Goal: Task Accomplishment & Management: Complete application form

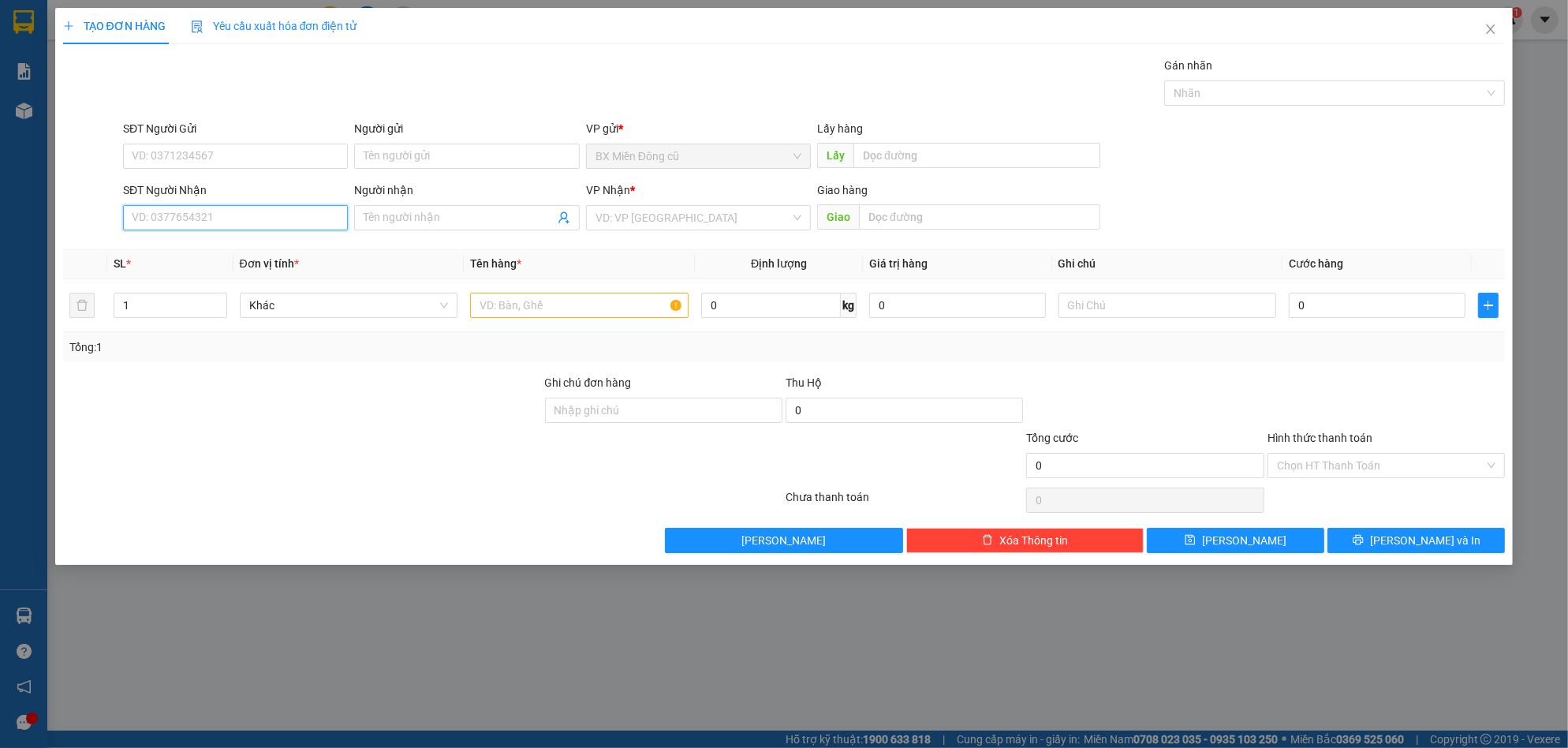
click at [186, 214] on input "SĐT Người Nhận" at bounding box center [235, 217] width 225 height 25
type input "0985394007"
click at [199, 251] on div "0985394007 - naganic" at bounding box center [235, 249] width 206 height 18
type input "naganic"
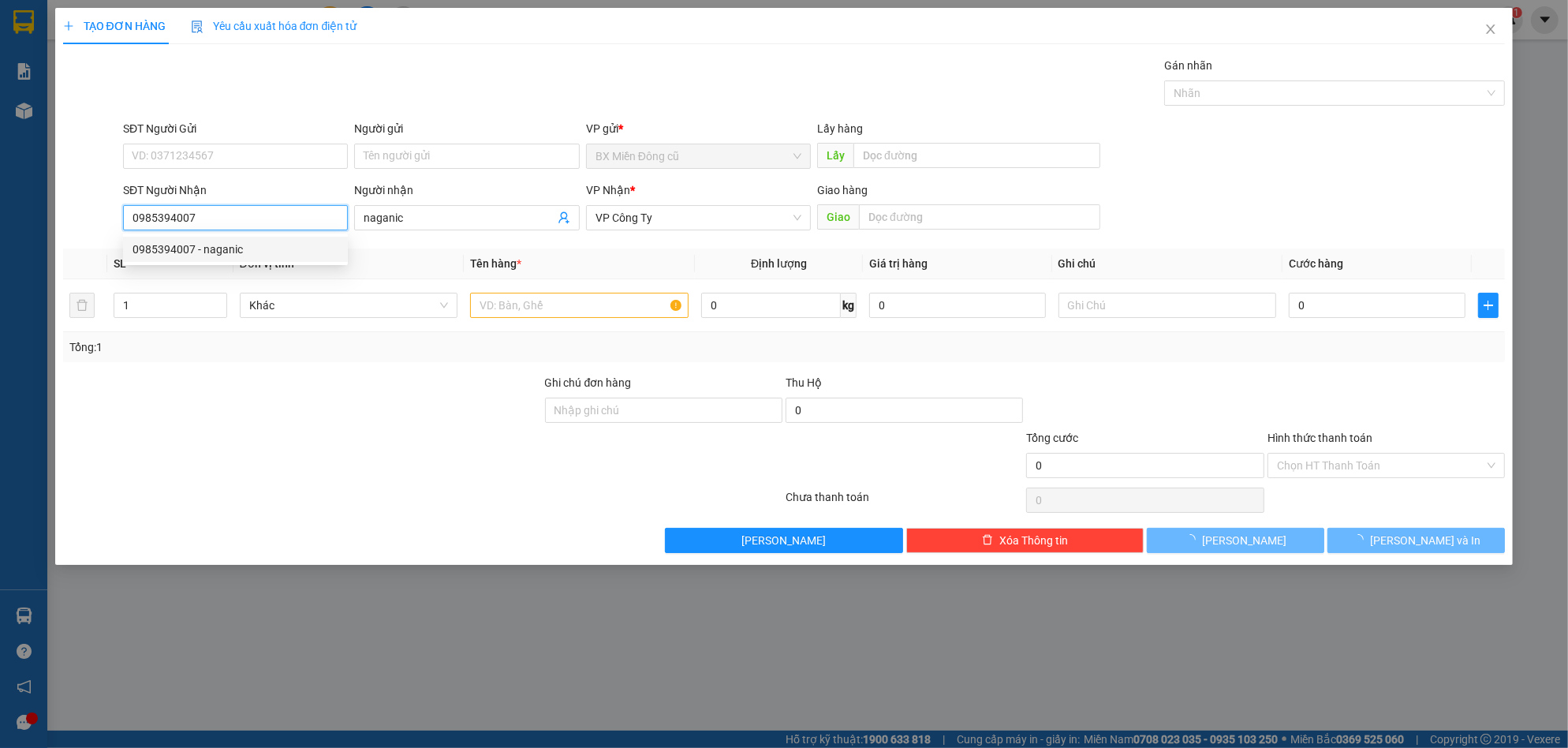
type input "50.000"
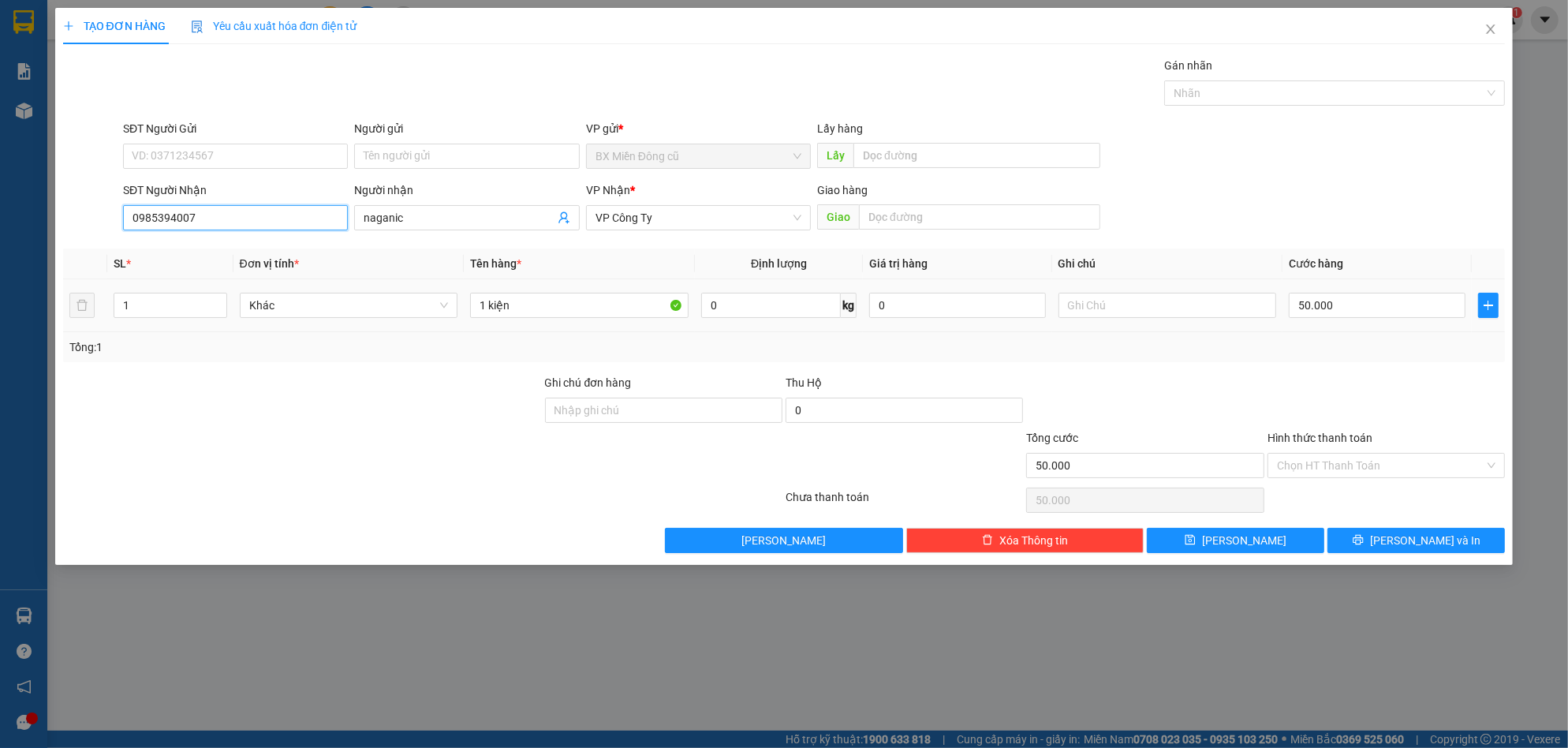
type input "0985394007"
drag, startPoint x: 562, startPoint y: 283, endPoint x: 554, endPoint y: 308, distance: 26.2
click at [555, 307] on td "1 kiện" at bounding box center [579, 305] width 231 height 52
click at [554, 308] on input "1 kiện" at bounding box center [579, 305] width 219 height 25
type input "1"
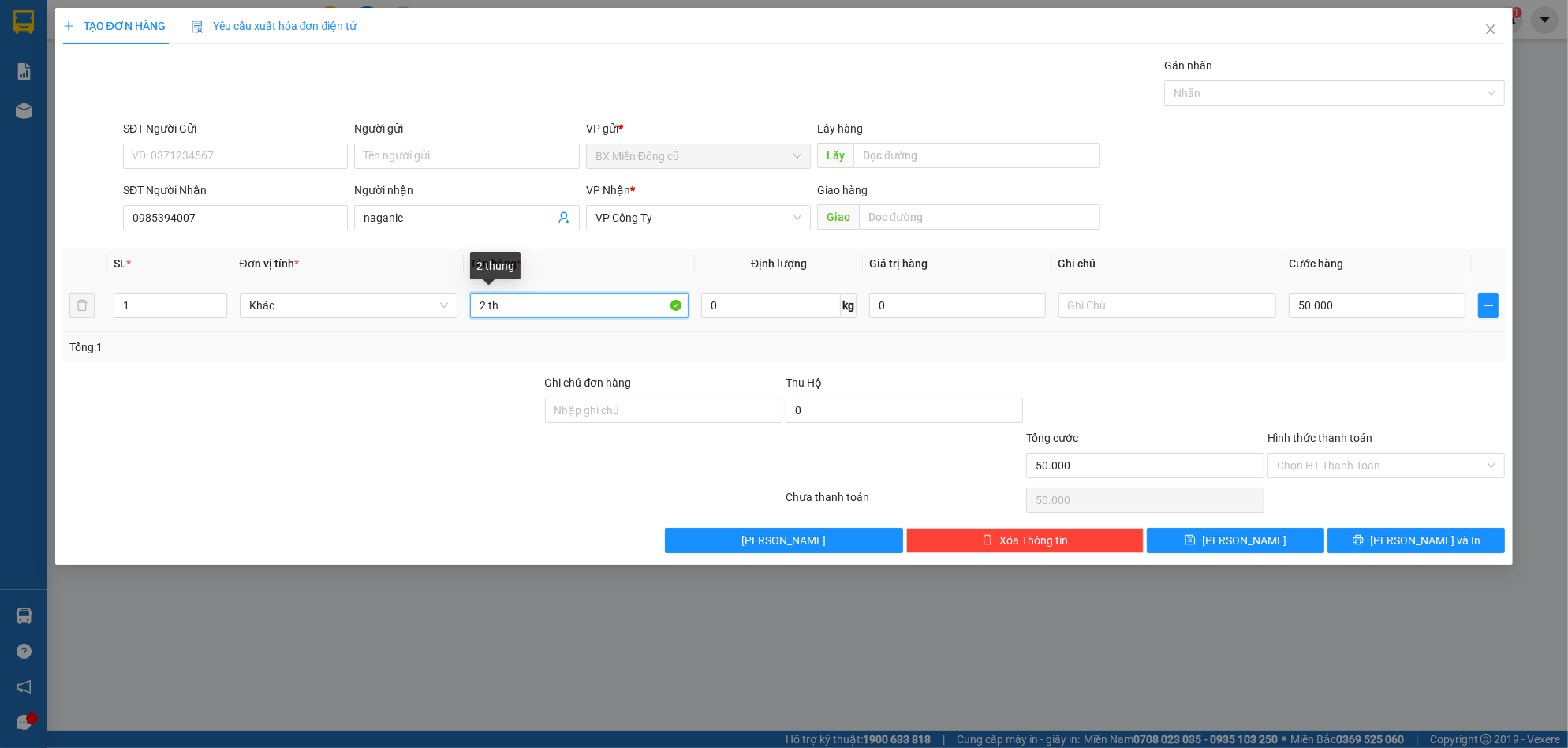
paste input "ùng"
paste input "â"
type input "2 thùng giây"
click at [1370, 295] on input "50.000" at bounding box center [1377, 305] width 177 height 25
type input "0"
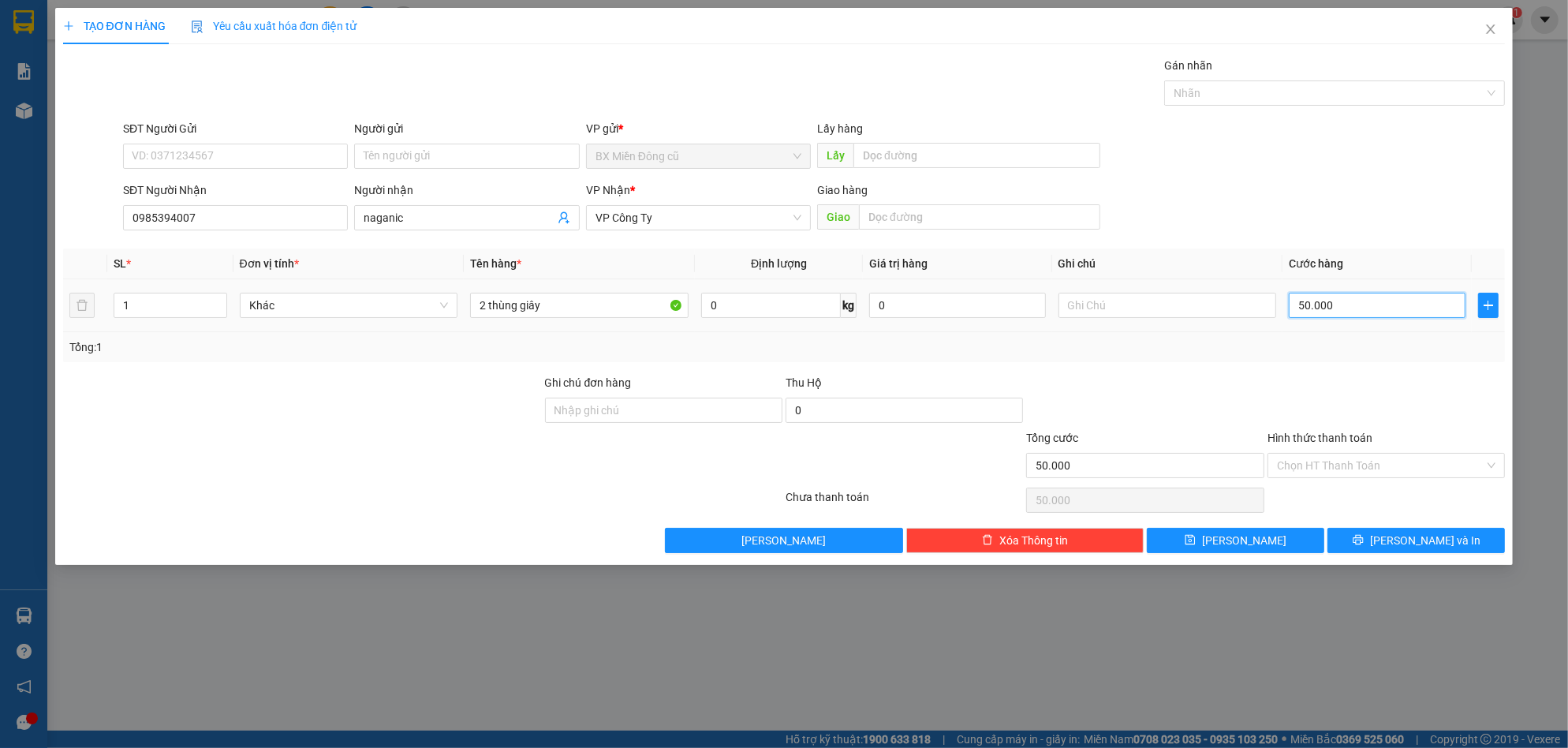
type input "0"
type input "1"
type input "01"
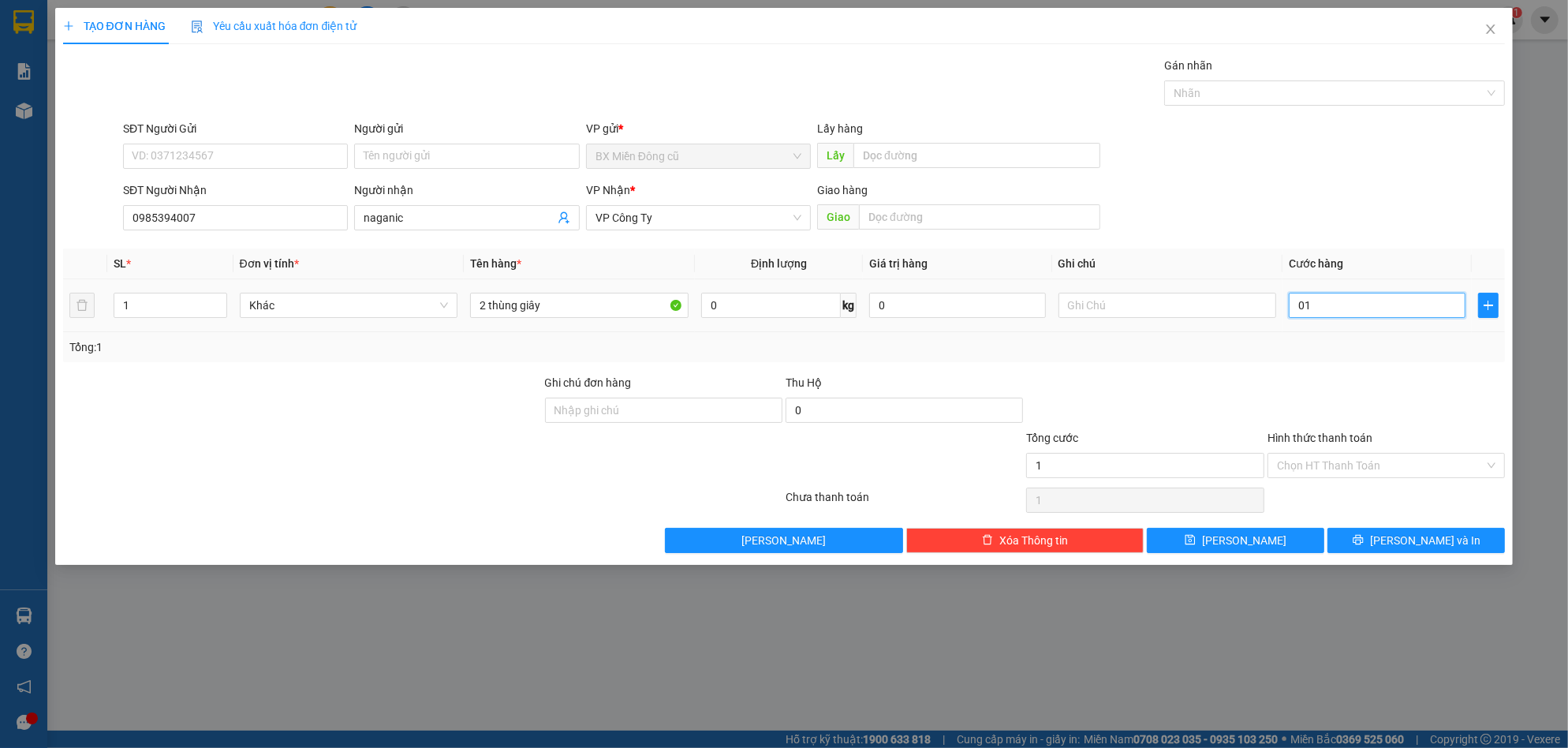
type input "10"
type input "010"
type input "100"
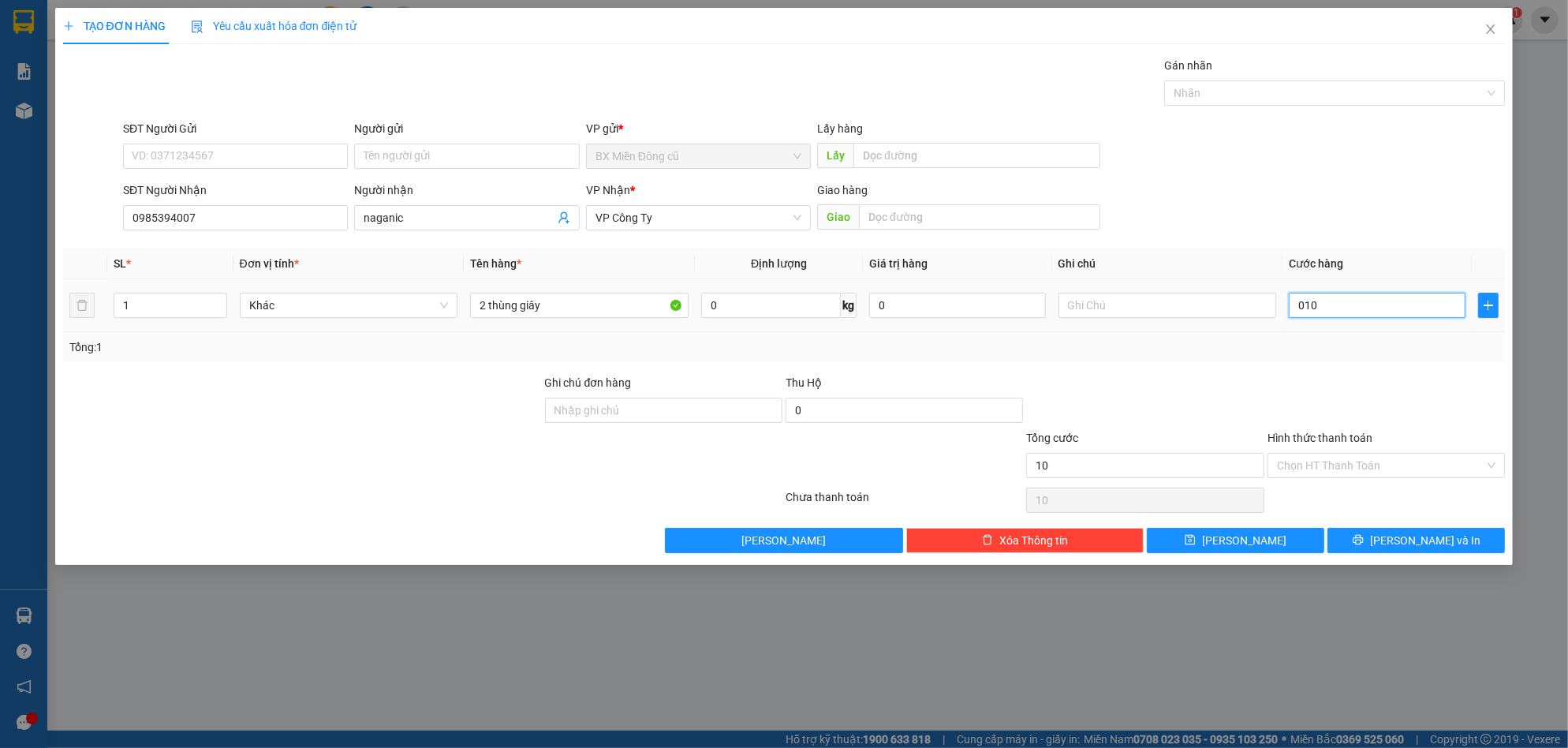
type input "0.100"
type input "1.000"
type input "01.000"
type input "10.000"
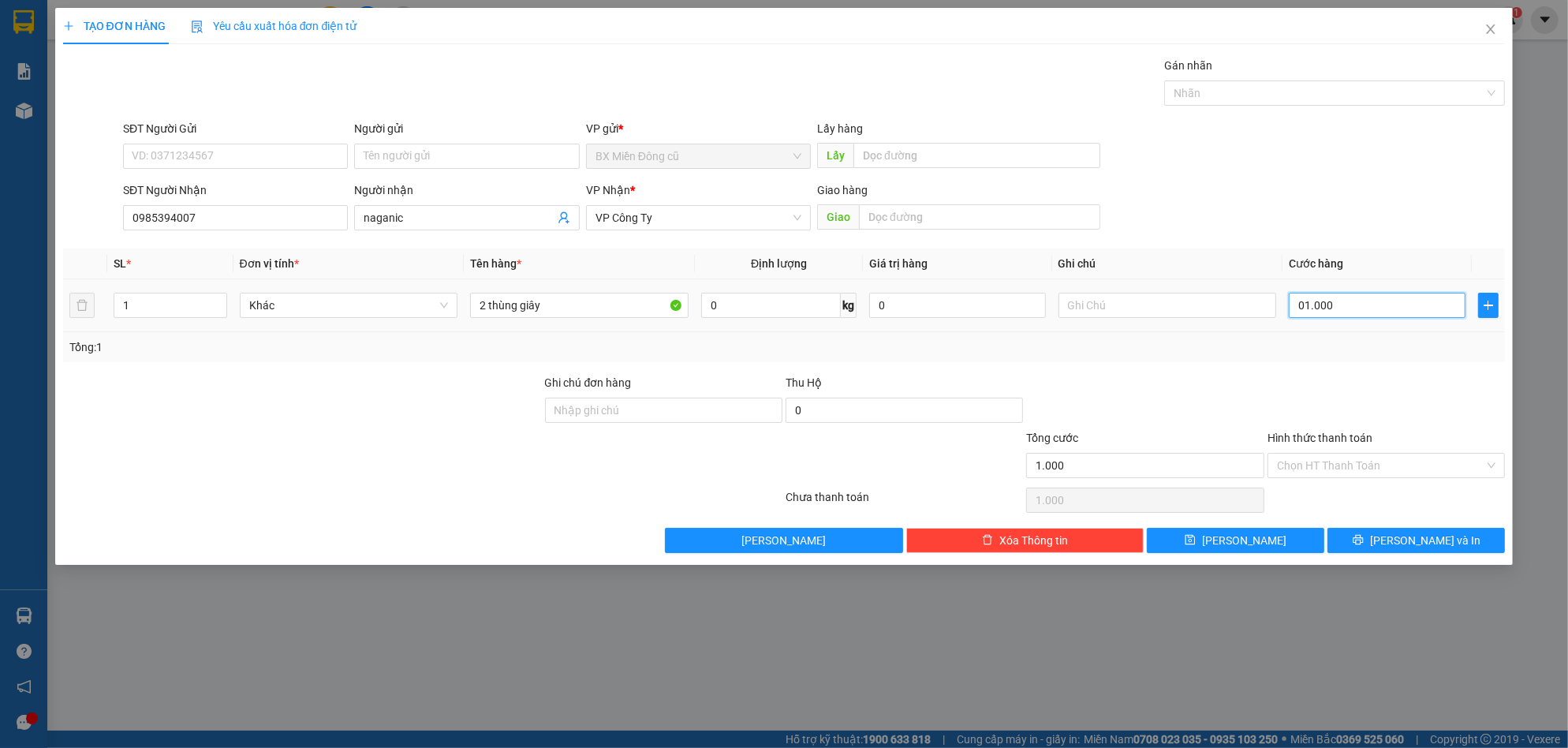
type input "10.000"
type input "010.000"
type input "100.000"
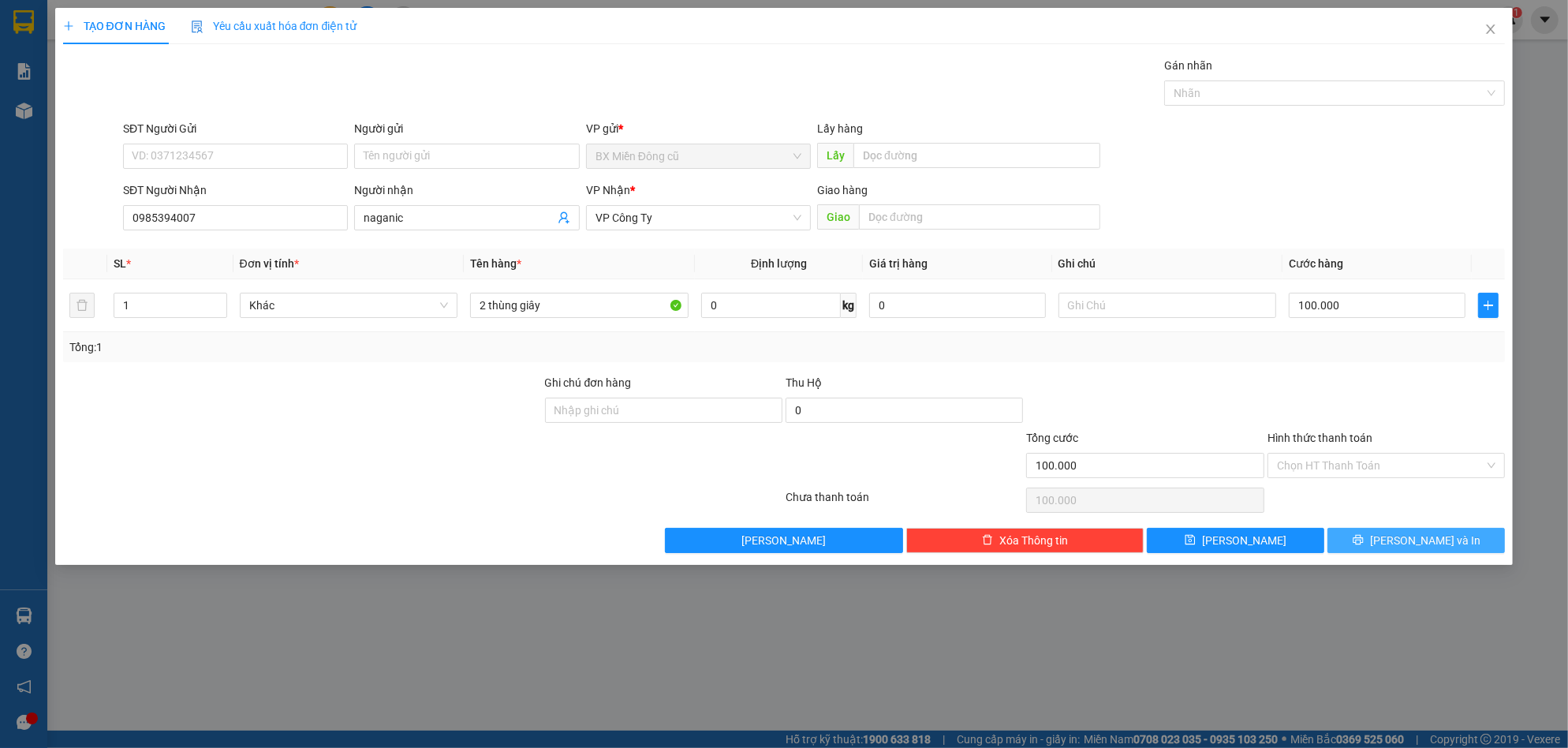
click at [1411, 538] on span "[PERSON_NAME] và In" at bounding box center [1425, 541] width 111 height 18
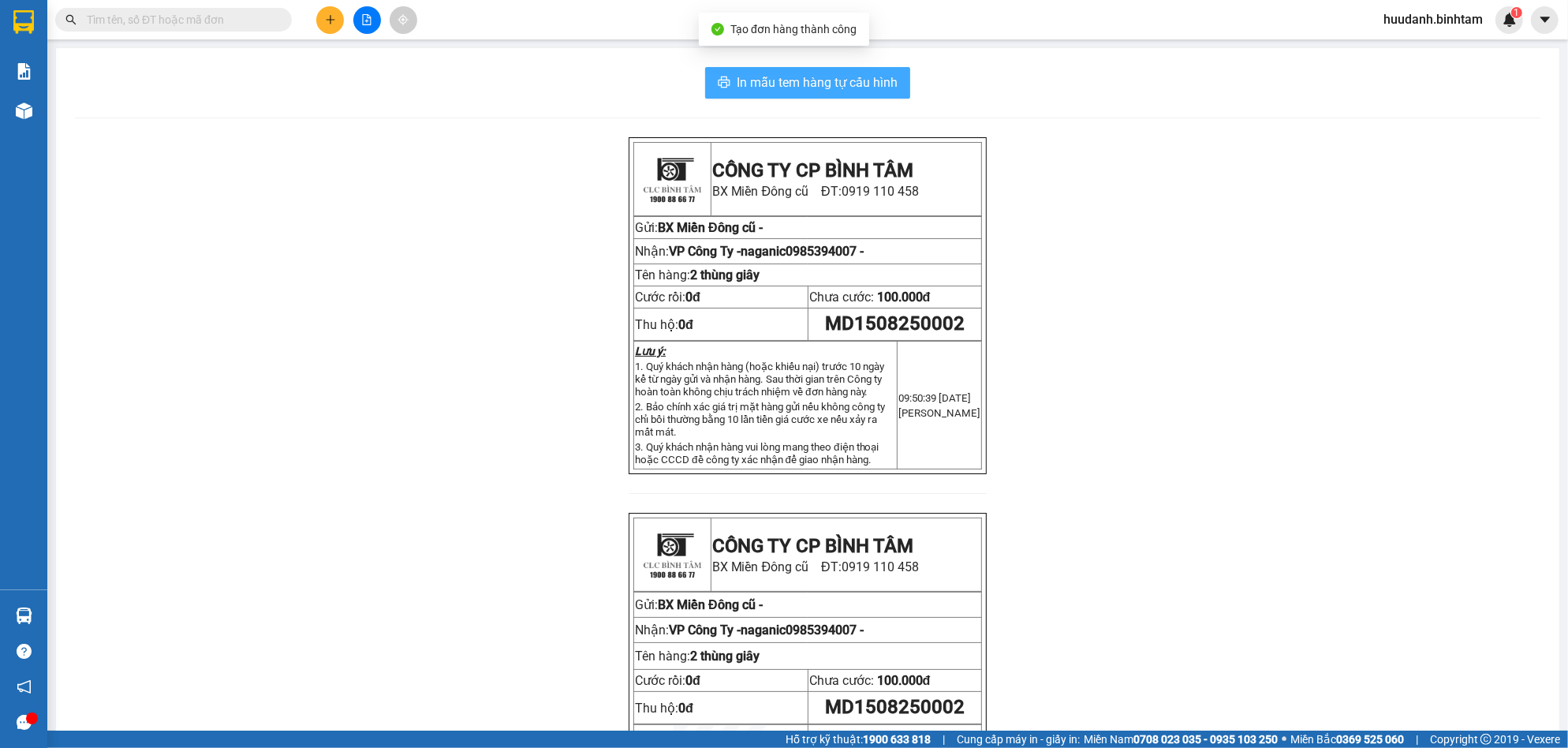
click at [885, 88] on span "In mẫu tem hàng tự cấu hình" at bounding box center [817, 82] width 161 height 19
click at [320, 19] on button at bounding box center [330, 20] width 27 height 27
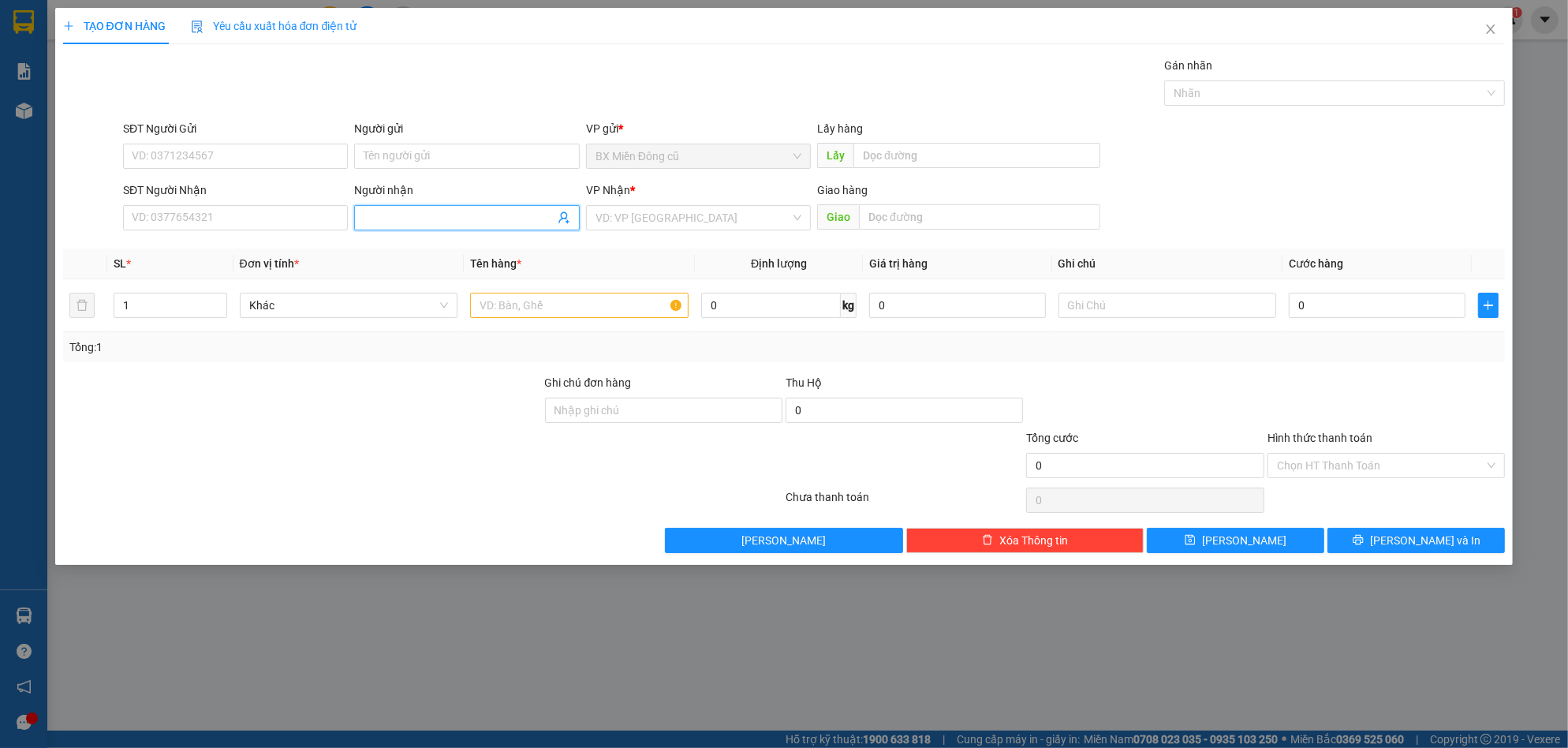
click at [422, 210] on input "Người nhận" at bounding box center [459, 218] width 190 height 18
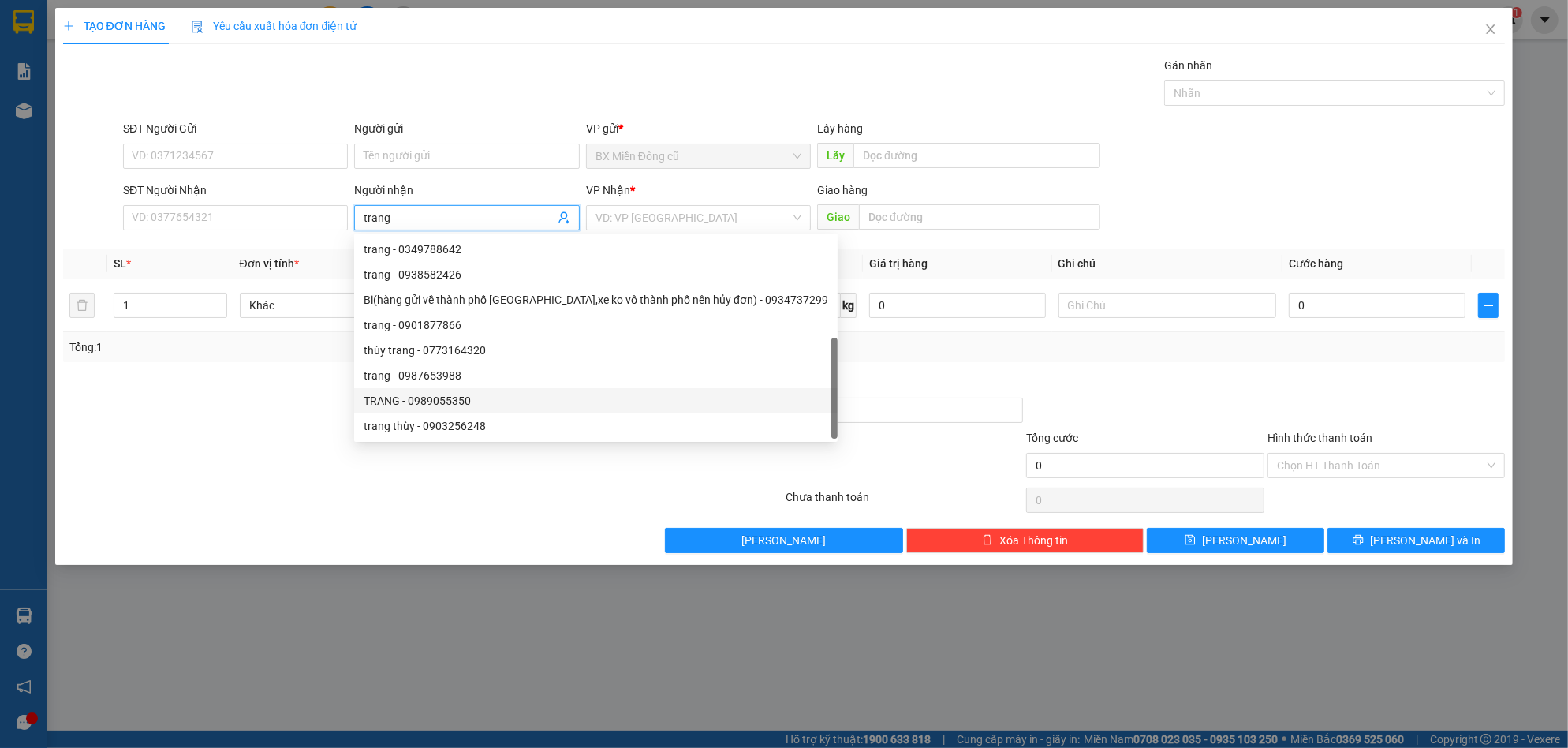
scroll to position [51, 0]
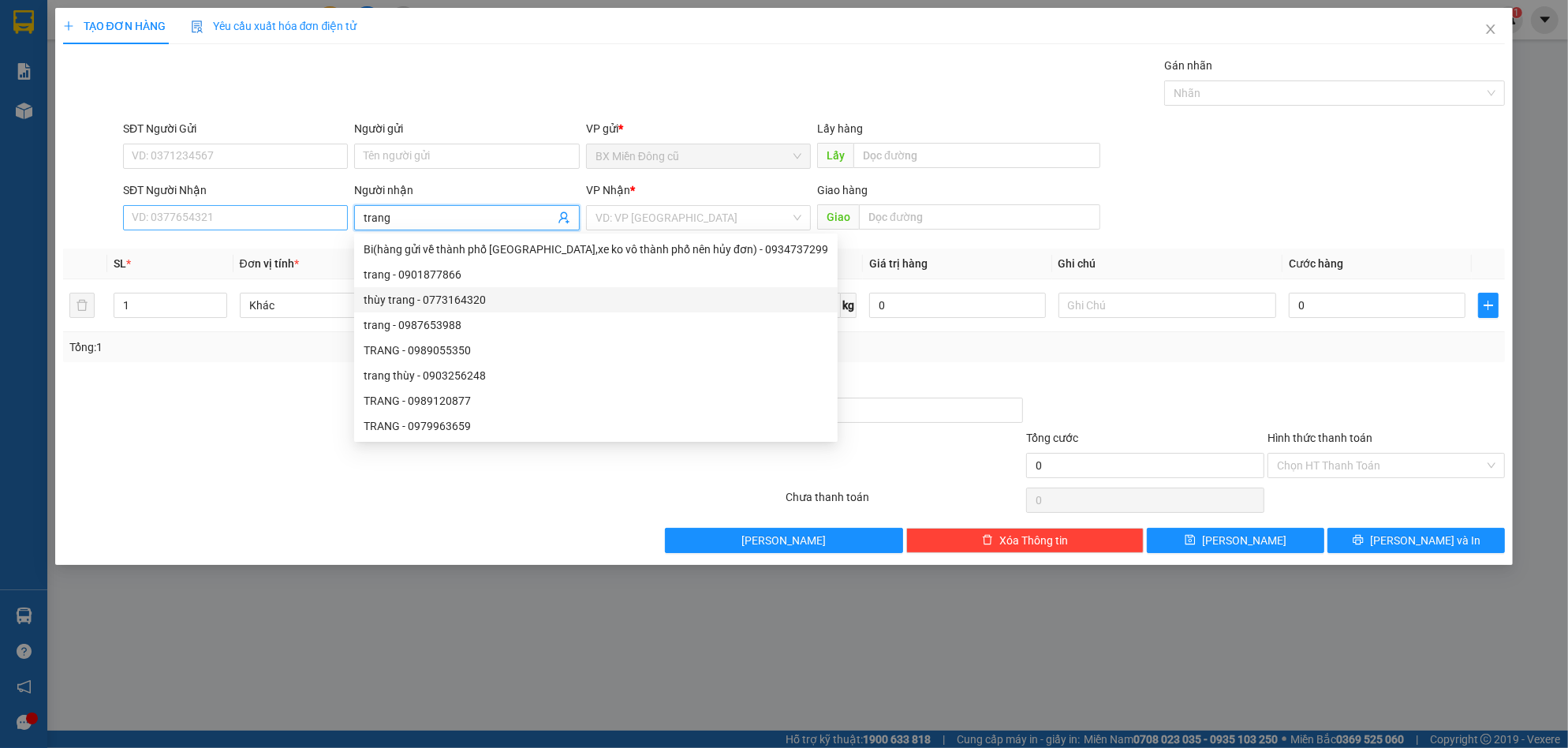
type input "trang"
click at [224, 215] on input "SĐT Người Nhận" at bounding box center [235, 217] width 225 height 25
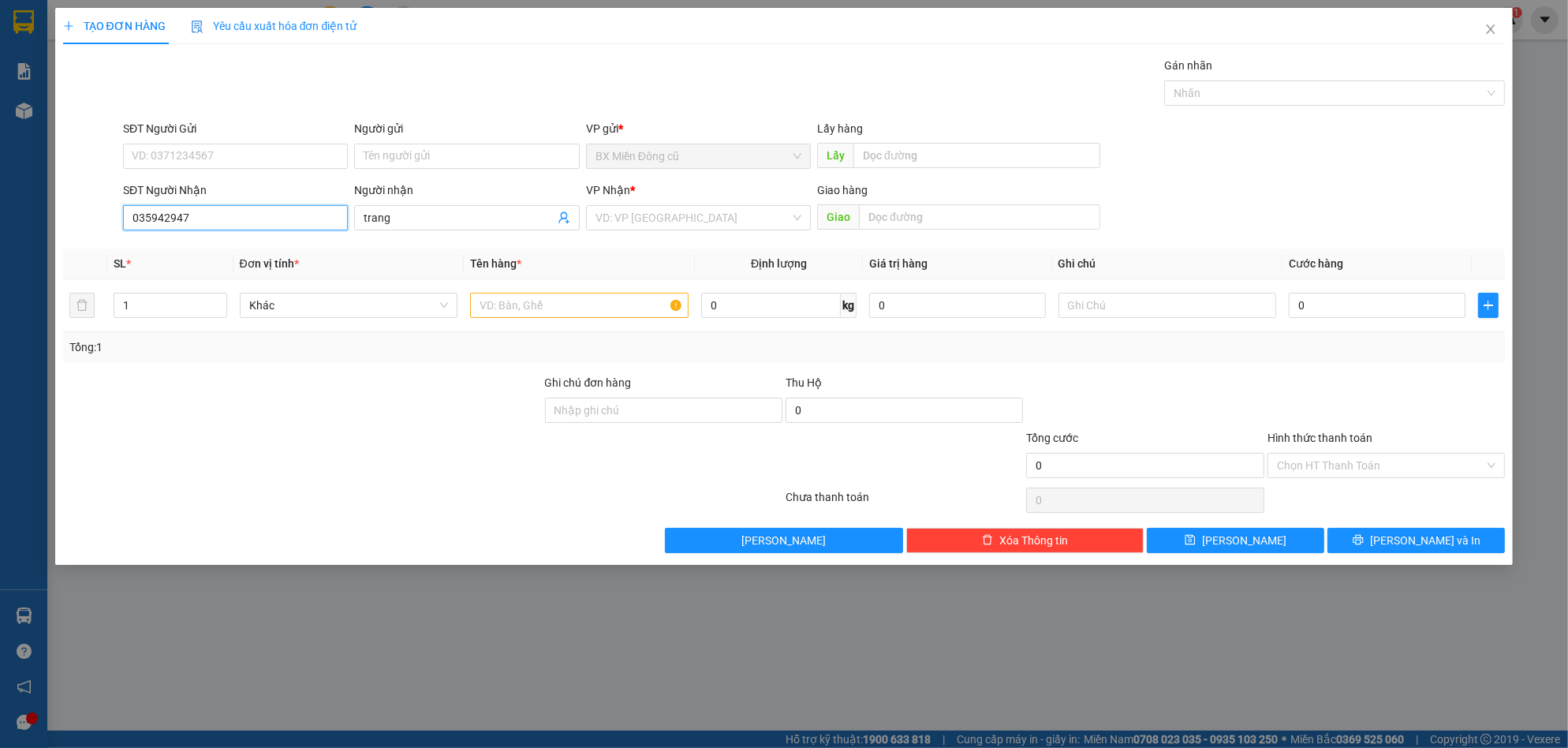
type input "0359429472"
click at [233, 257] on div "0359429472 - trang" at bounding box center [235, 249] width 206 height 18
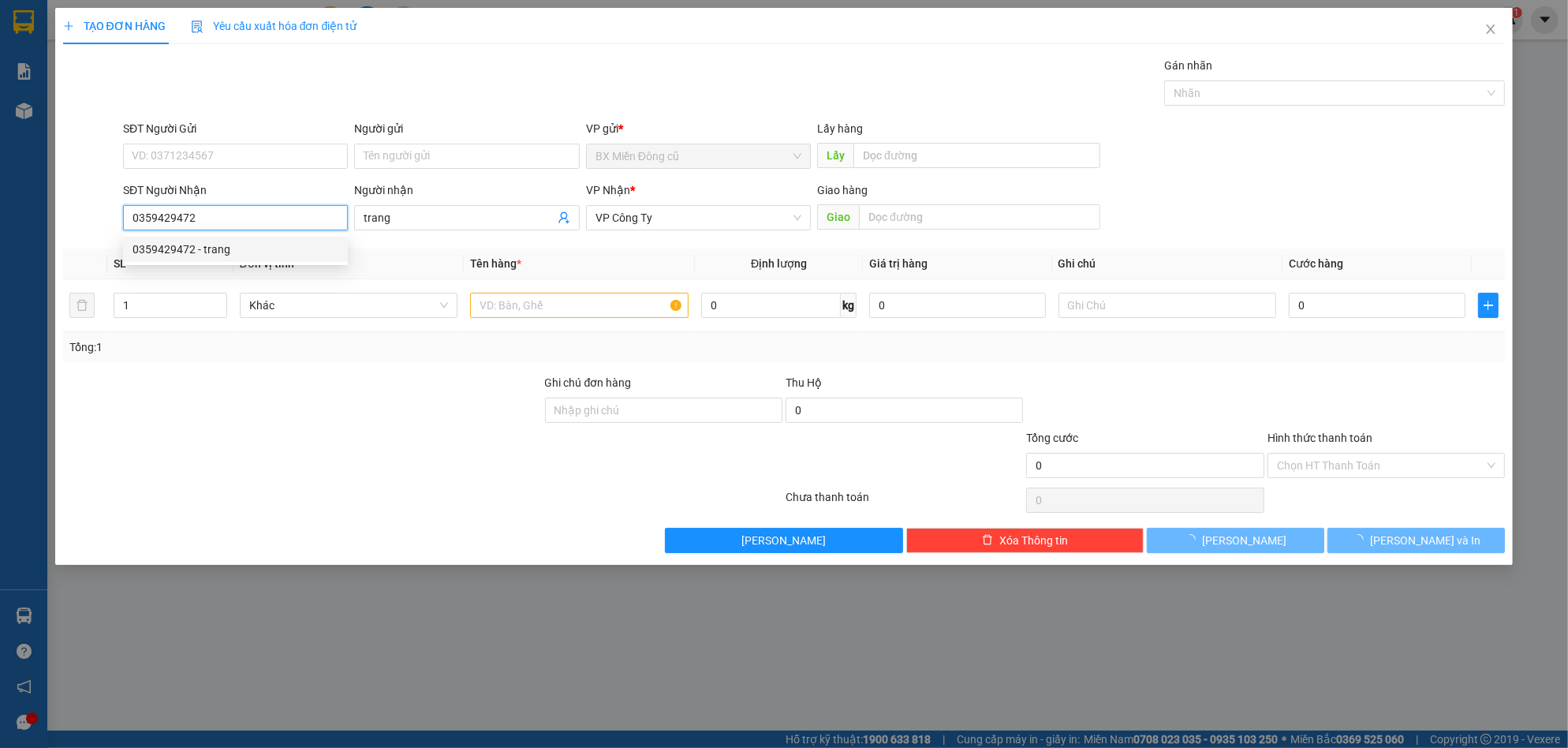
type input "300.000"
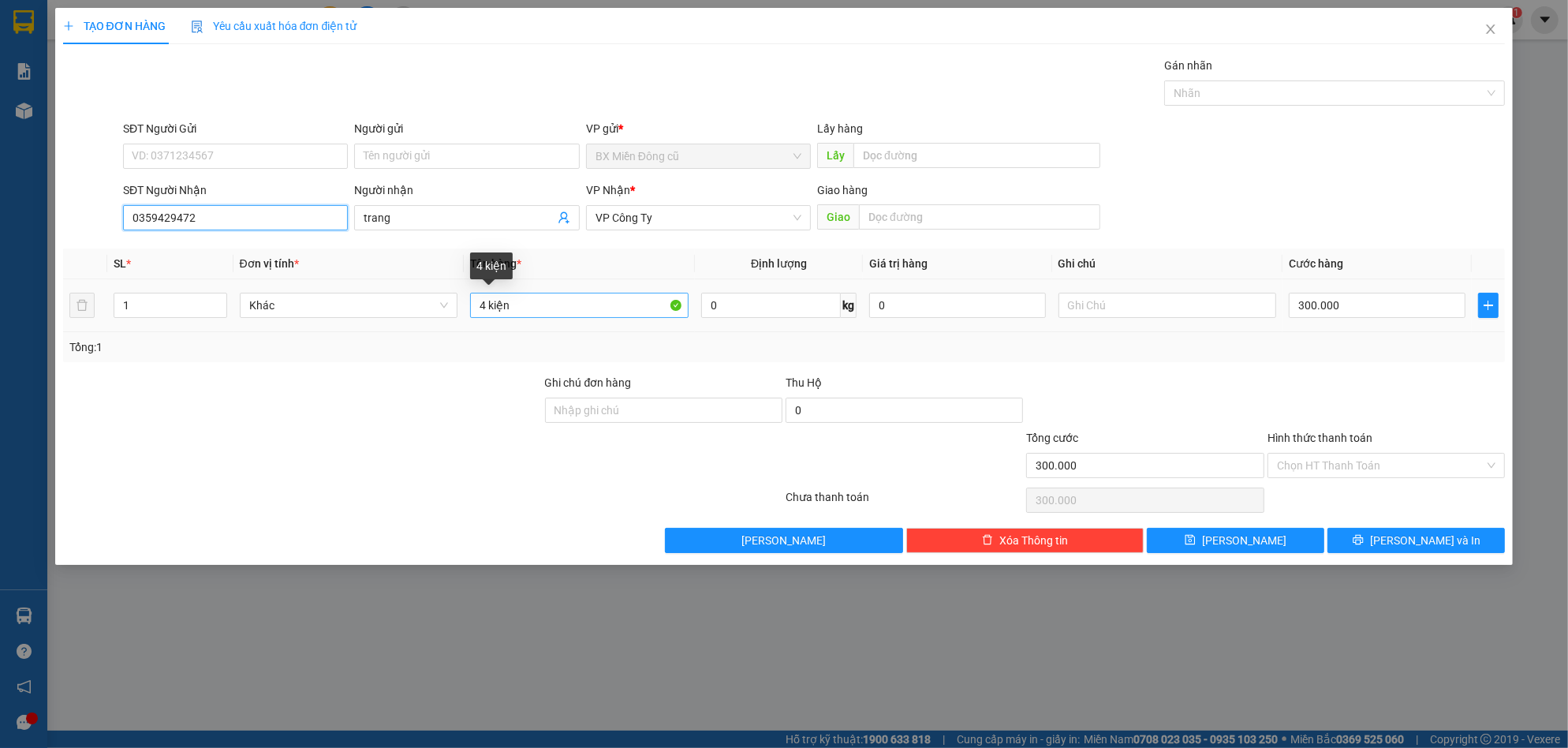
type input "0359429472"
click at [527, 311] on input "4 kiện" at bounding box center [579, 305] width 219 height 25
type input "4"
paste input "ùng"
paste input "â"
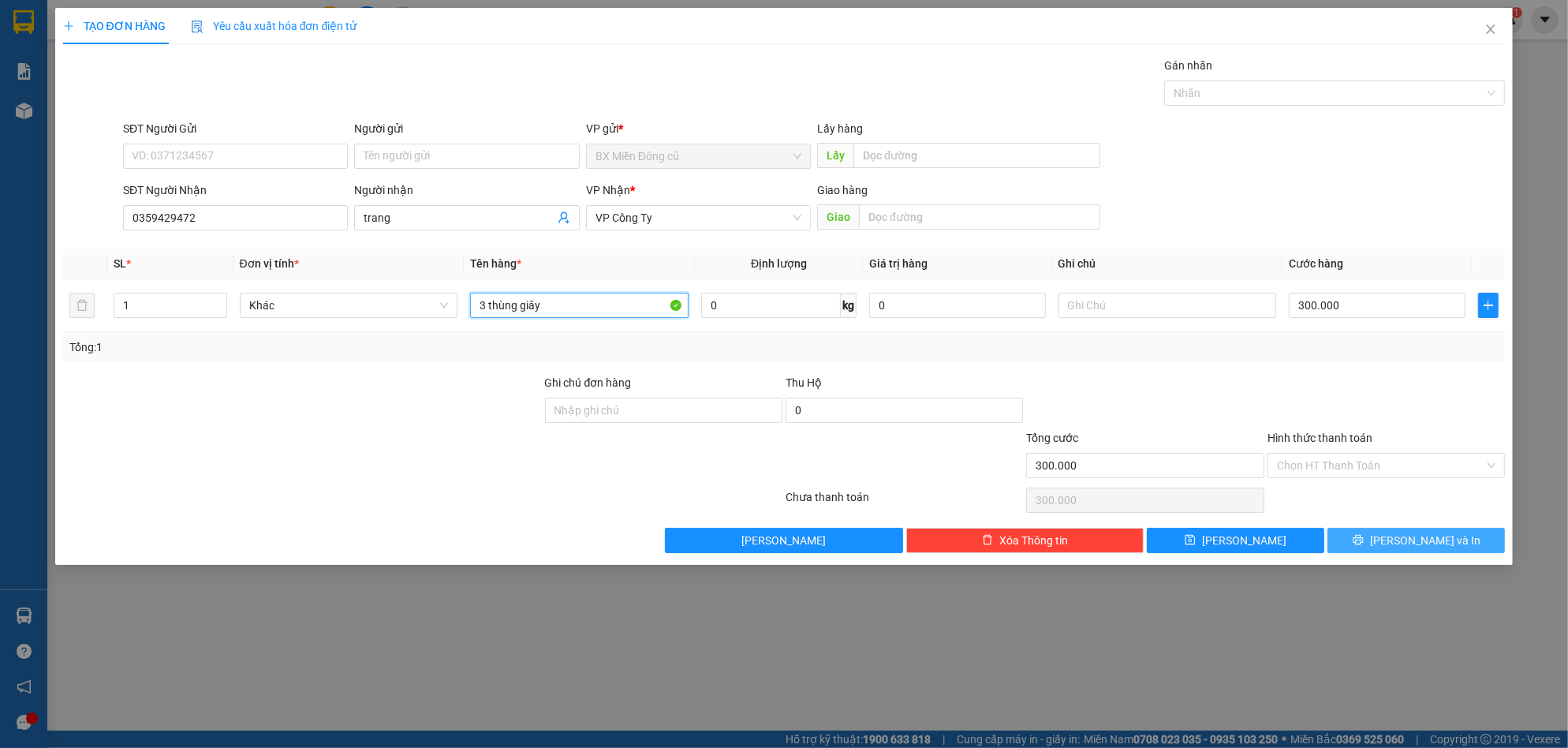
type input "3 thùng giây"
click at [1417, 536] on span "[PERSON_NAME] và In" at bounding box center [1425, 541] width 111 height 18
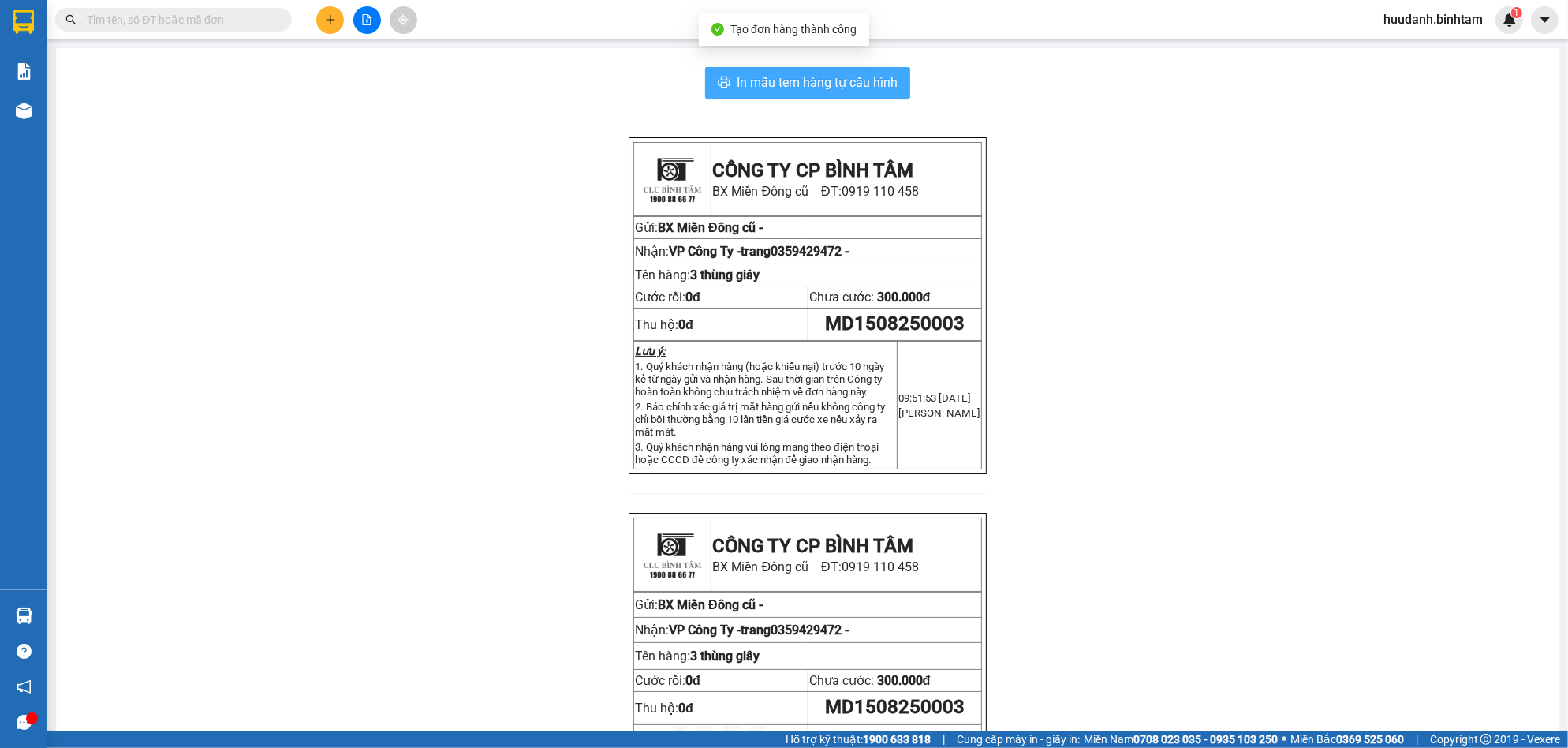
click at [850, 81] on span "In mẫu tem hàng tự cấu hình" at bounding box center [817, 82] width 161 height 19
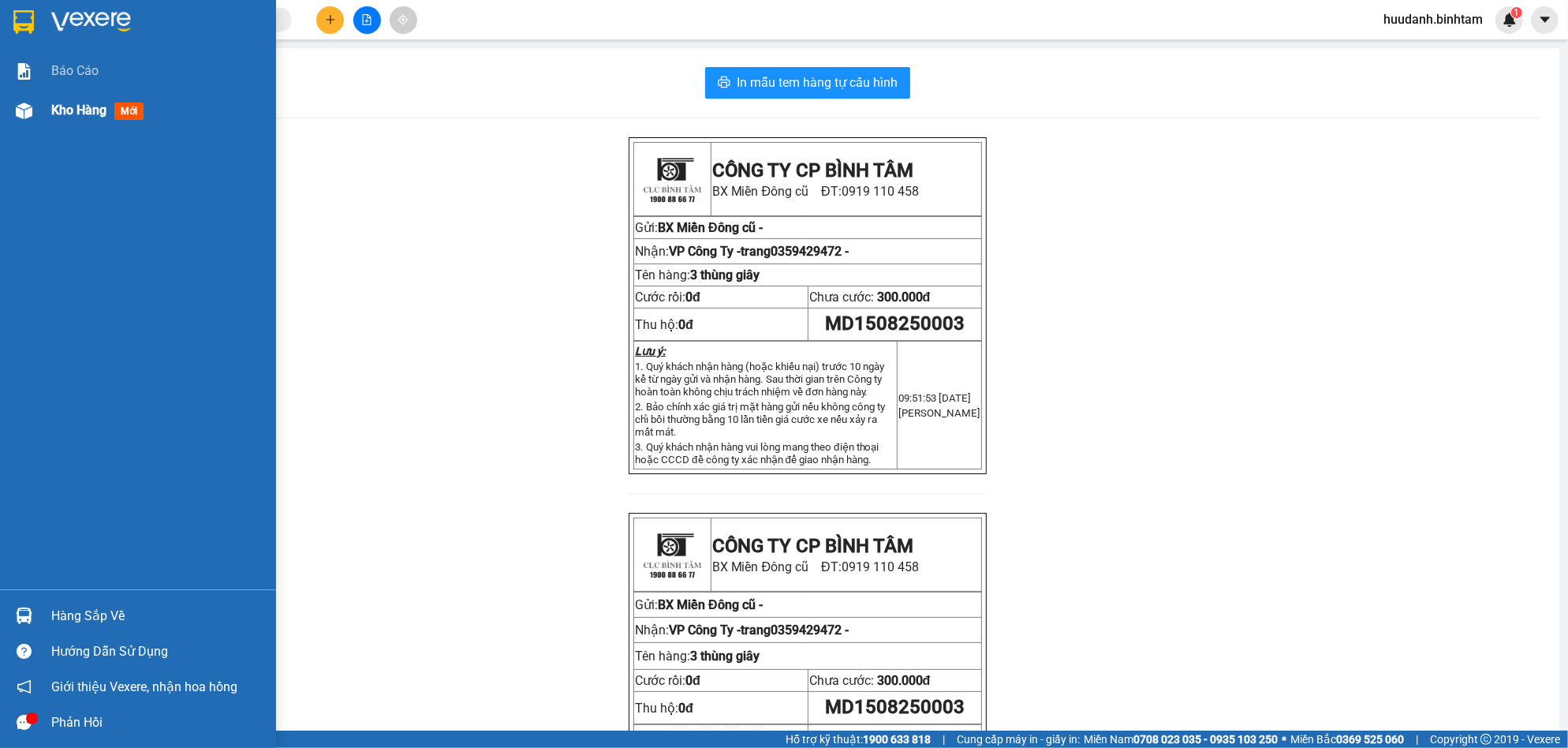
click at [96, 102] on span "Kho hàng" at bounding box center [79, 110] width 55 height 15
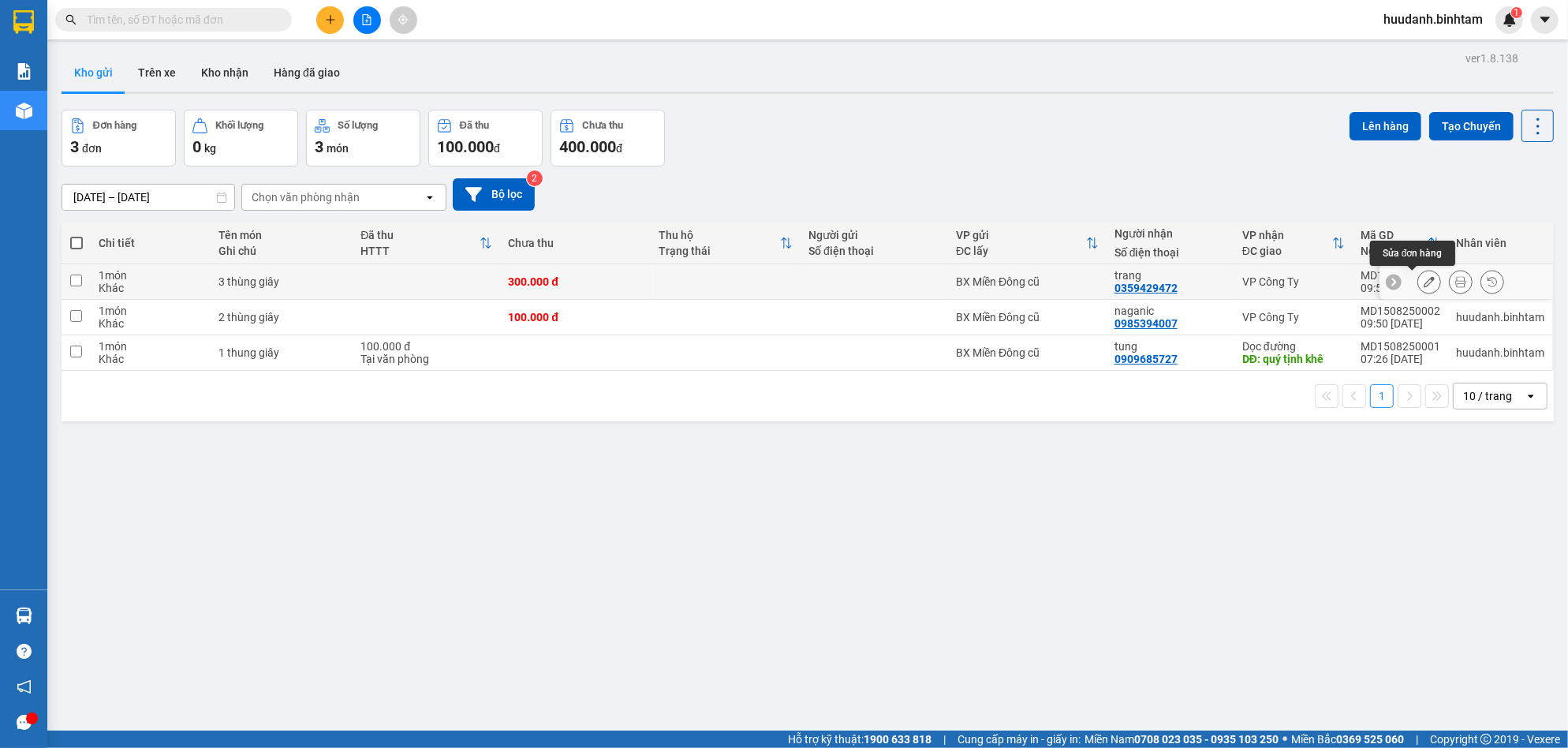
click at [1424, 277] on icon at bounding box center [1429, 282] width 11 height 11
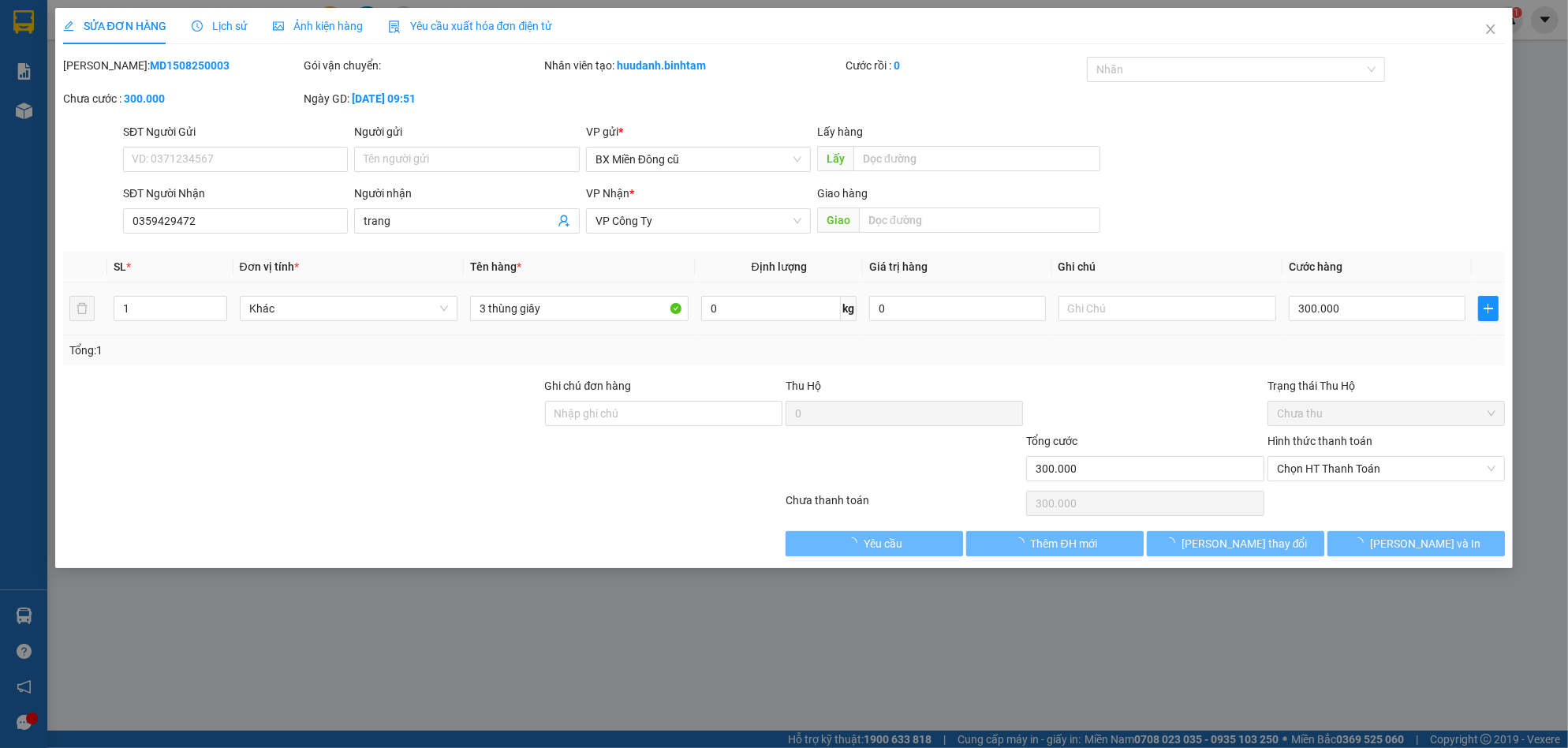
type input "0359429472"
type input "trang"
type input "300.000"
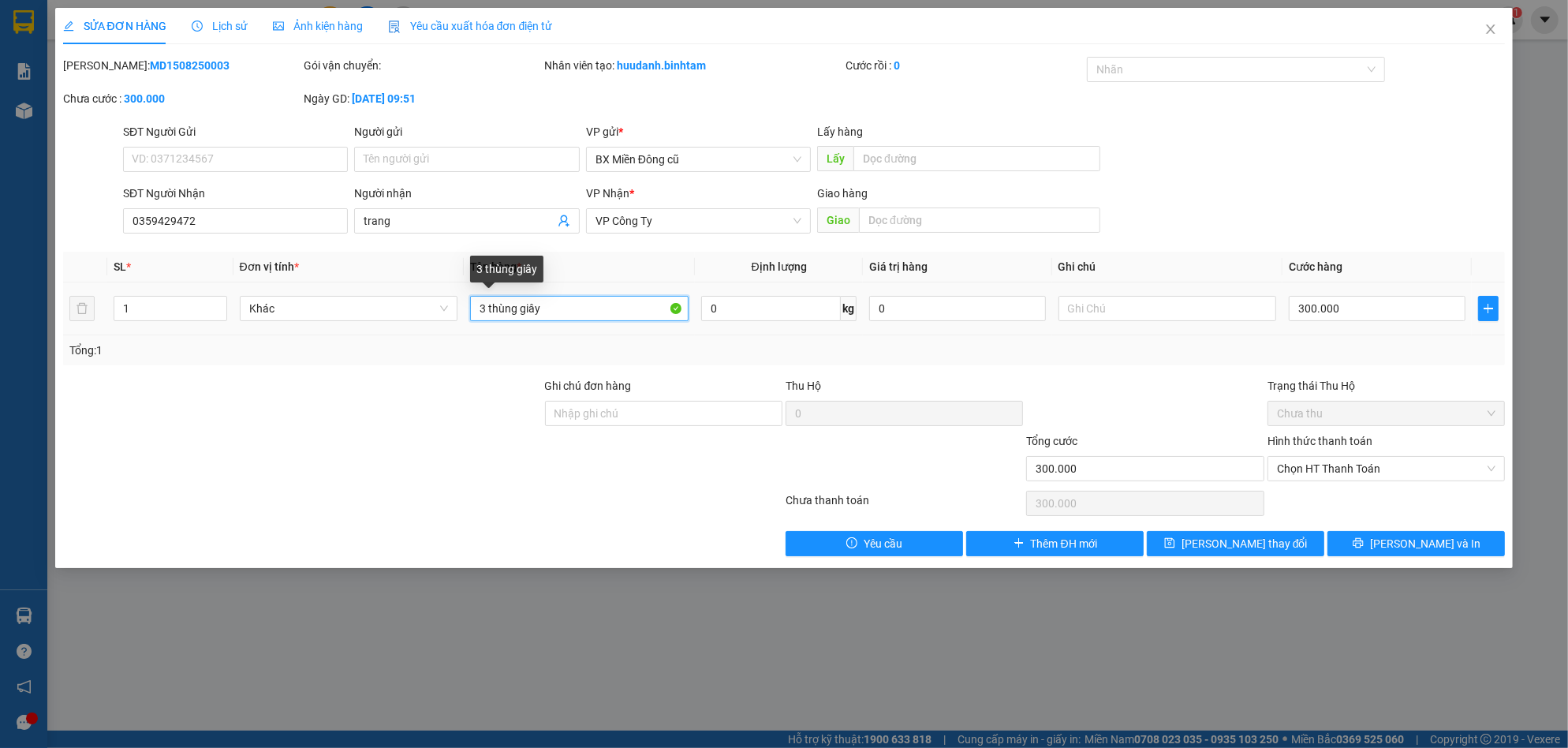
drag, startPoint x: 483, startPoint y: 311, endPoint x: 505, endPoint y: 345, distance: 40.5
click at [487, 317] on input "3 thùng giây" at bounding box center [579, 308] width 219 height 25
type input "4 thùng giây"
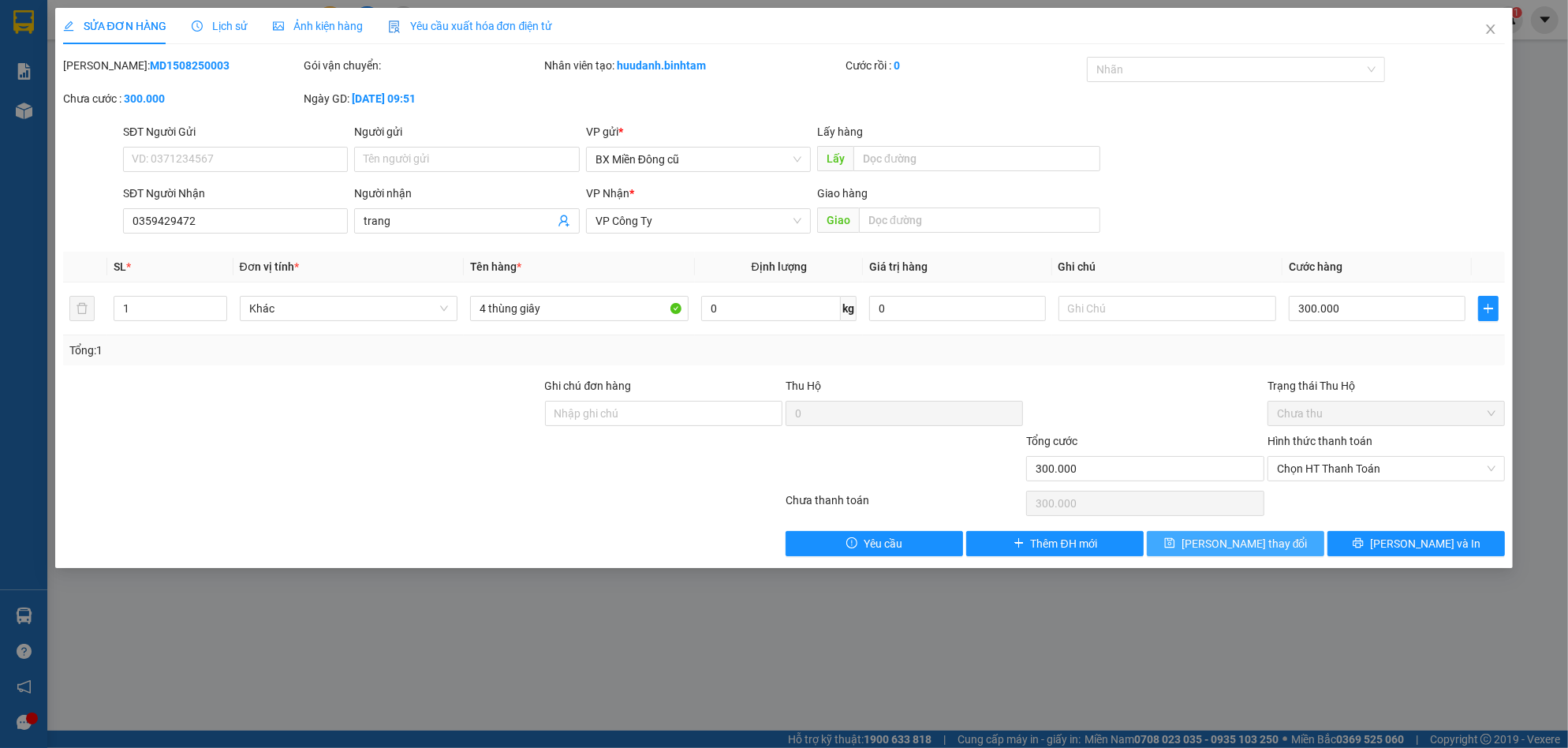
click at [1273, 537] on span "Lưu thay đổi" at bounding box center [1244, 544] width 126 height 18
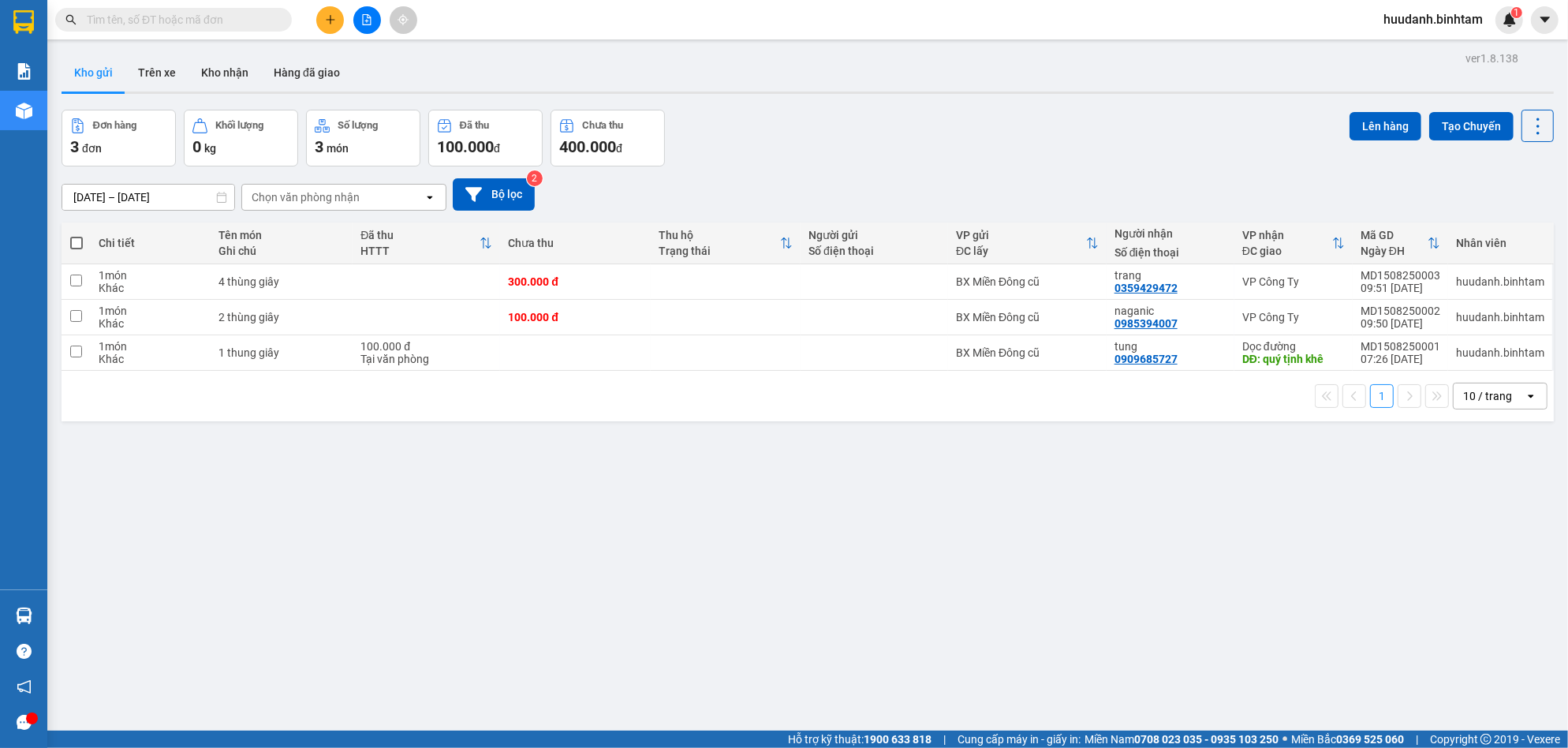
click at [262, 20] on input "text" at bounding box center [180, 20] width 186 height 18
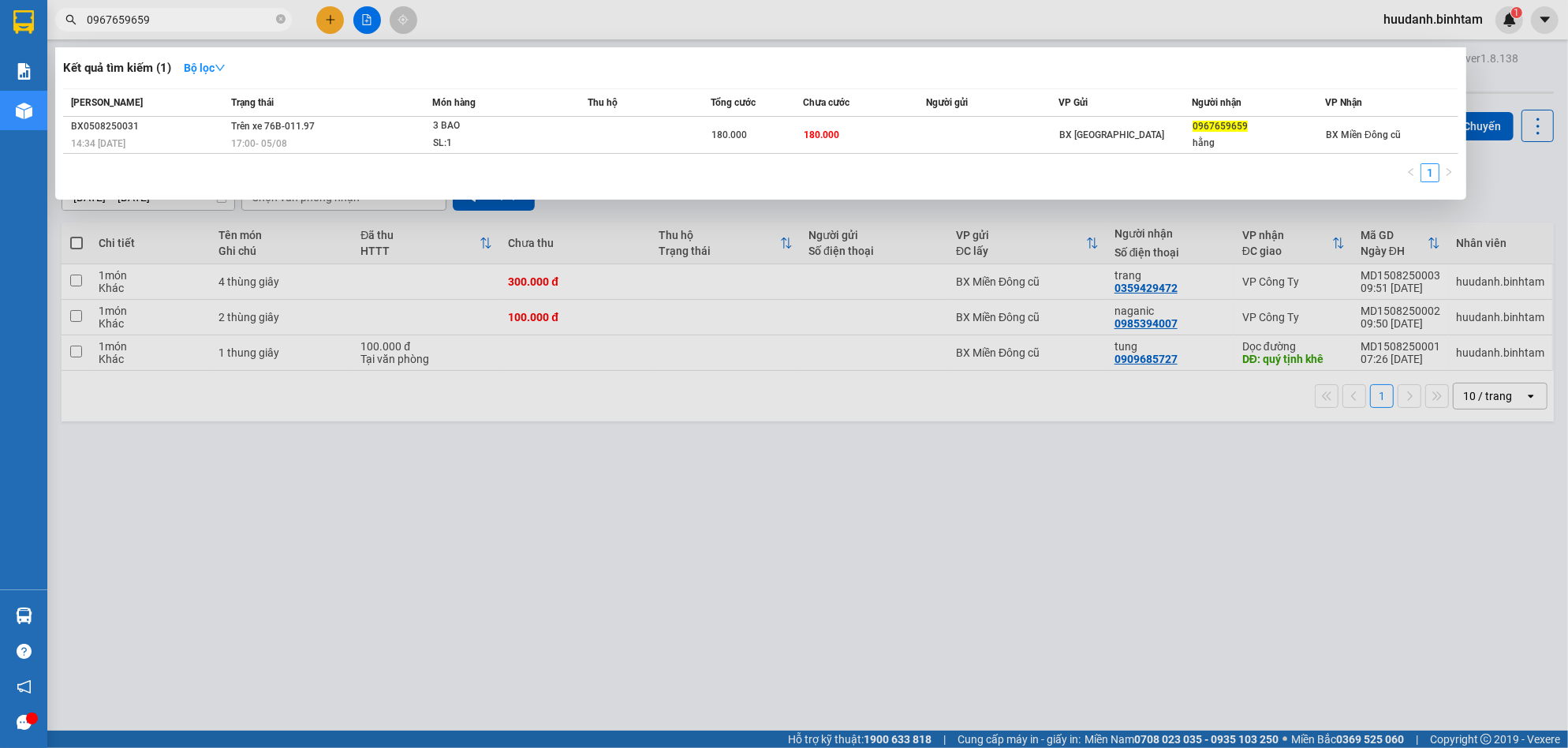
type input "0967659659"
click at [412, 609] on div at bounding box center [784, 374] width 1568 height 748
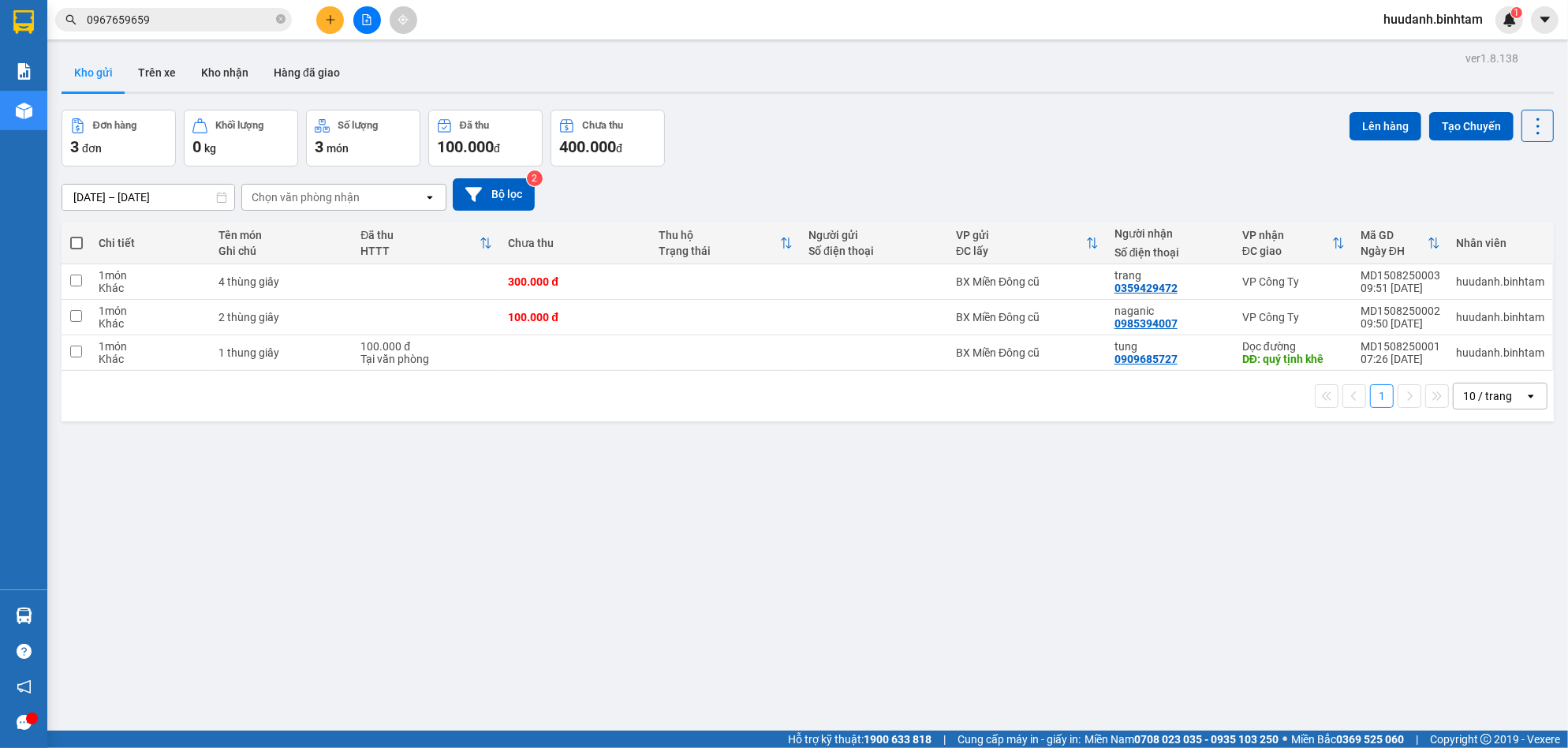
click at [324, 26] on button at bounding box center [330, 20] width 27 height 27
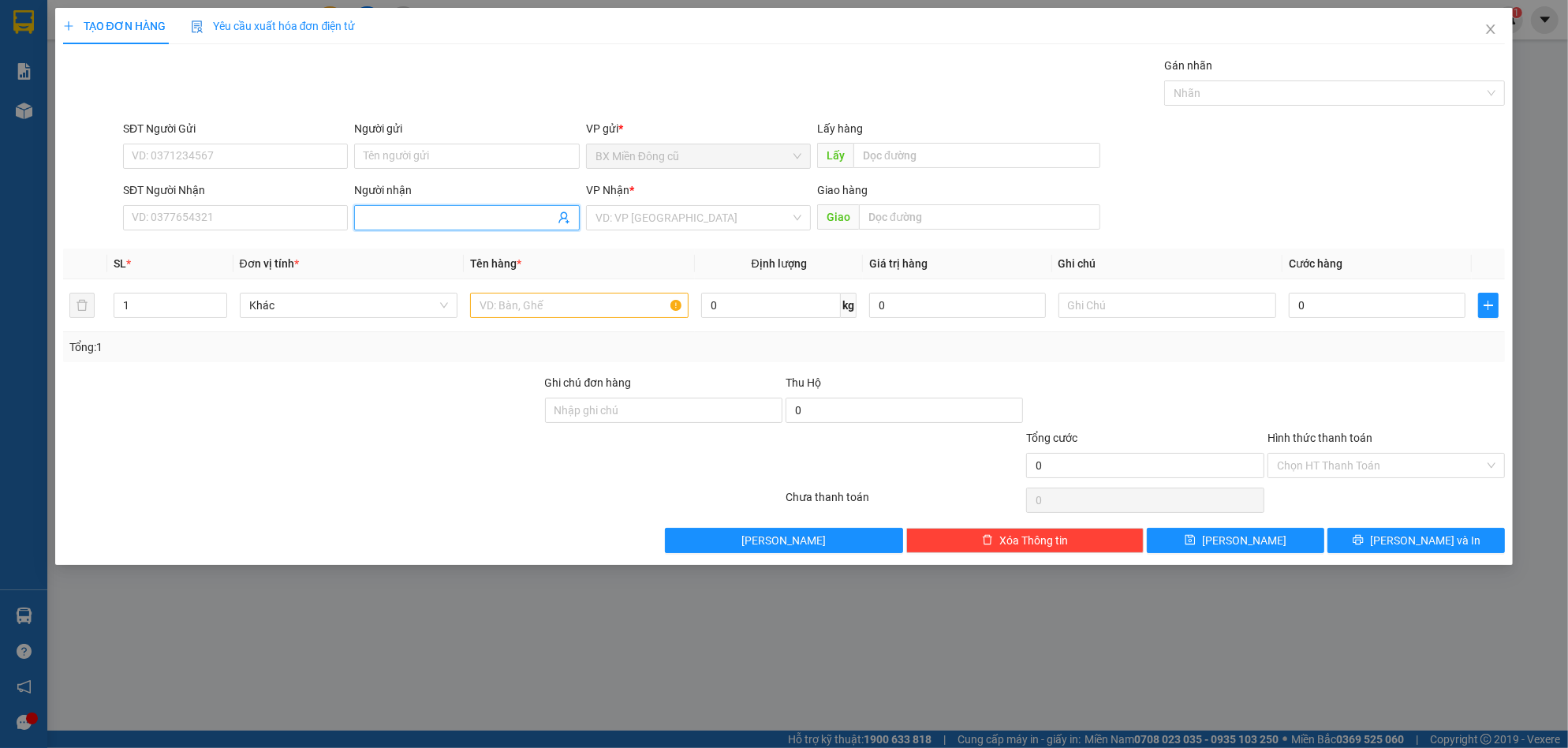
click at [379, 223] on input "Người nhận" at bounding box center [459, 218] width 190 height 18
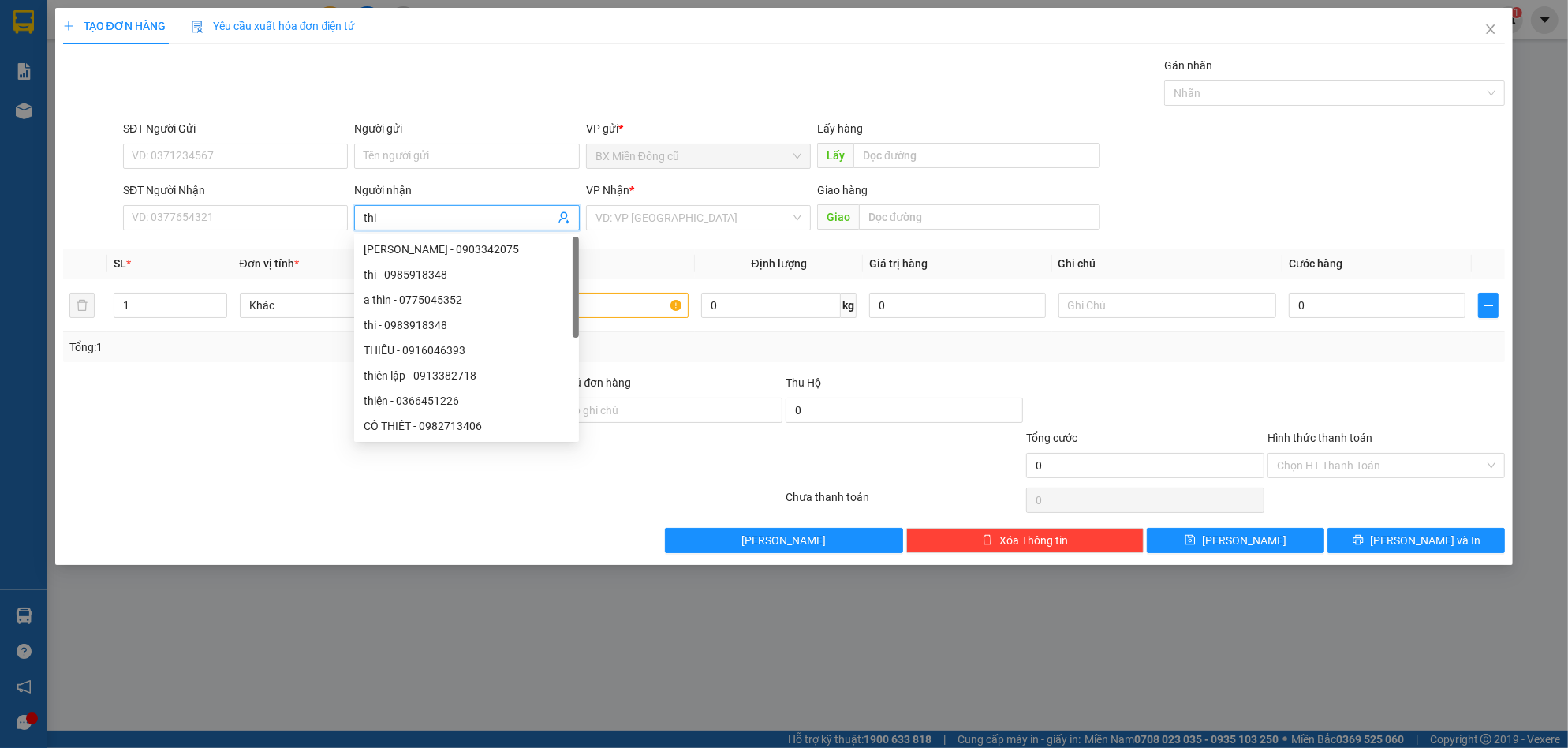
paste input "ên"
paste input "ện"
type input "thiện"
click at [235, 209] on input "SĐT Người Nhận" at bounding box center [235, 217] width 225 height 25
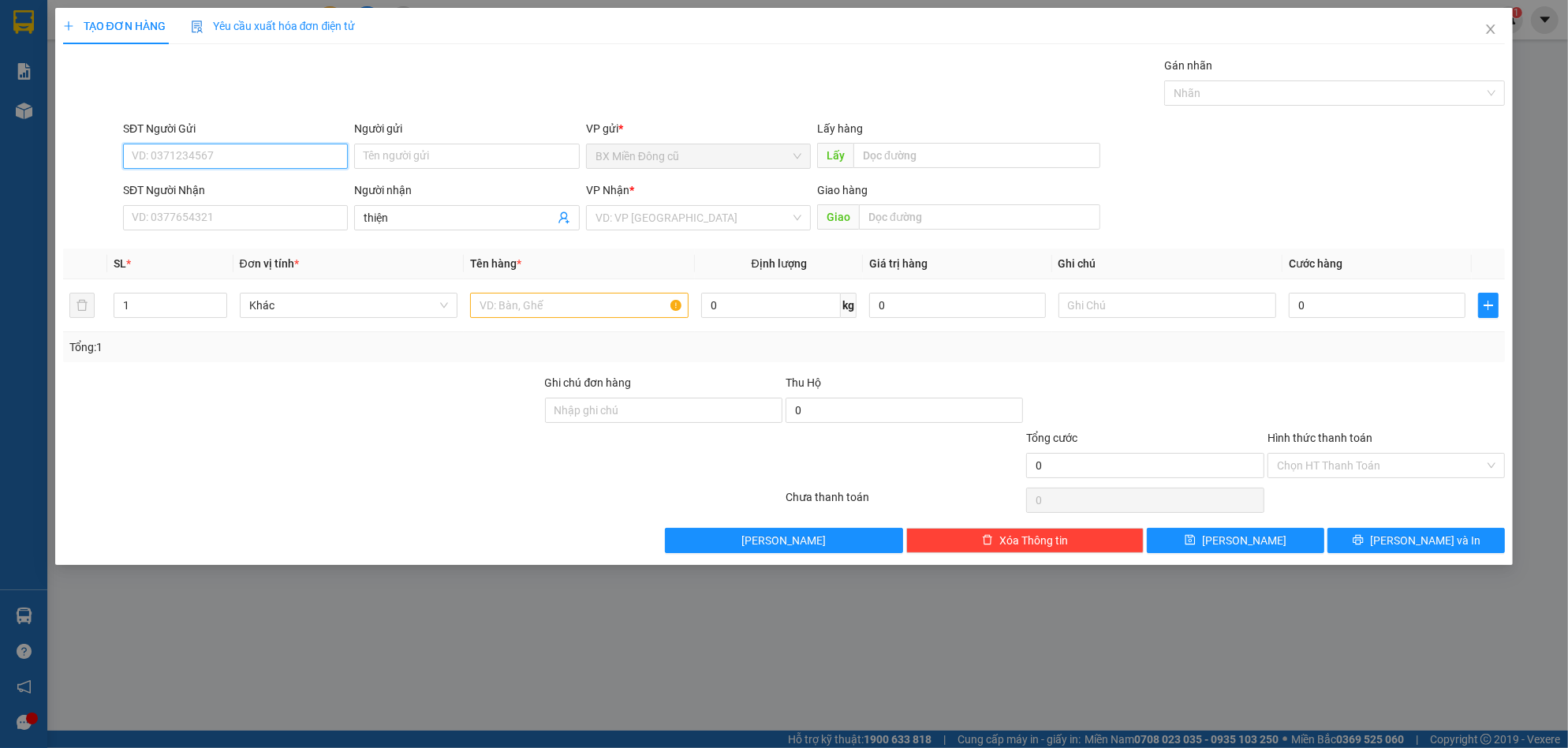
click at [203, 161] on input "SĐT Người Gửi" at bounding box center [235, 156] width 225 height 25
type input "0971813701"
click at [227, 188] on div "0971813701" at bounding box center [235, 188] width 206 height 18
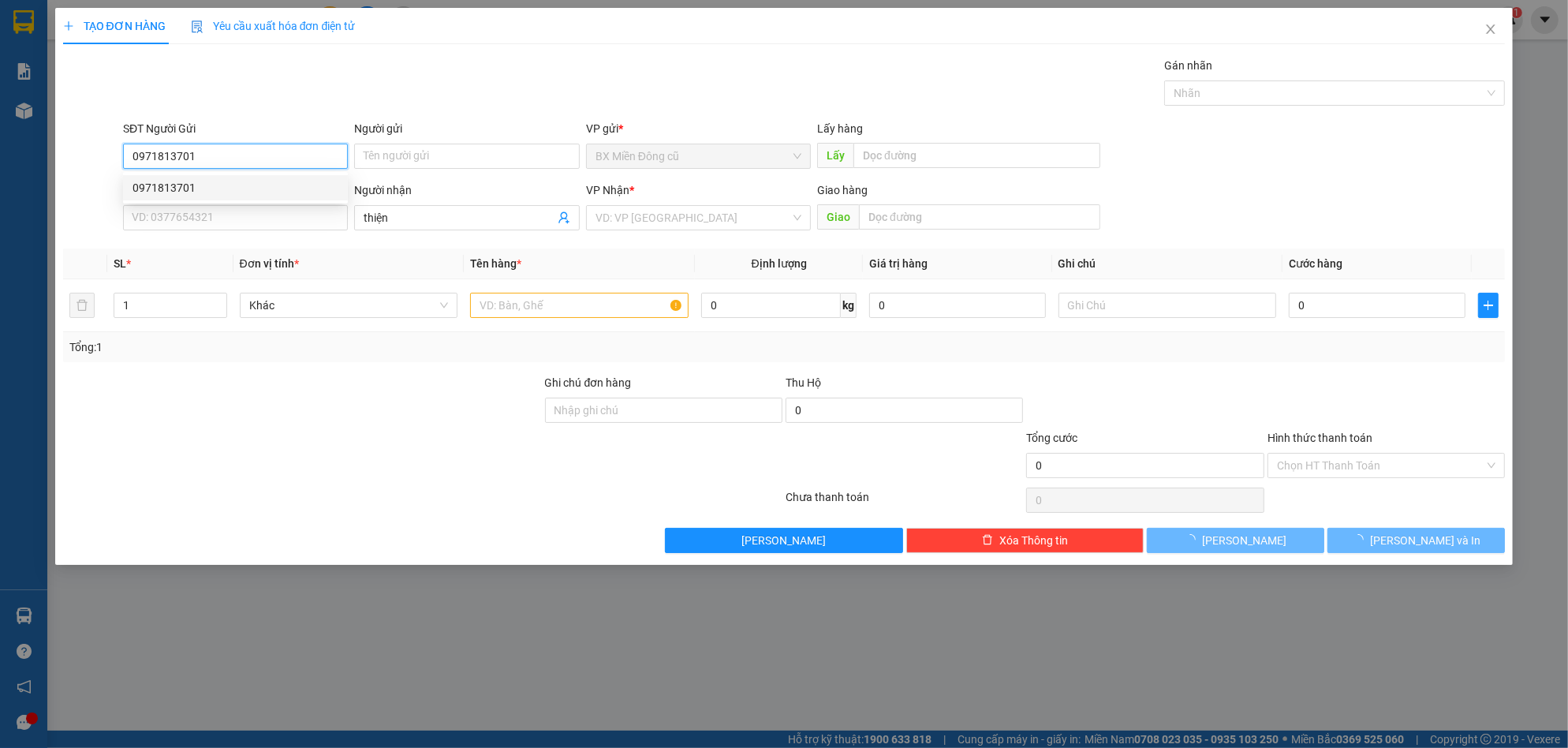
type input "150.000"
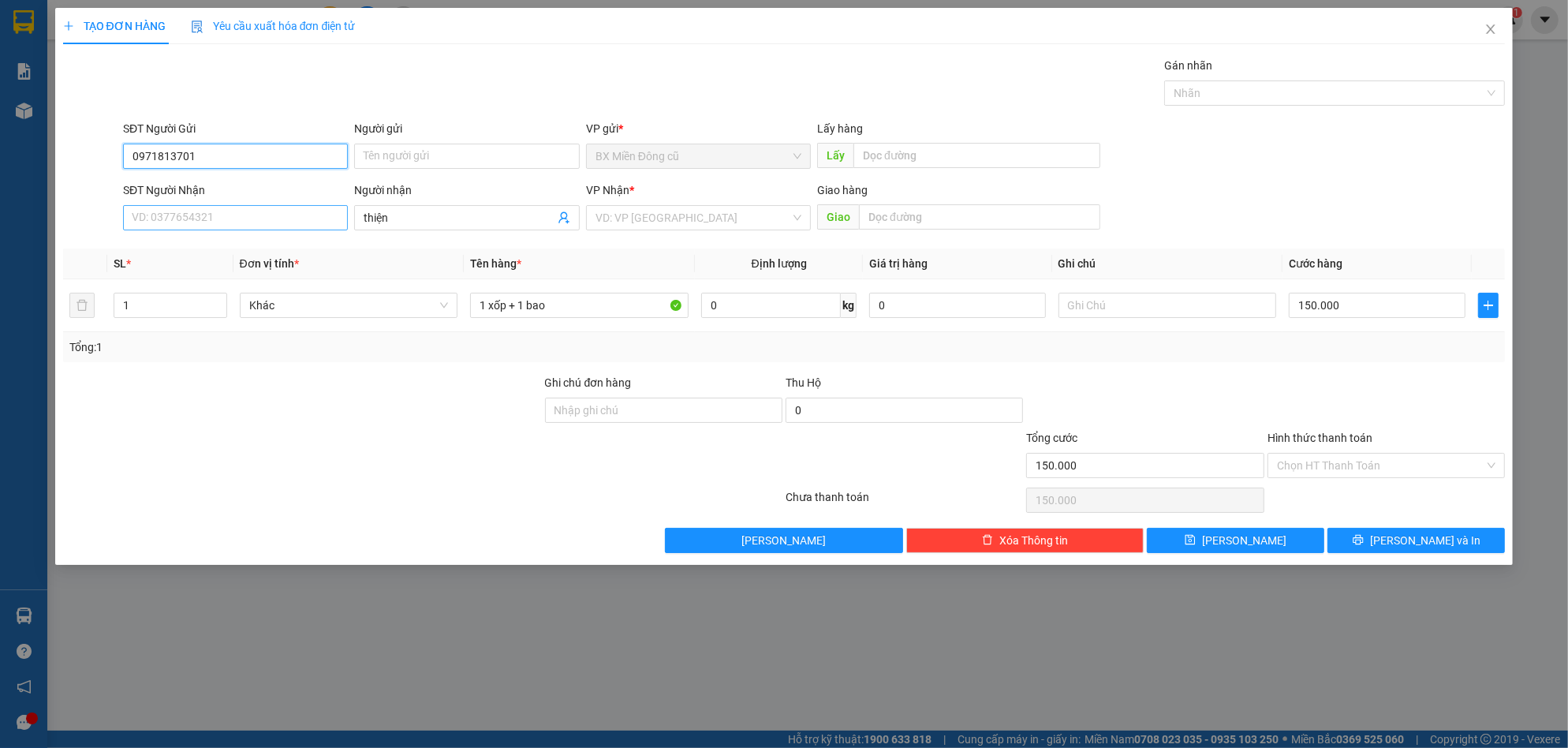
type input "0971813701"
click at [303, 219] on input "SĐT Người Nhận" at bounding box center [235, 217] width 225 height 25
click at [274, 249] on div "0388054418 - Phước" at bounding box center [235, 249] width 206 height 18
type input "0388054418"
type input "Phước"
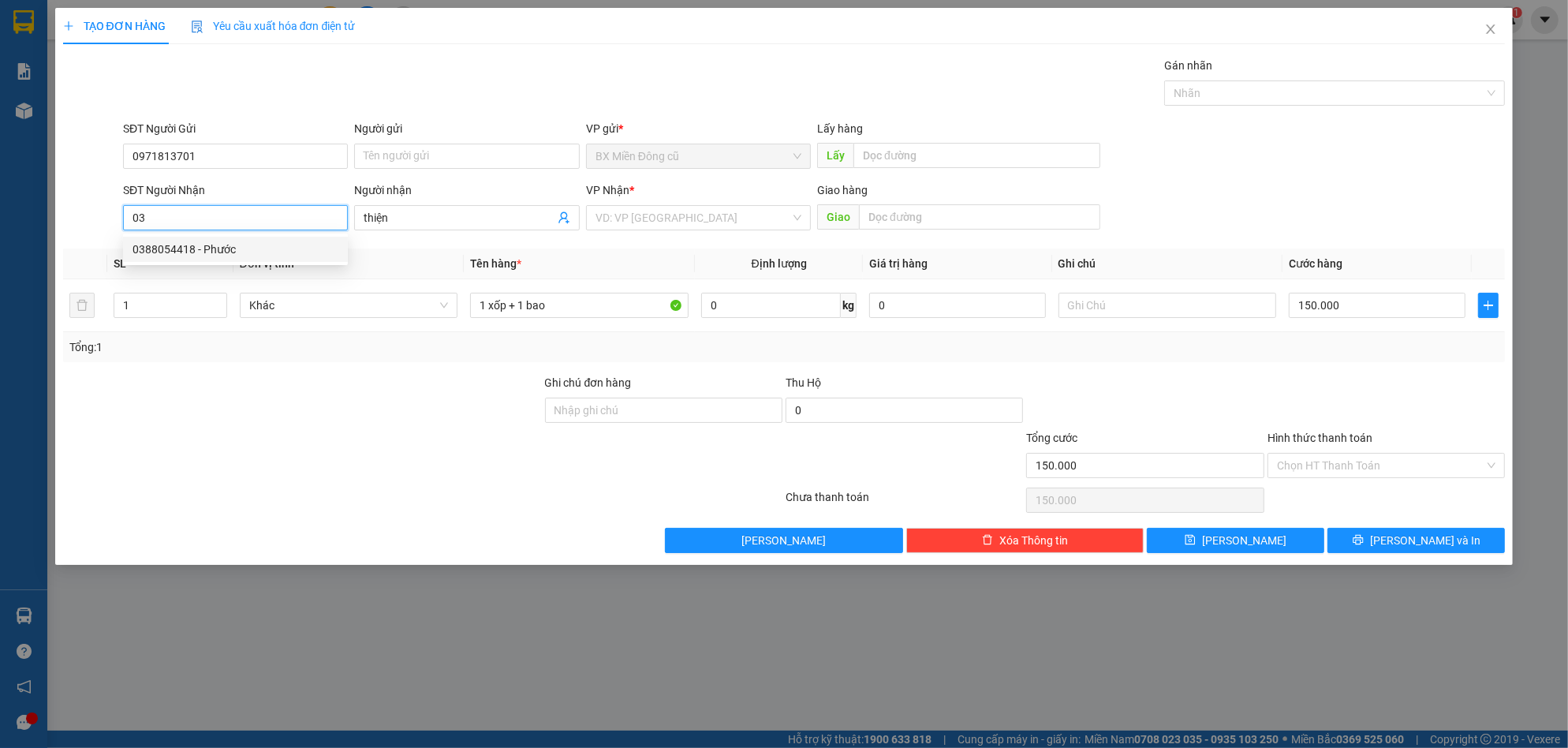
type input "nghĩa hành-hành thiện"
type input "0388054418"
click at [1352, 466] on input "Hình thức thanh toán" at bounding box center [1380, 465] width 207 height 23
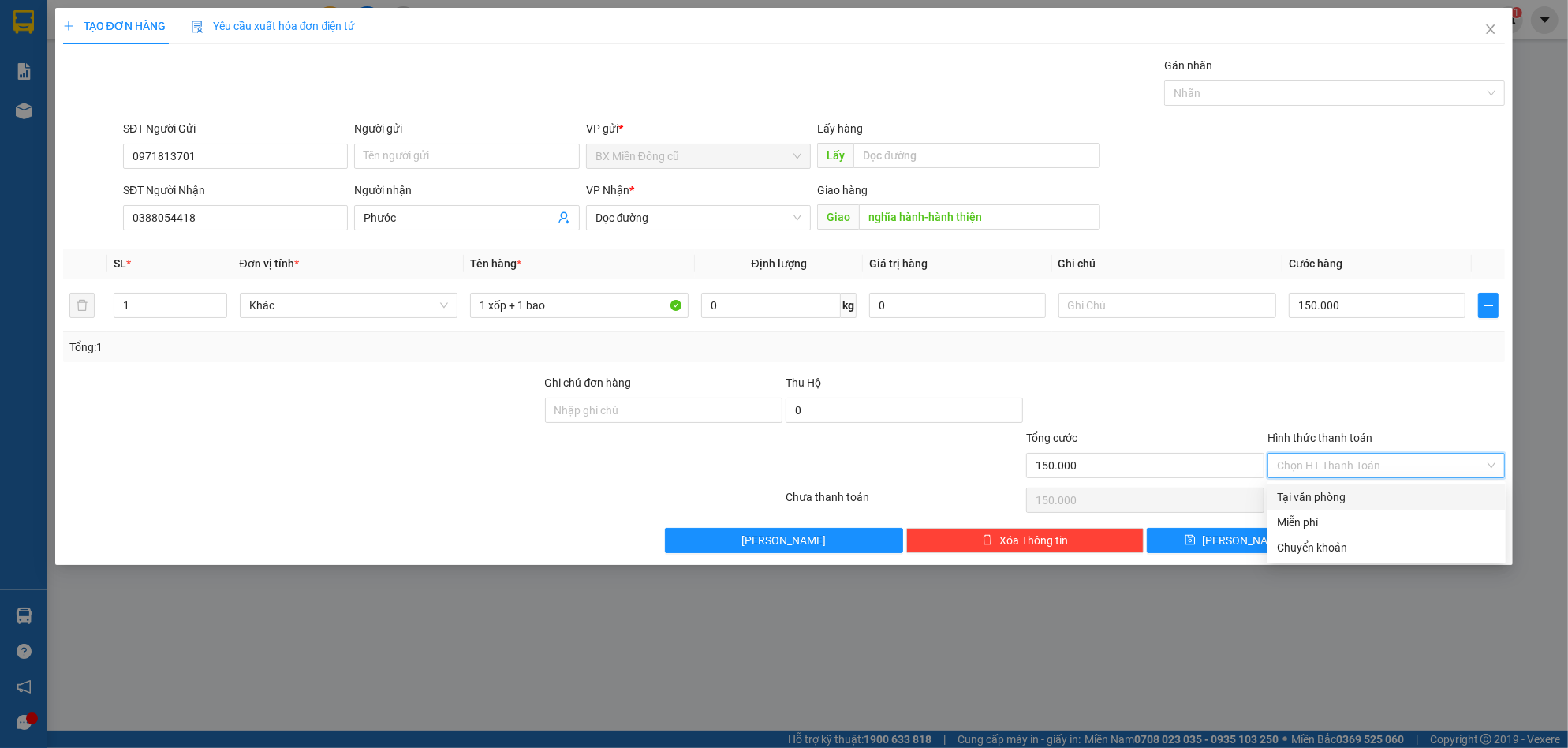
click at [1353, 495] on div "Tại văn phòng" at bounding box center [1386, 497] width 220 height 18
type input "0"
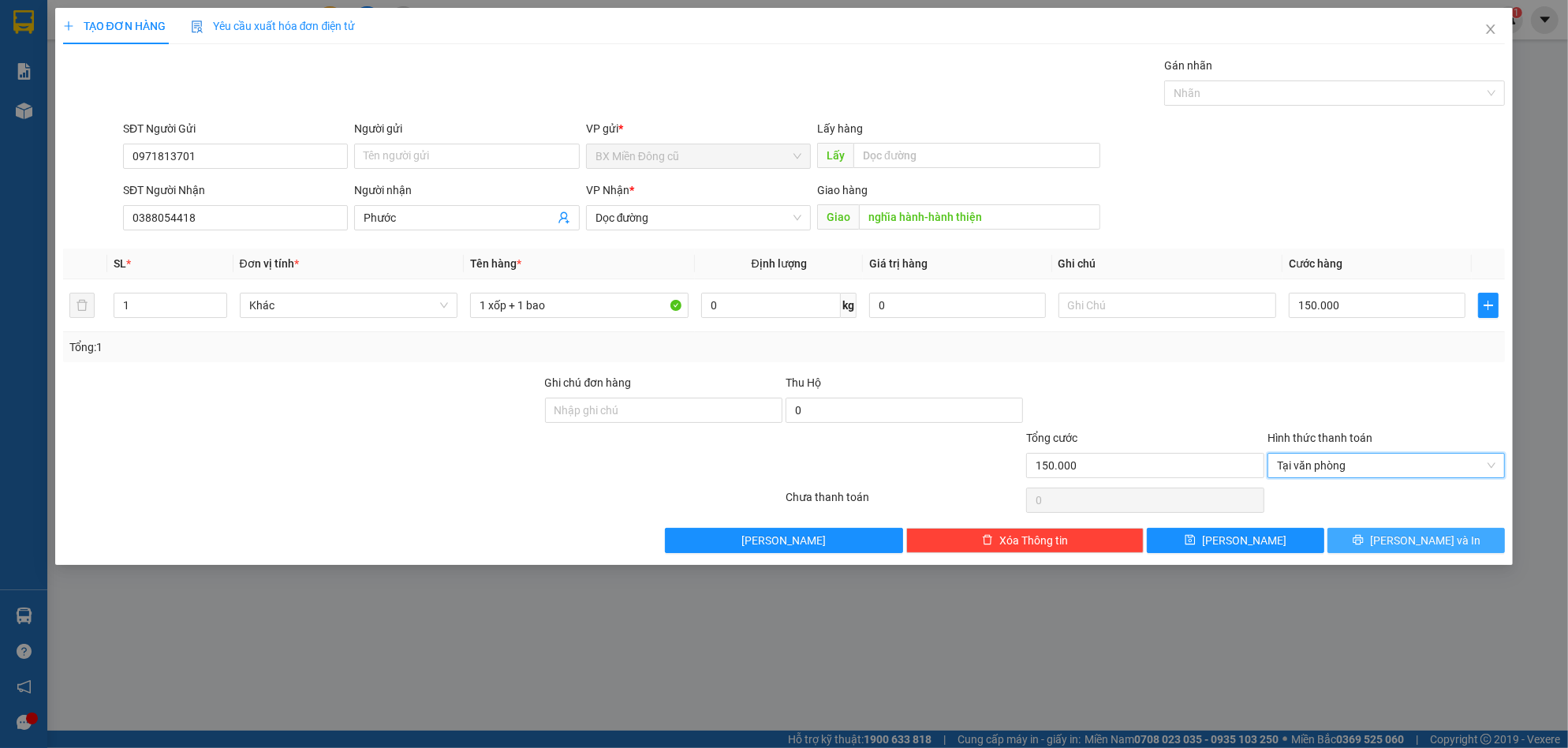
click at [1373, 537] on button "[PERSON_NAME] và In" at bounding box center [1416, 540] width 178 height 25
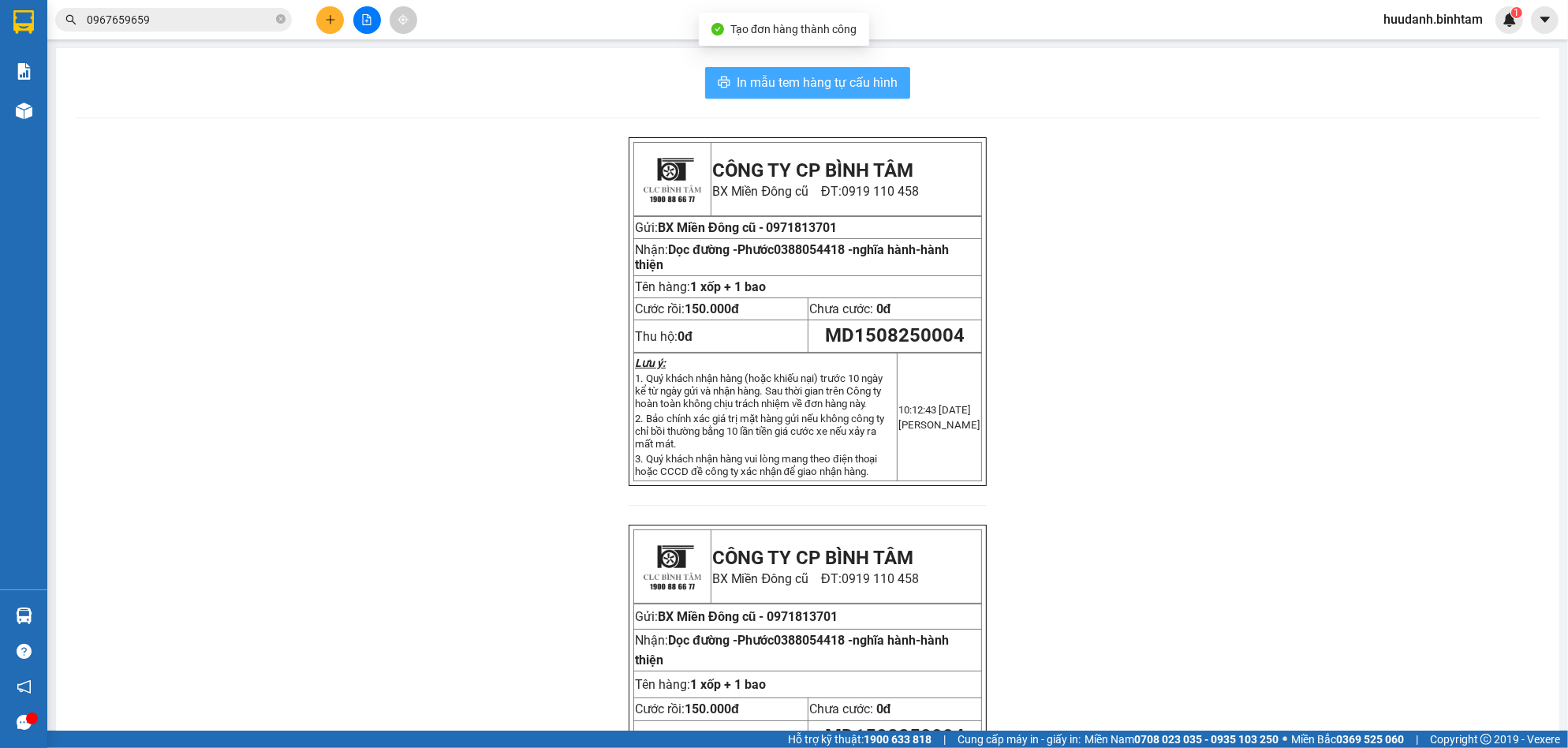
click at [786, 93] on button "In mẫu tem hàng tự cấu hình" at bounding box center [808, 82] width 205 height 31
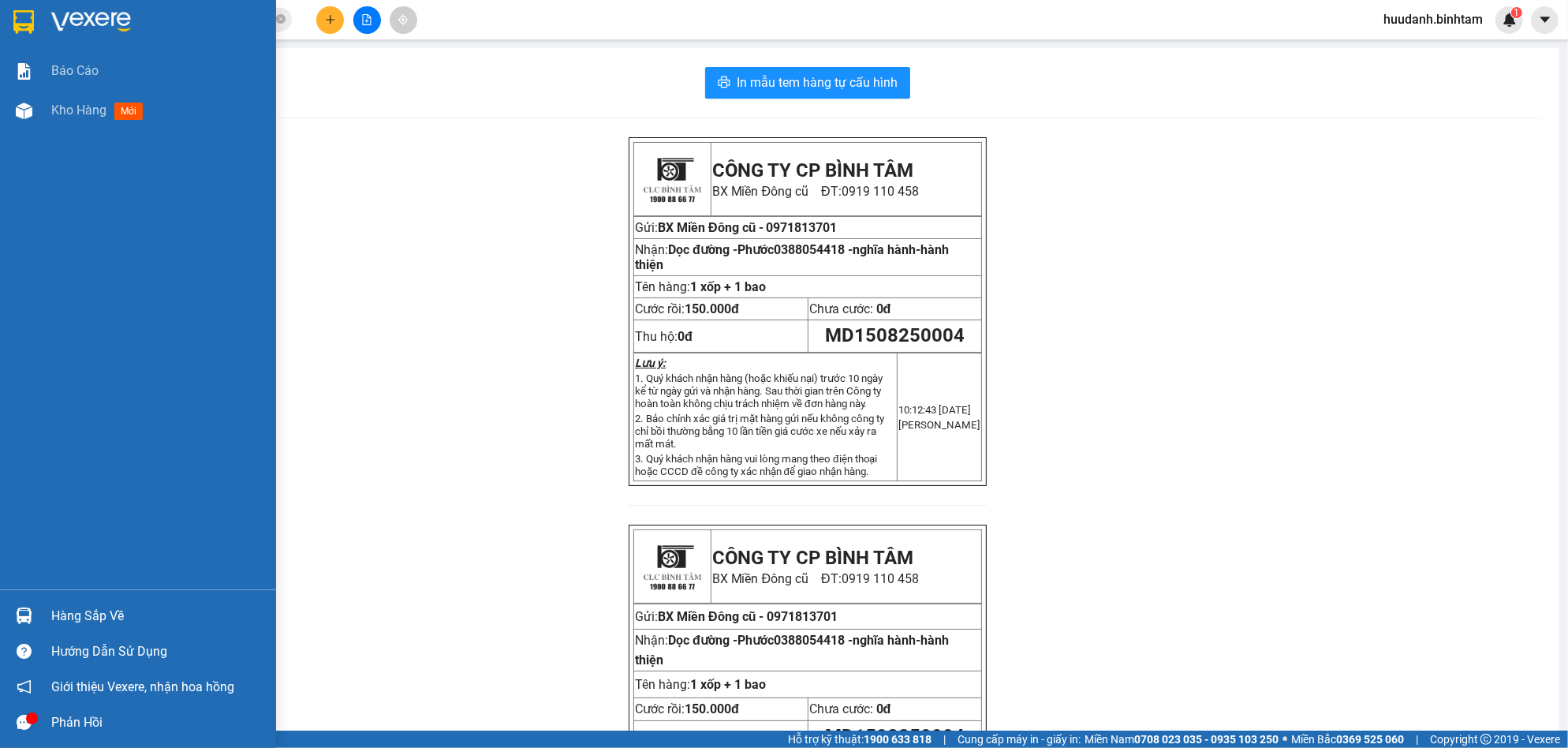
drag, startPoint x: 67, startPoint y: 123, endPoint x: 249, endPoint y: 171, distance: 188.2
click at [67, 122] on div "Kho hàng mới" at bounding box center [158, 110] width 213 height 40
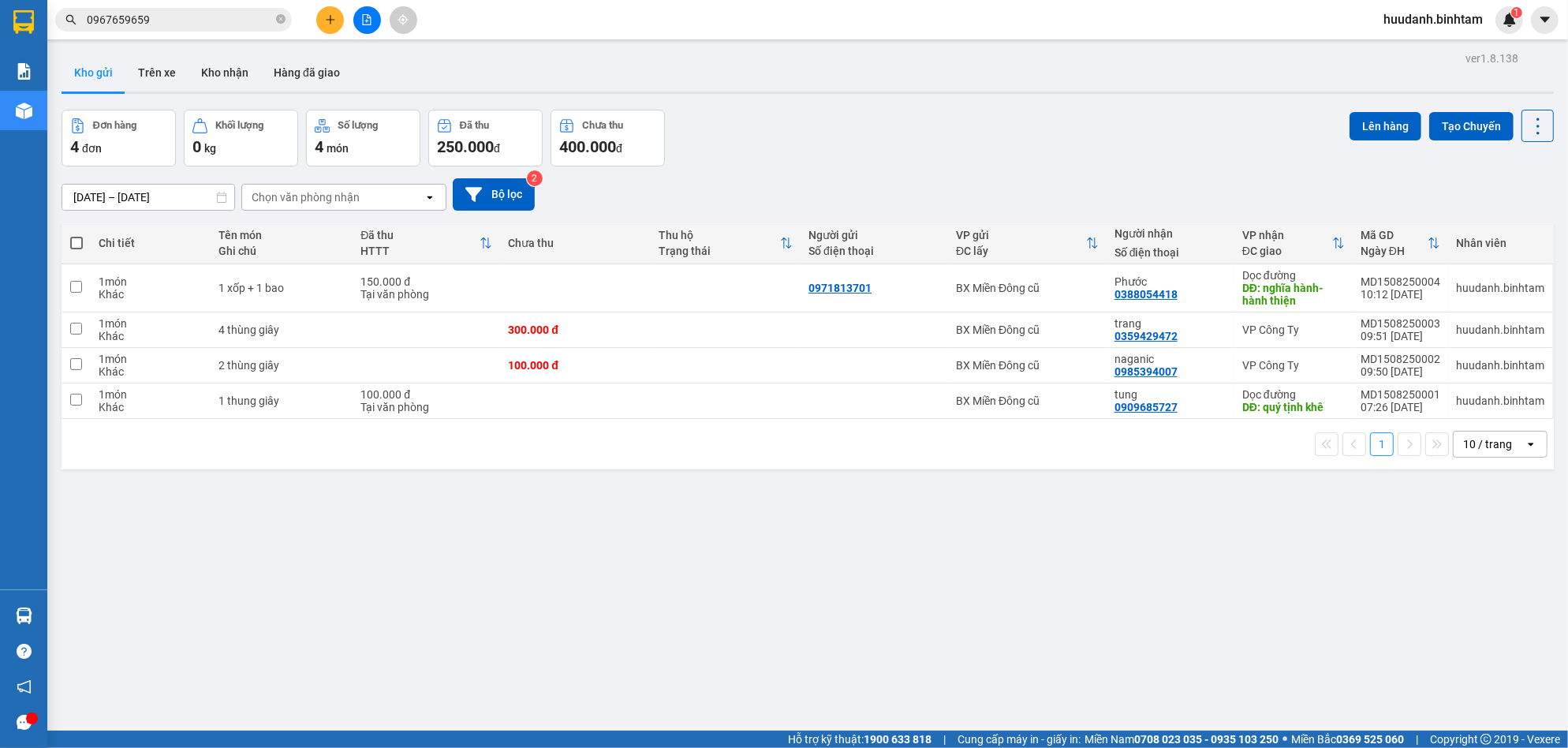
click at [319, 33] on div at bounding box center [366, 20] width 119 height 27
click at [332, 22] on icon "plus" at bounding box center [331, 20] width 11 height 11
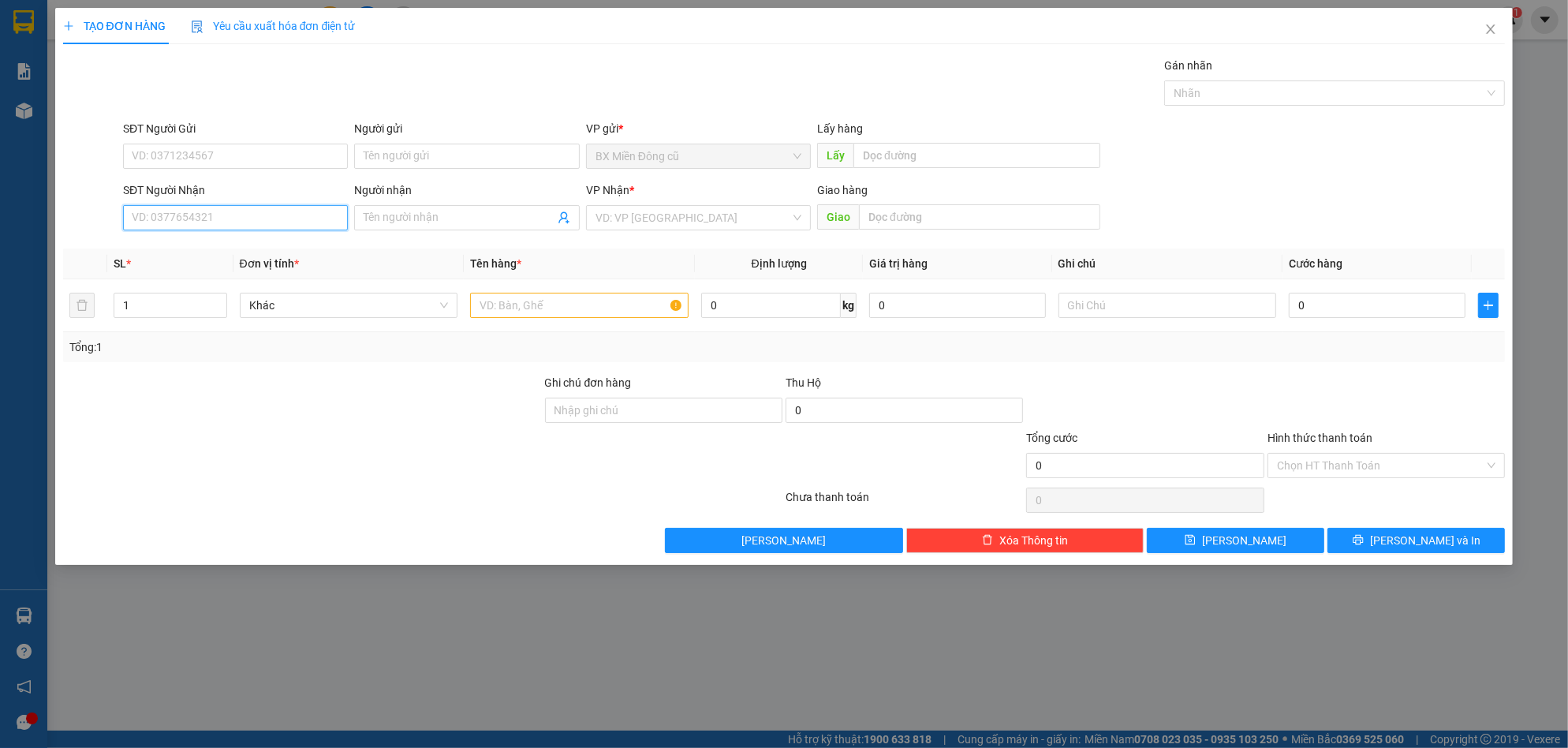
click at [248, 214] on input "SĐT Người Nhận" at bounding box center [235, 217] width 225 height 25
type input "0911281081"
click at [234, 240] on div "0911281081 - 0110" at bounding box center [235, 249] width 206 height 18
type input "0110"
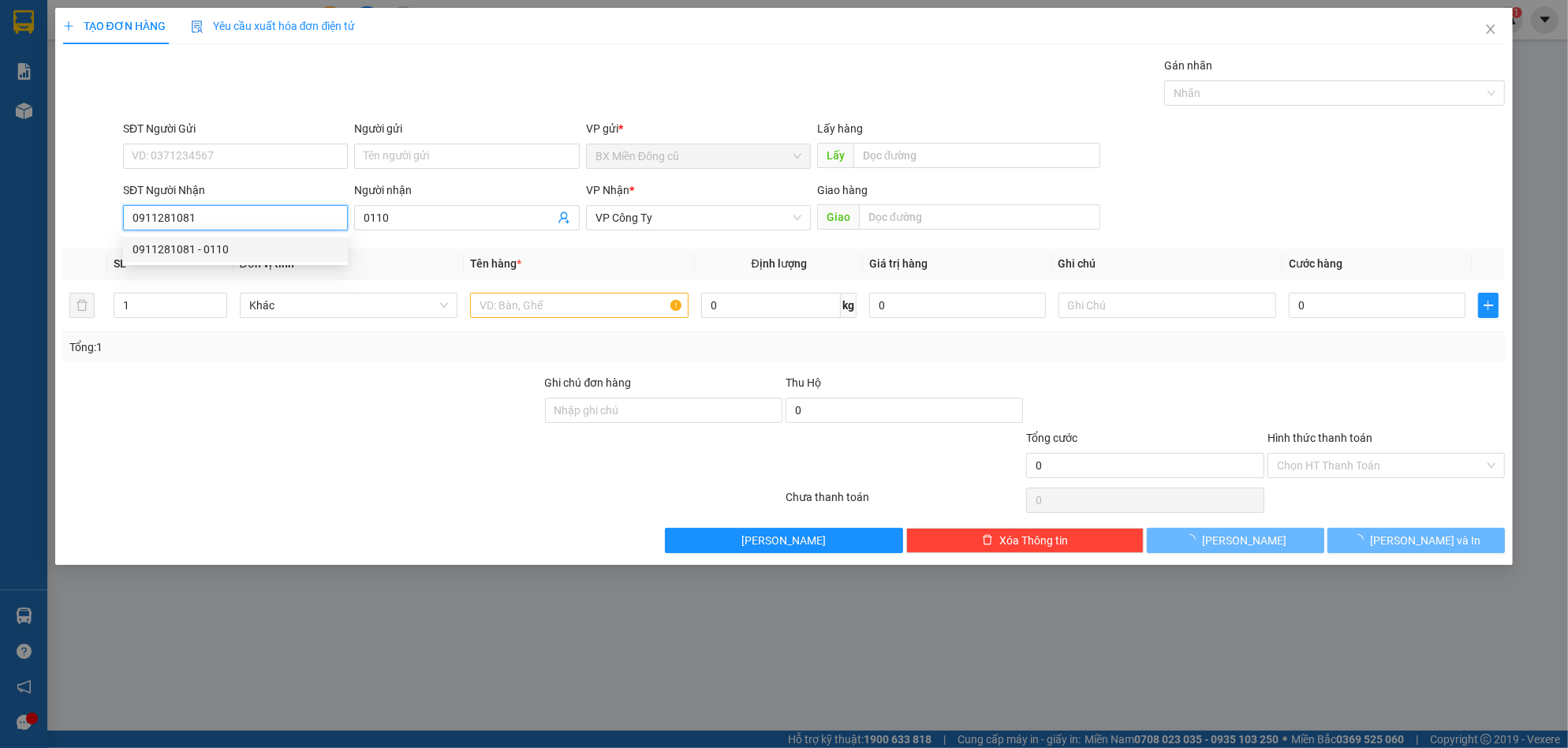
type input "400.000"
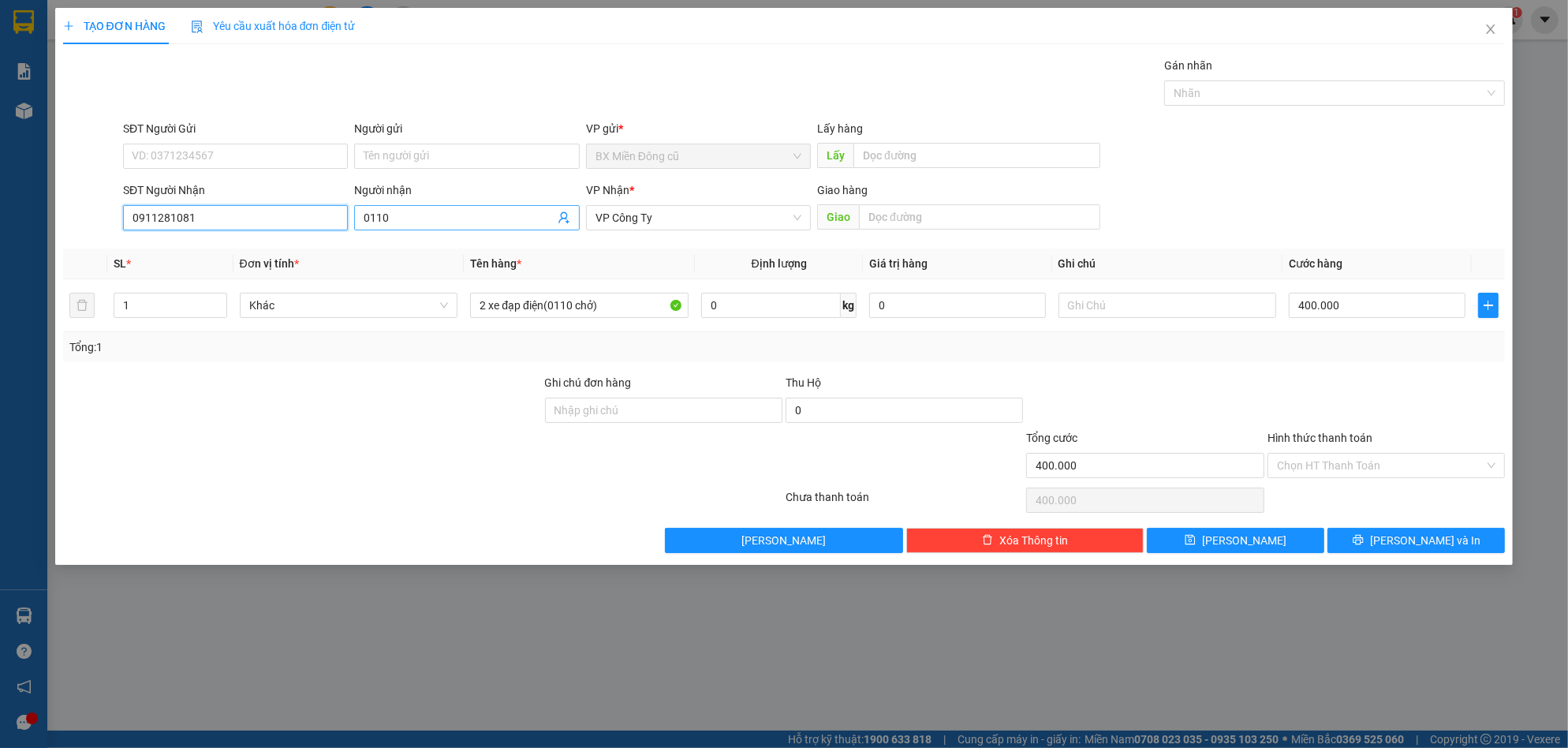
type input "0911281081"
click at [466, 211] on input "0110" at bounding box center [459, 218] width 190 height 18
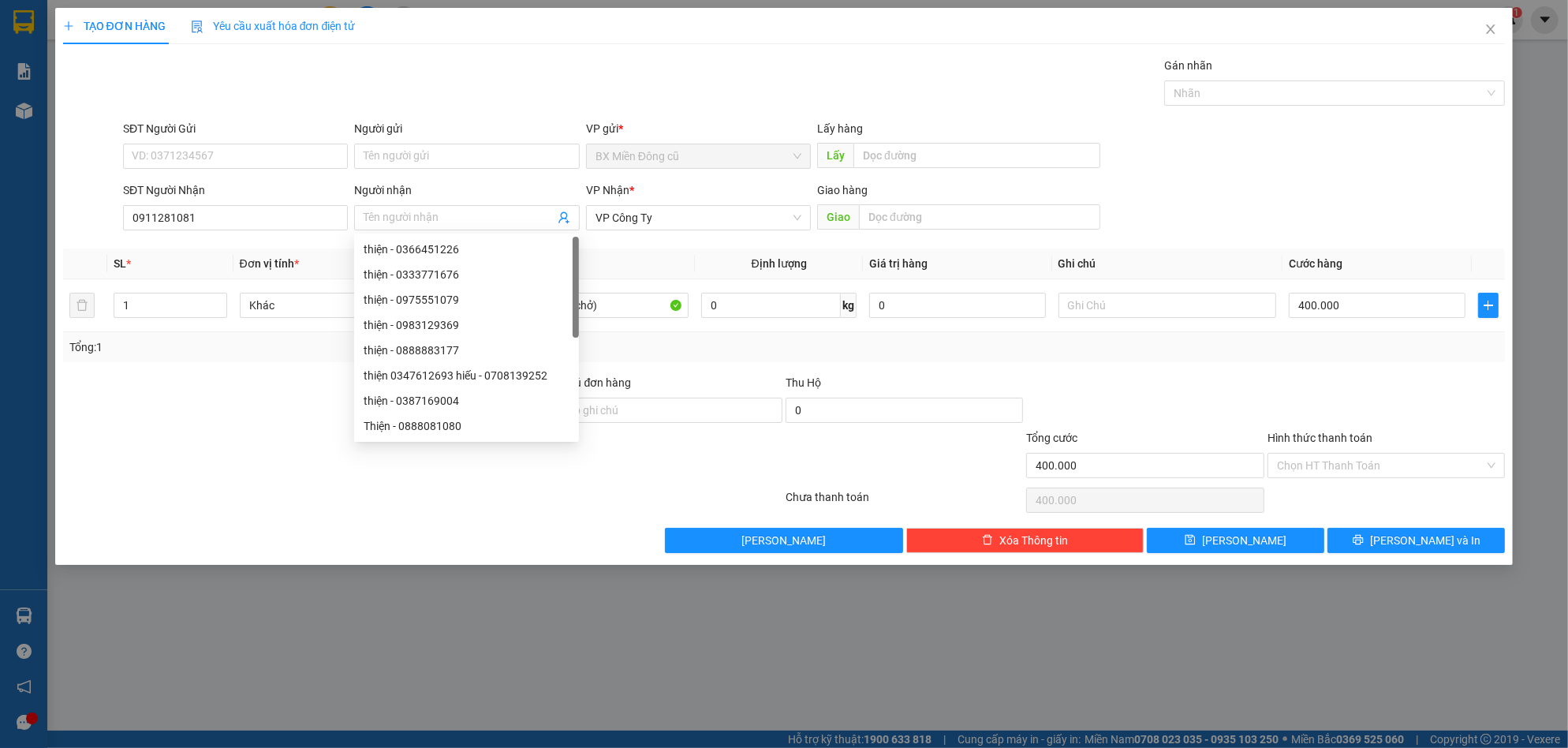
click at [685, 254] on th "Tên hàng *" at bounding box center [579, 264] width 231 height 31
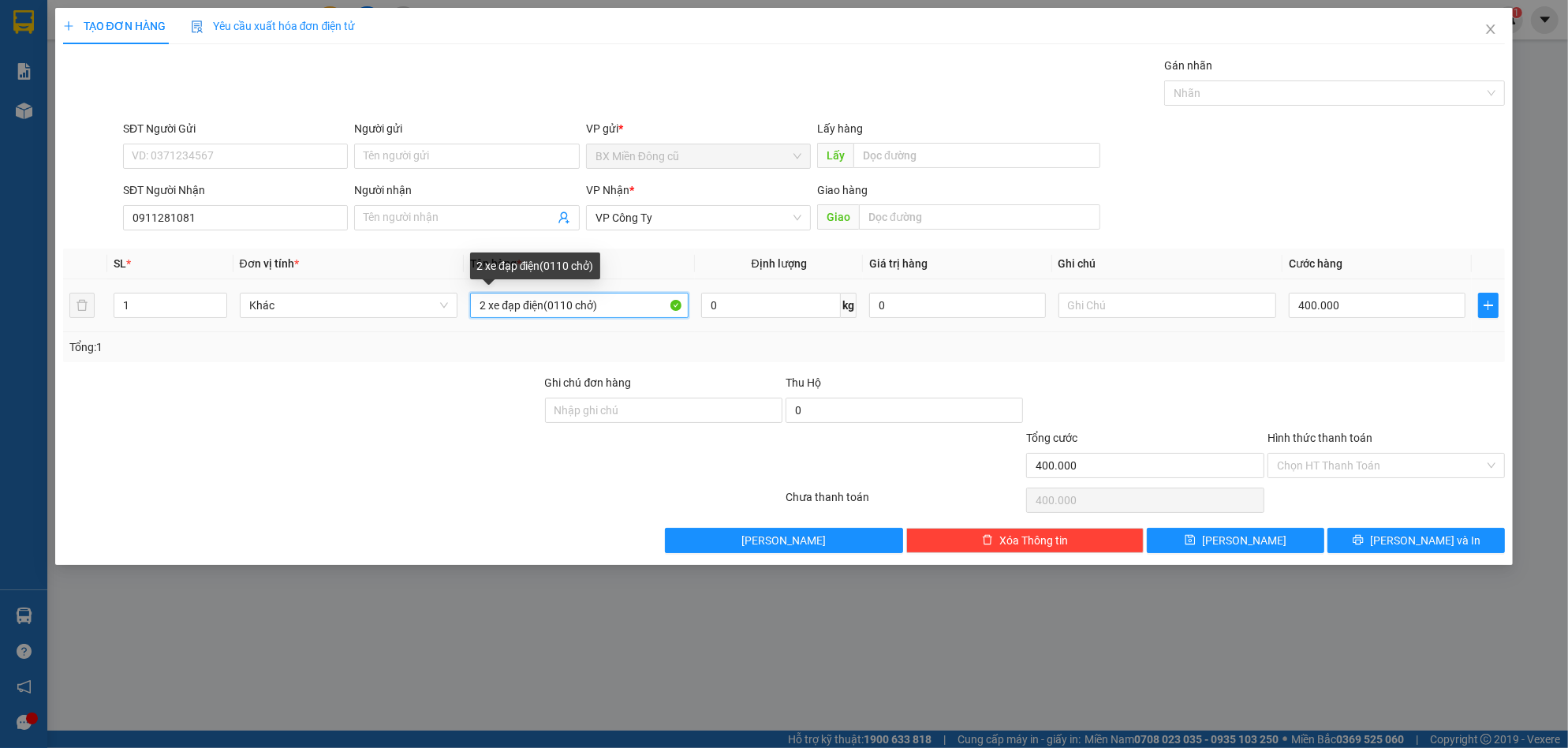
drag, startPoint x: 485, startPoint y: 307, endPoint x: 333, endPoint y: 333, distance: 154.2
click at [335, 332] on div "SL * Đơn vị tính * Tên hàng * Định lượng Giá trị hàng Ghi chú Cước hàng 1 Khác …" at bounding box center [784, 305] width 1443 height 114
click at [638, 308] on input "1 xe đạp điện(0110 chở)" at bounding box center [579, 305] width 219 height 25
type input "1 xe đạp điện"
click at [1364, 311] on input "400.000" at bounding box center [1377, 305] width 177 height 25
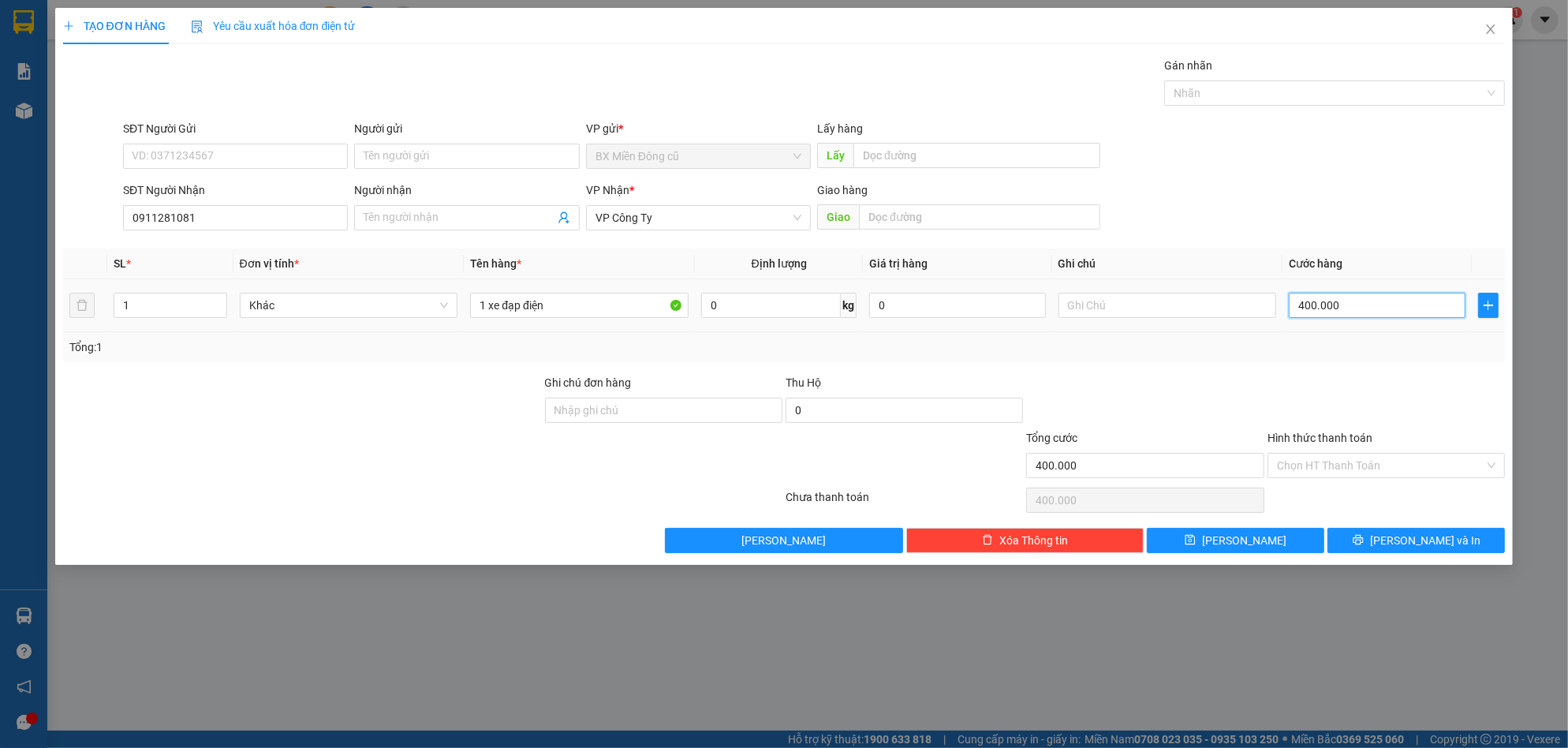
type input "2"
type input "20"
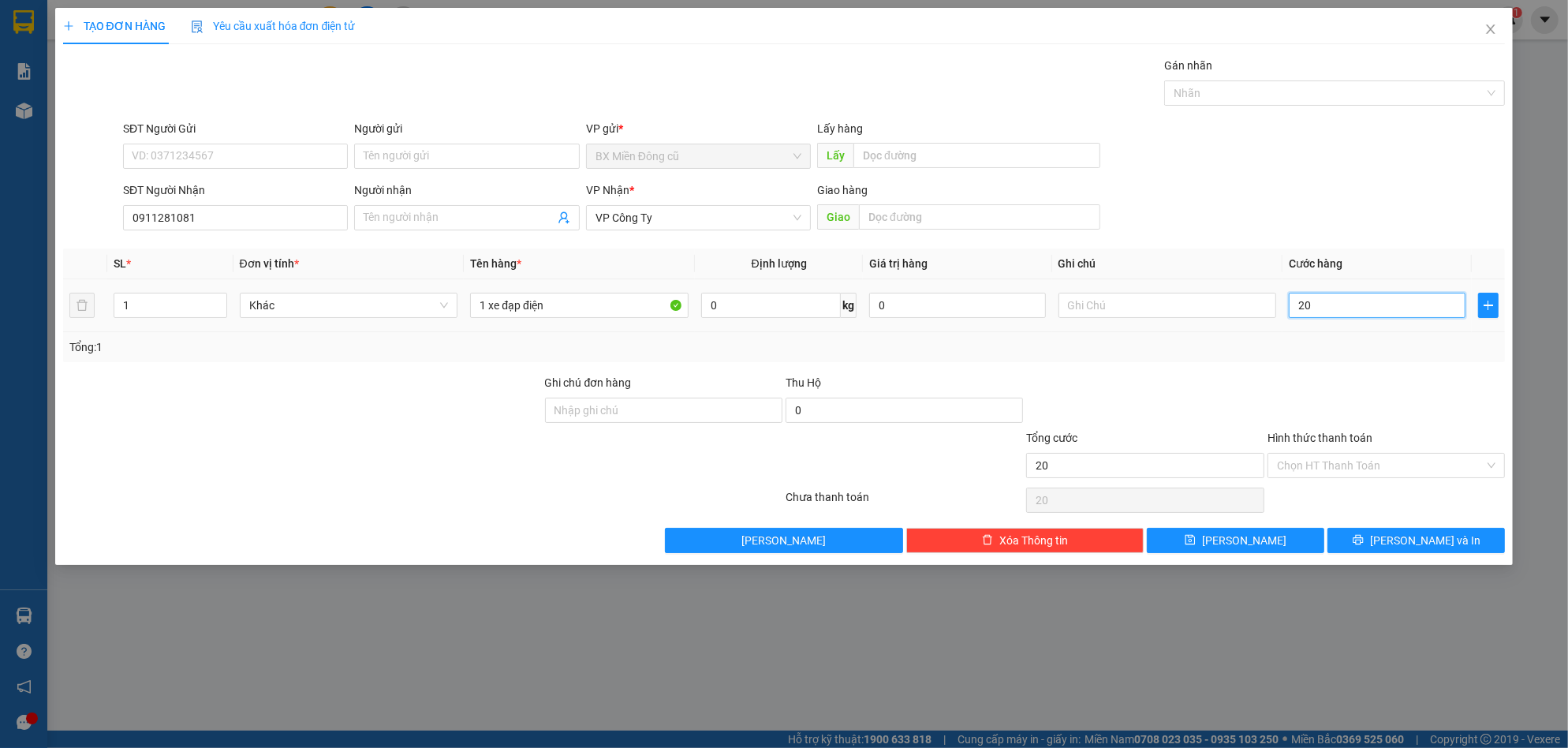
type input "200"
type input "2.000"
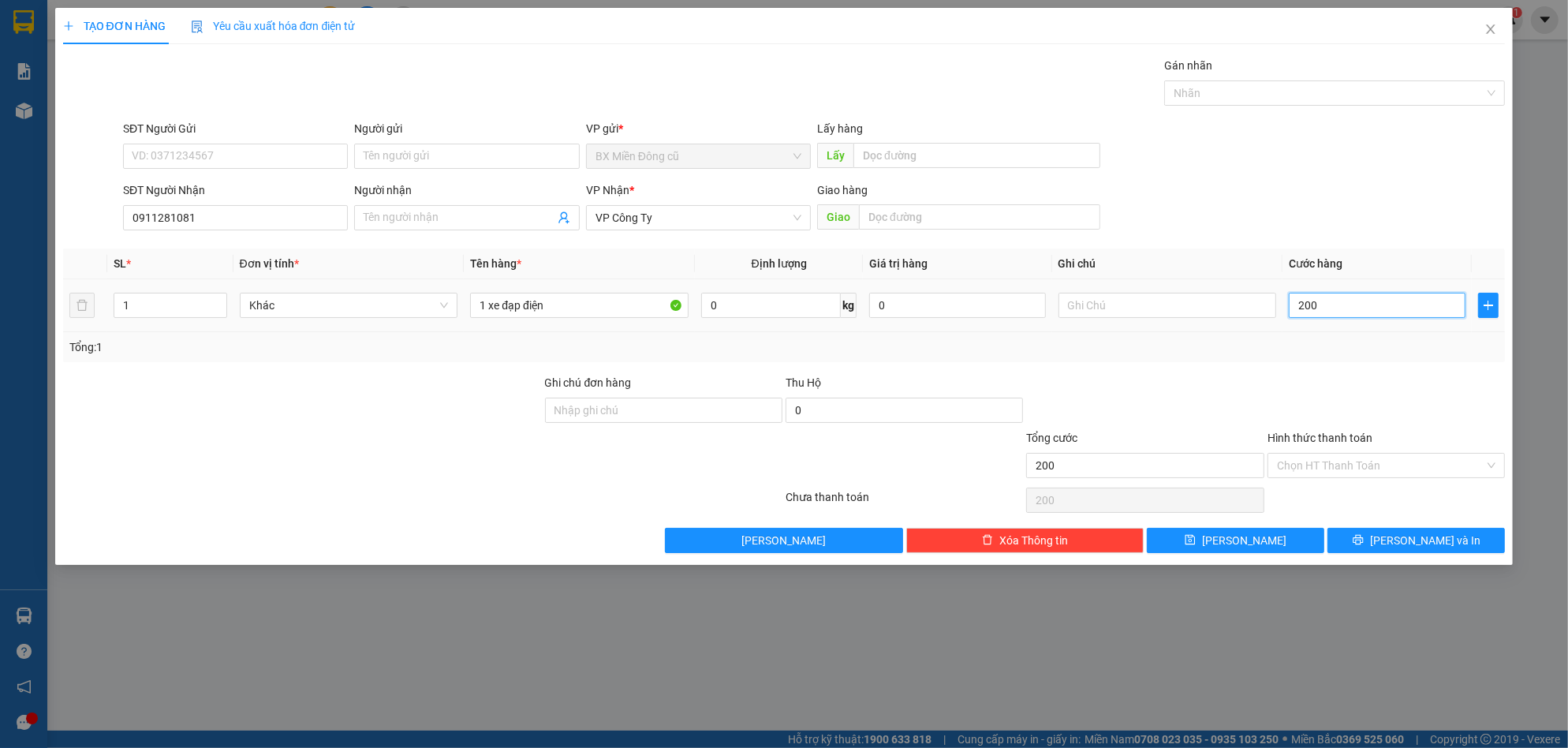
type input "2.000"
type input "20.000"
type input "200.000"
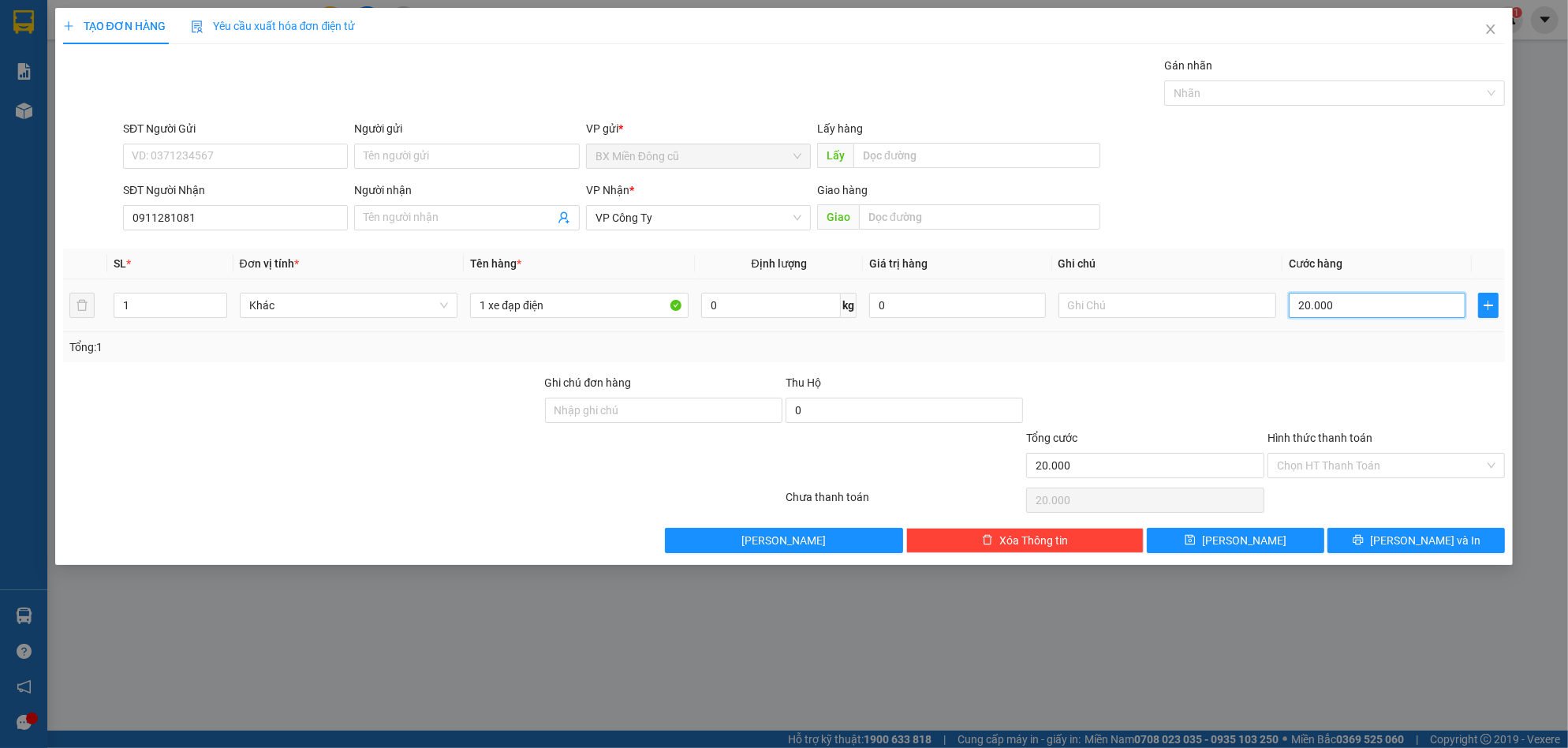
type input "200.000"
click at [1389, 466] on input "Hình thức thanh toán" at bounding box center [1380, 465] width 207 height 23
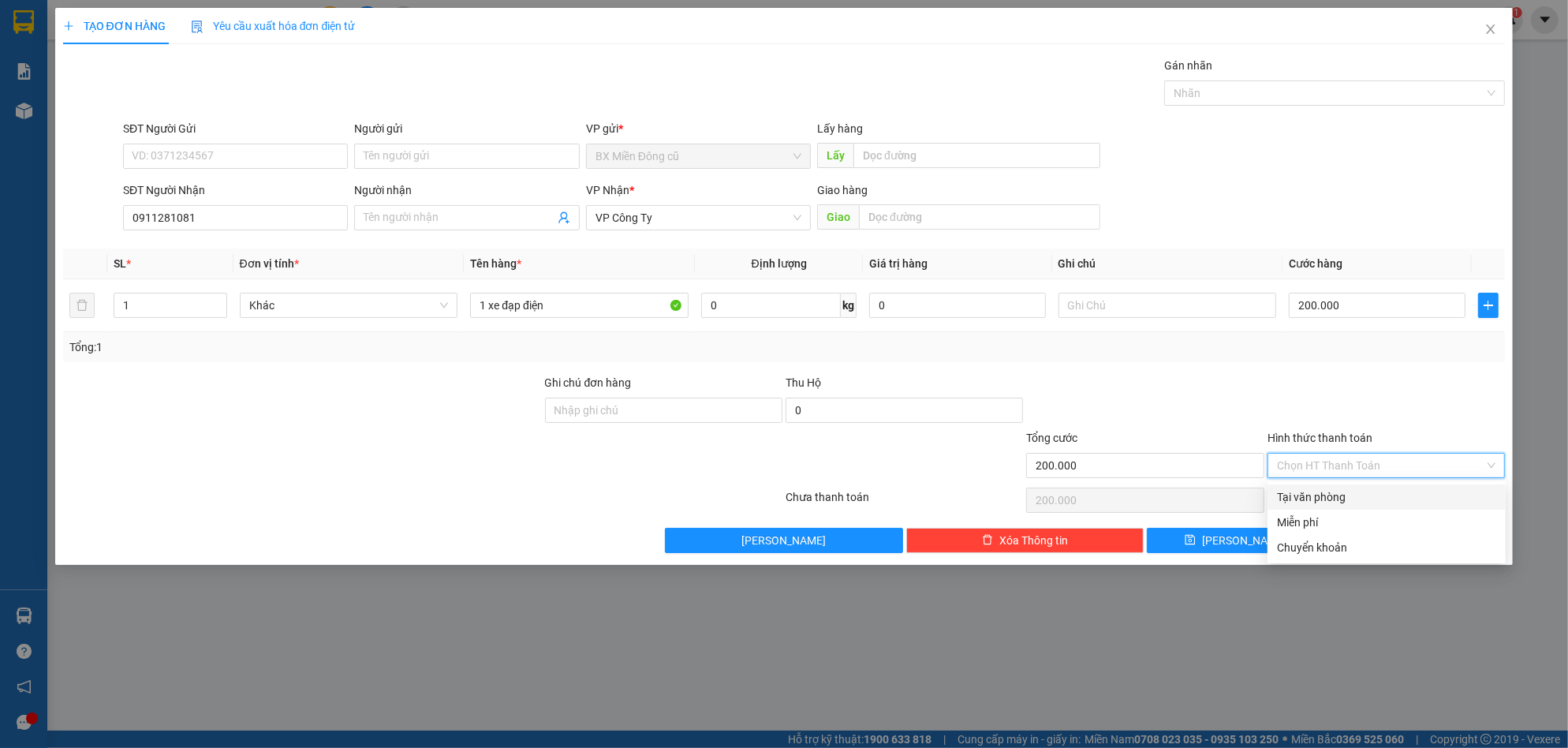
click at [1321, 493] on div "Tại văn phòng" at bounding box center [1386, 497] width 220 height 18
type input "0"
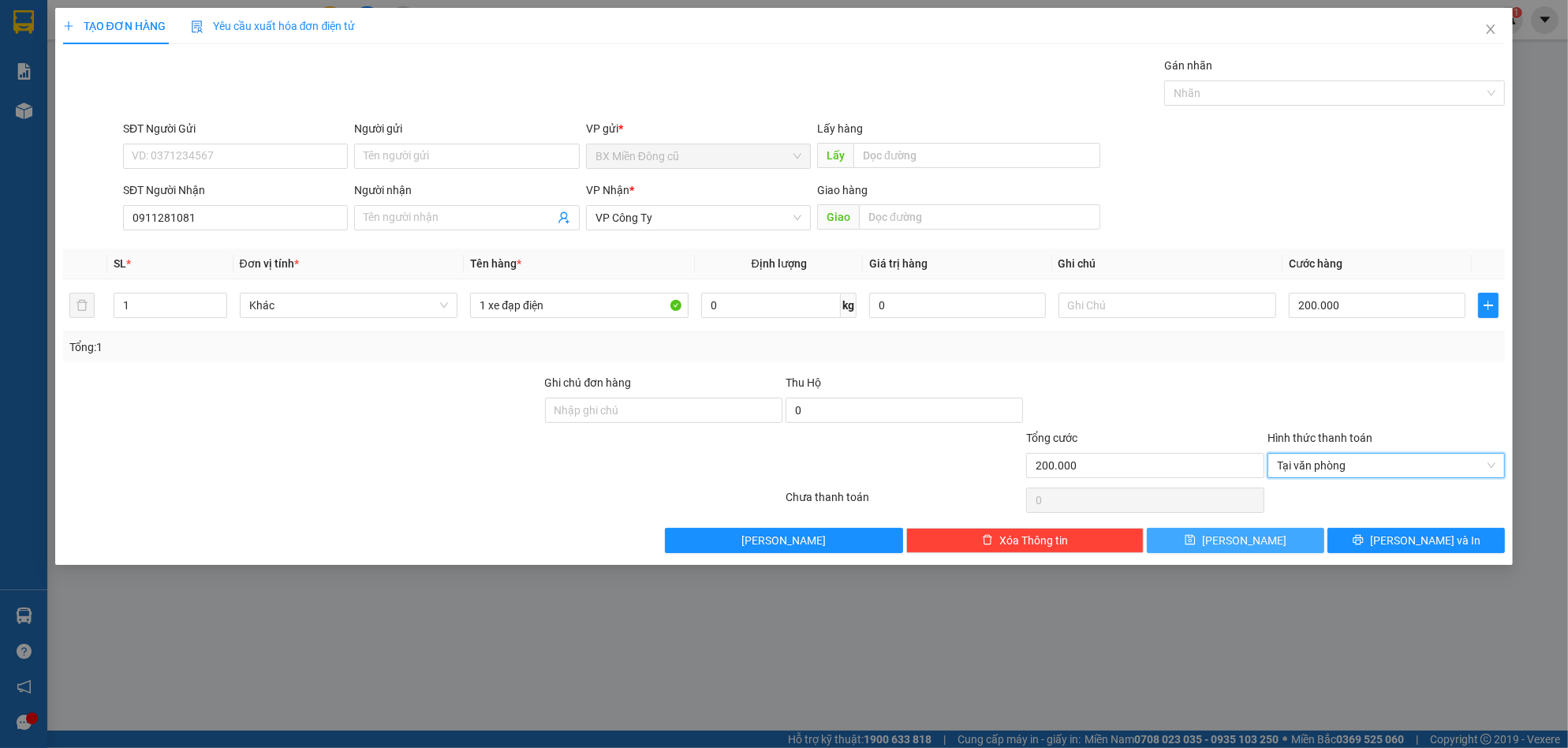
click at [1280, 547] on button "[PERSON_NAME]" at bounding box center [1236, 540] width 178 height 25
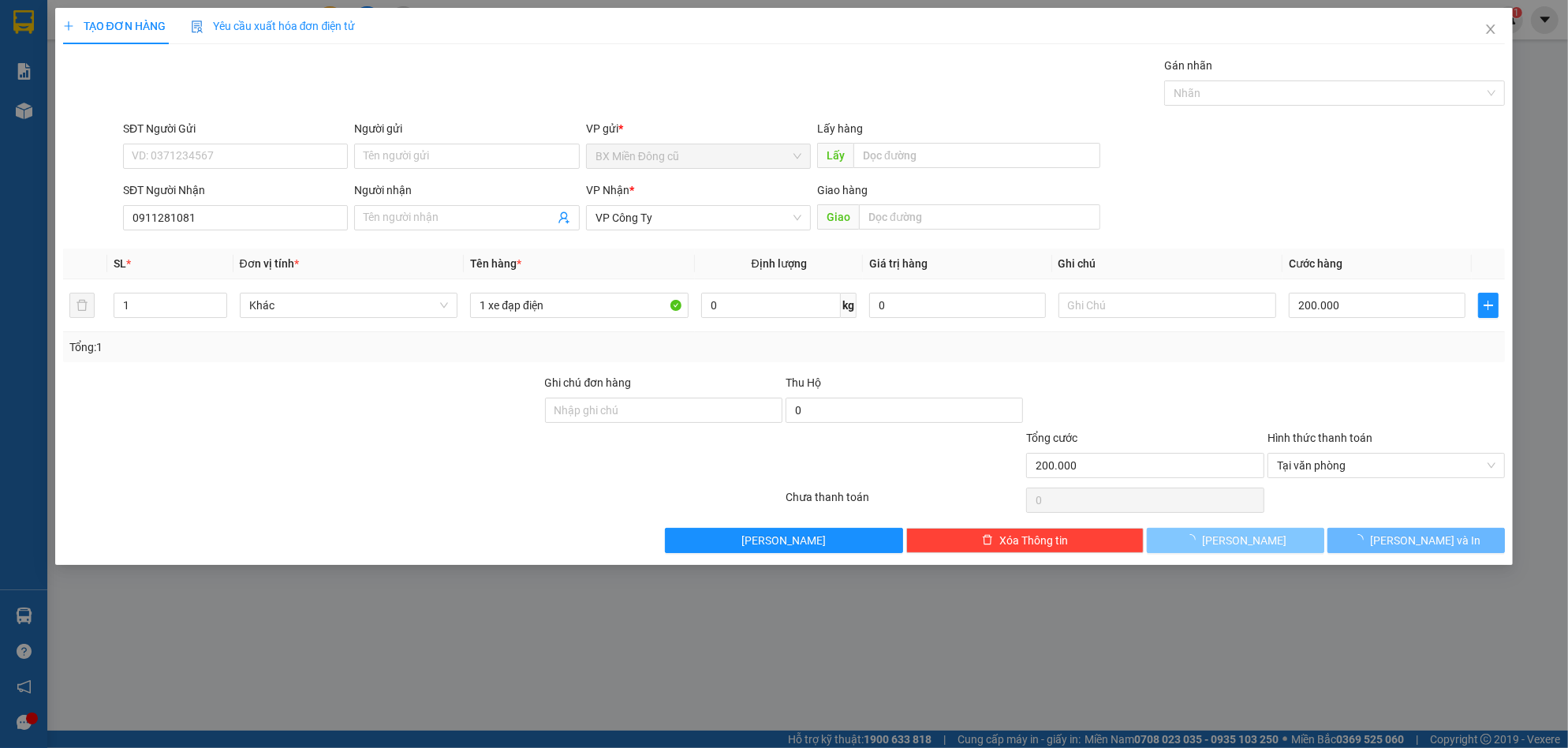
type input "0"
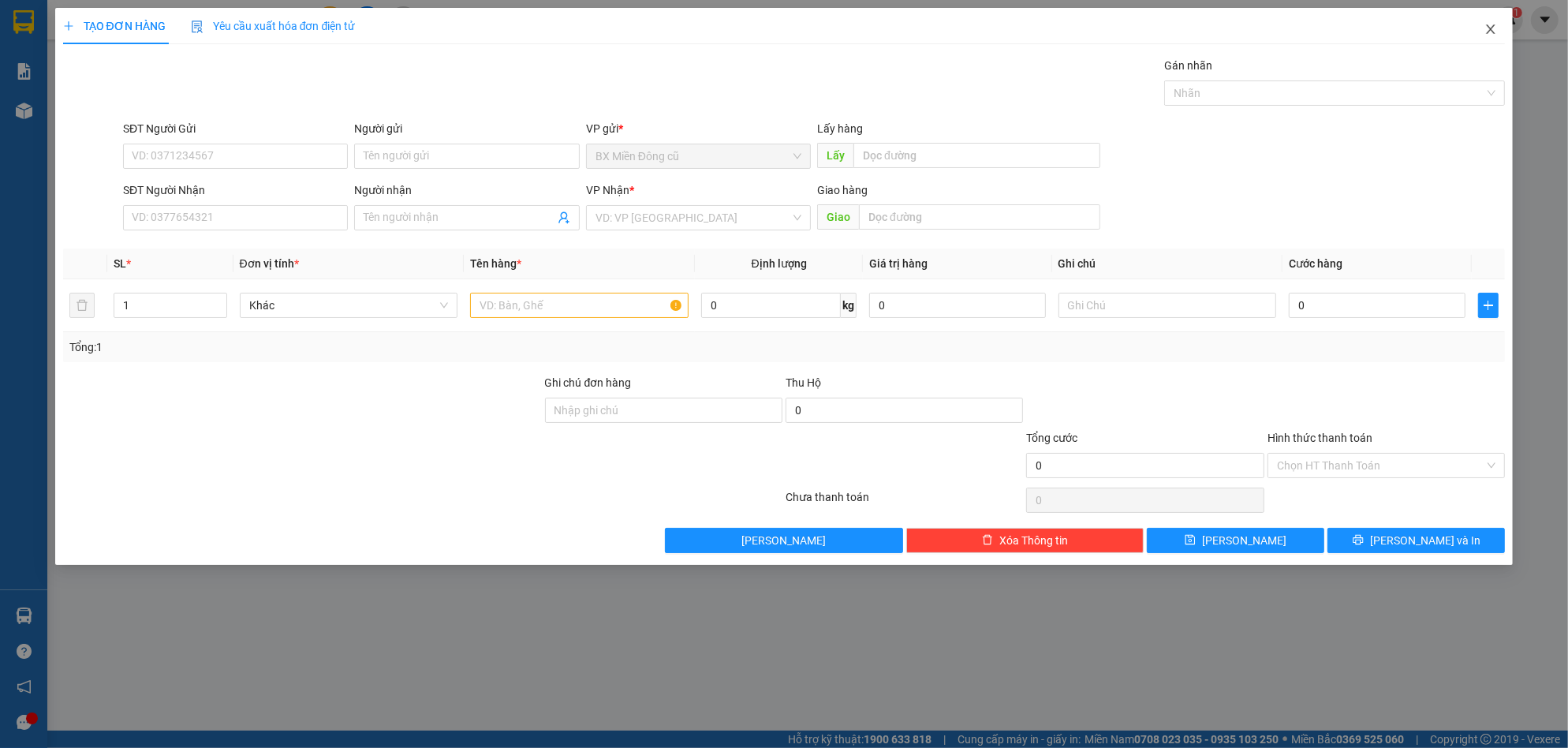
click at [1482, 36] on span "Close" at bounding box center [1491, 30] width 44 height 44
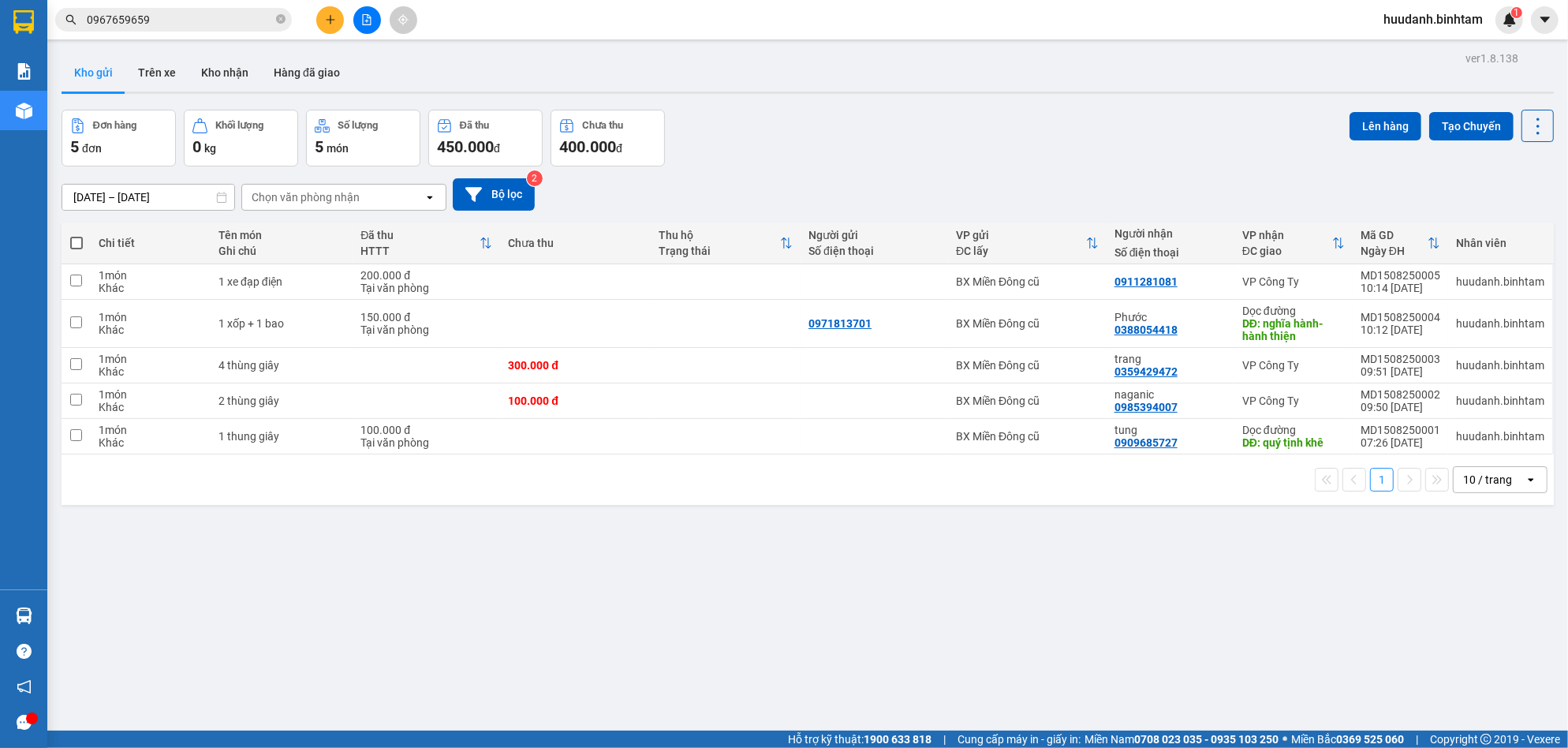
click at [238, 542] on div "ver 1.8.138 Kho gửi Trên xe Kho nhận Hàng đã giao Đơn hàng 5 đơn Khối lượng 0 k…" at bounding box center [807, 421] width 1505 height 748
click at [331, 38] on div "Kết quả tìm kiếm ( 1 ) Bộ lọc Mã ĐH Trạng thái Món hàng Thu hộ Tổng cước Chưa c…" at bounding box center [784, 19] width 1568 height 40
click at [332, 35] on div "Kết quả tìm kiếm ( 1 ) Bộ lọc Mã ĐH Trạng thái Món hàng Thu hộ Tổng cước Chưa c…" at bounding box center [784, 19] width 1568 height 40
click at [338, 24] on button at bounding box center [330, 20] width 27 height 27
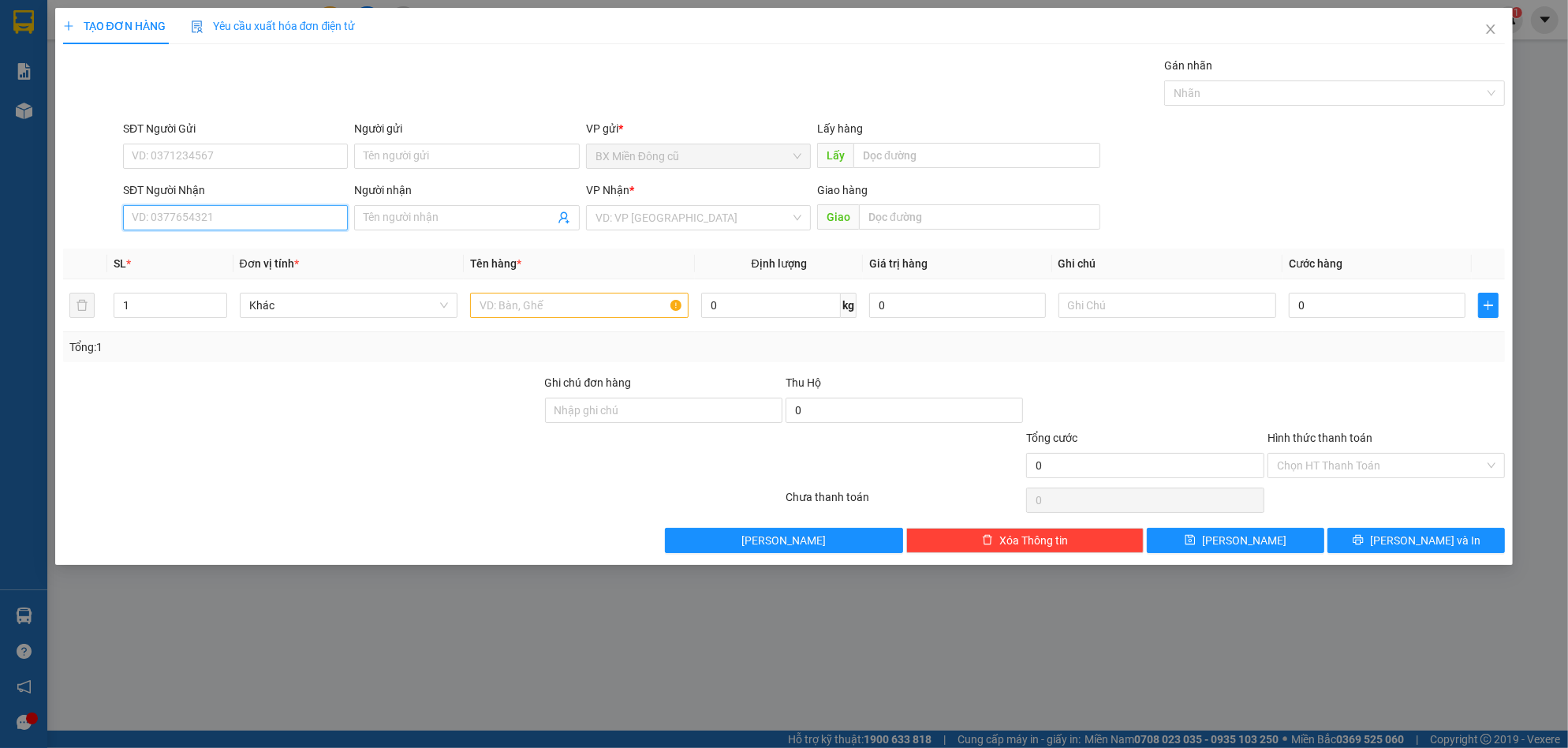
click at [253, 220] on input "SĐT Người Nhận" at bounding box center [235, 217] width 225 height 25
type input "0905043222"
click at [257, 239] on div "0905043222 - hoà" at bounding box center [235, 249] width 225 height 25
type input "hoà"
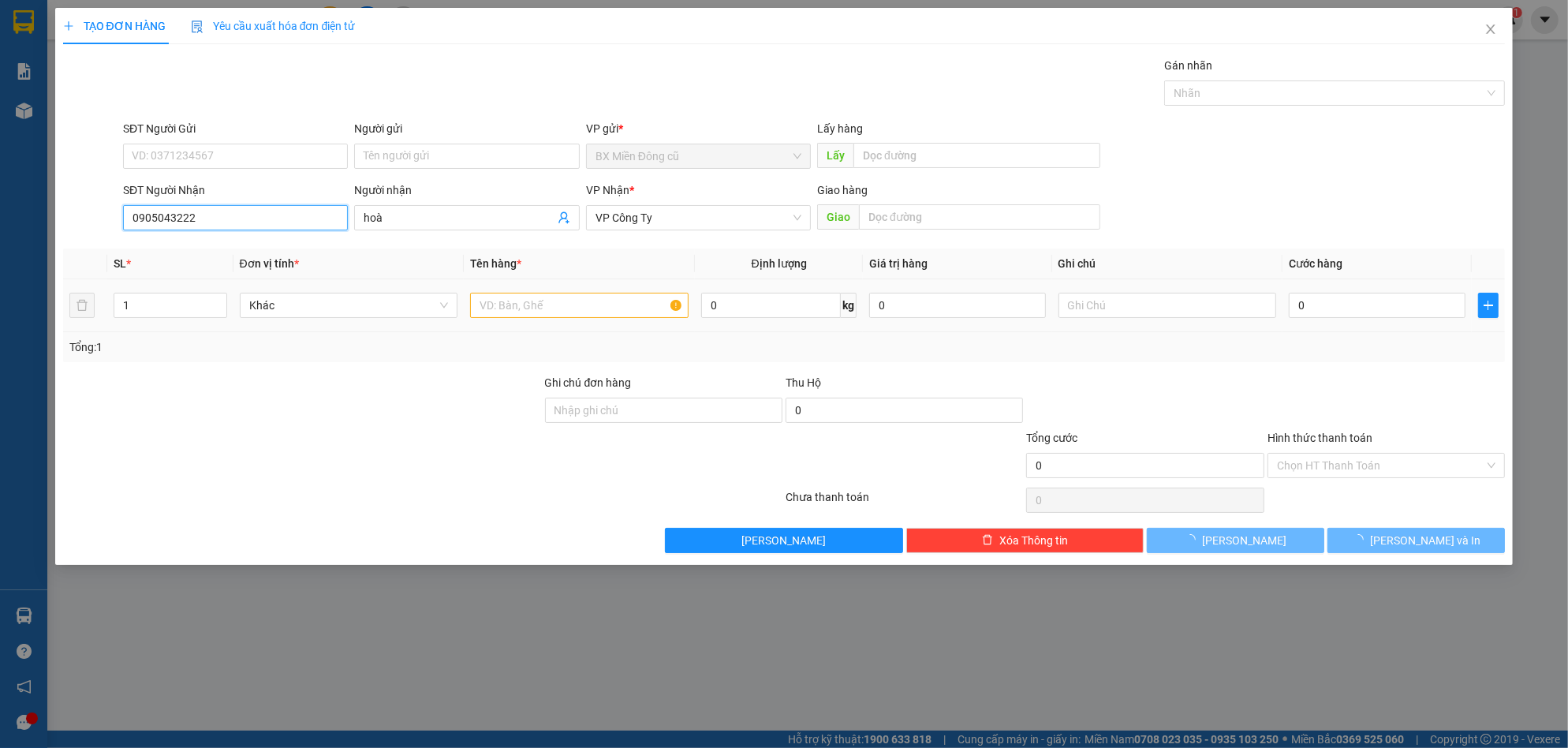
type input "250.000"
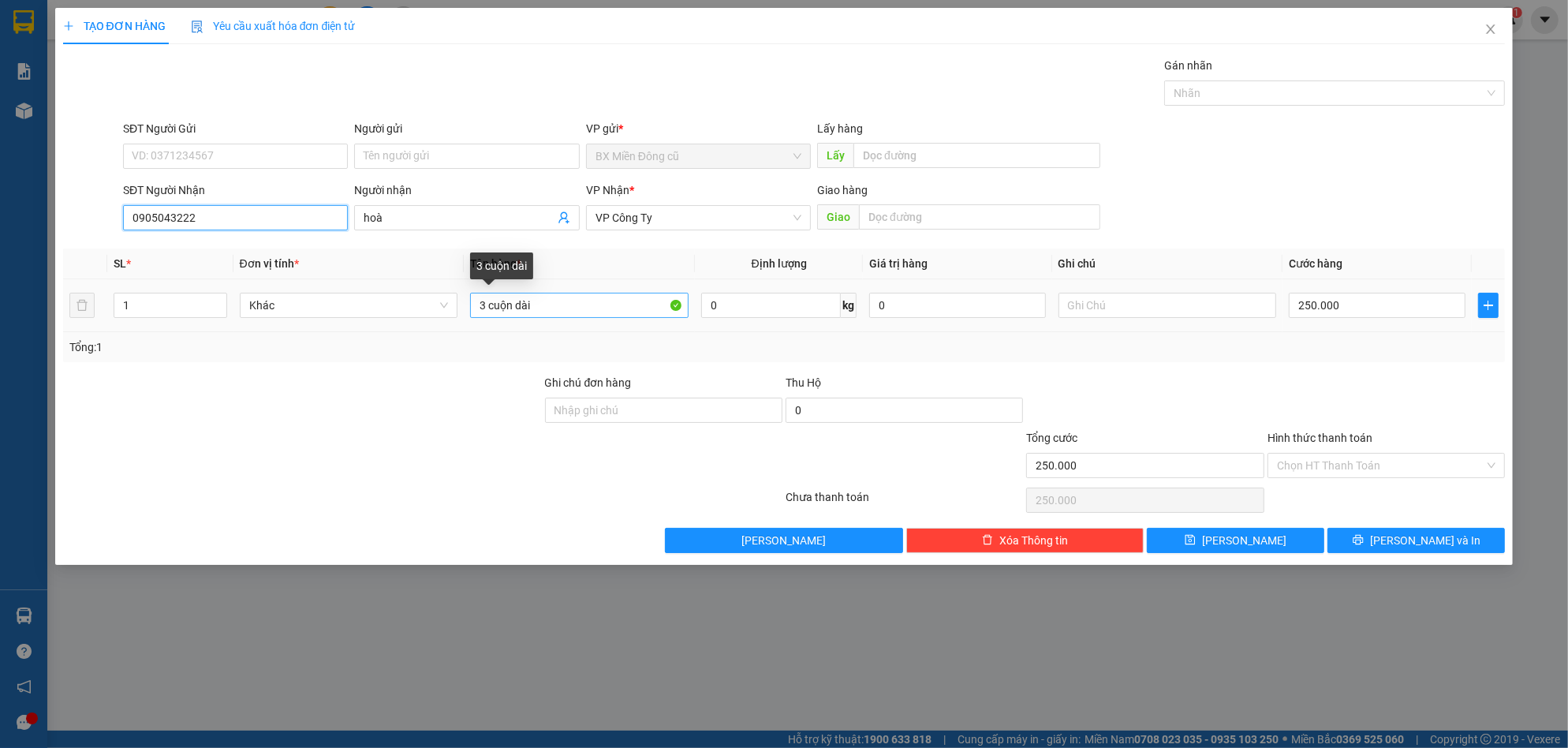
type input "0905043222"
click at [552, 309] on input "3 cuộn dài" at bounding box center [579, 305] width 219 height 25
paste input "úi"
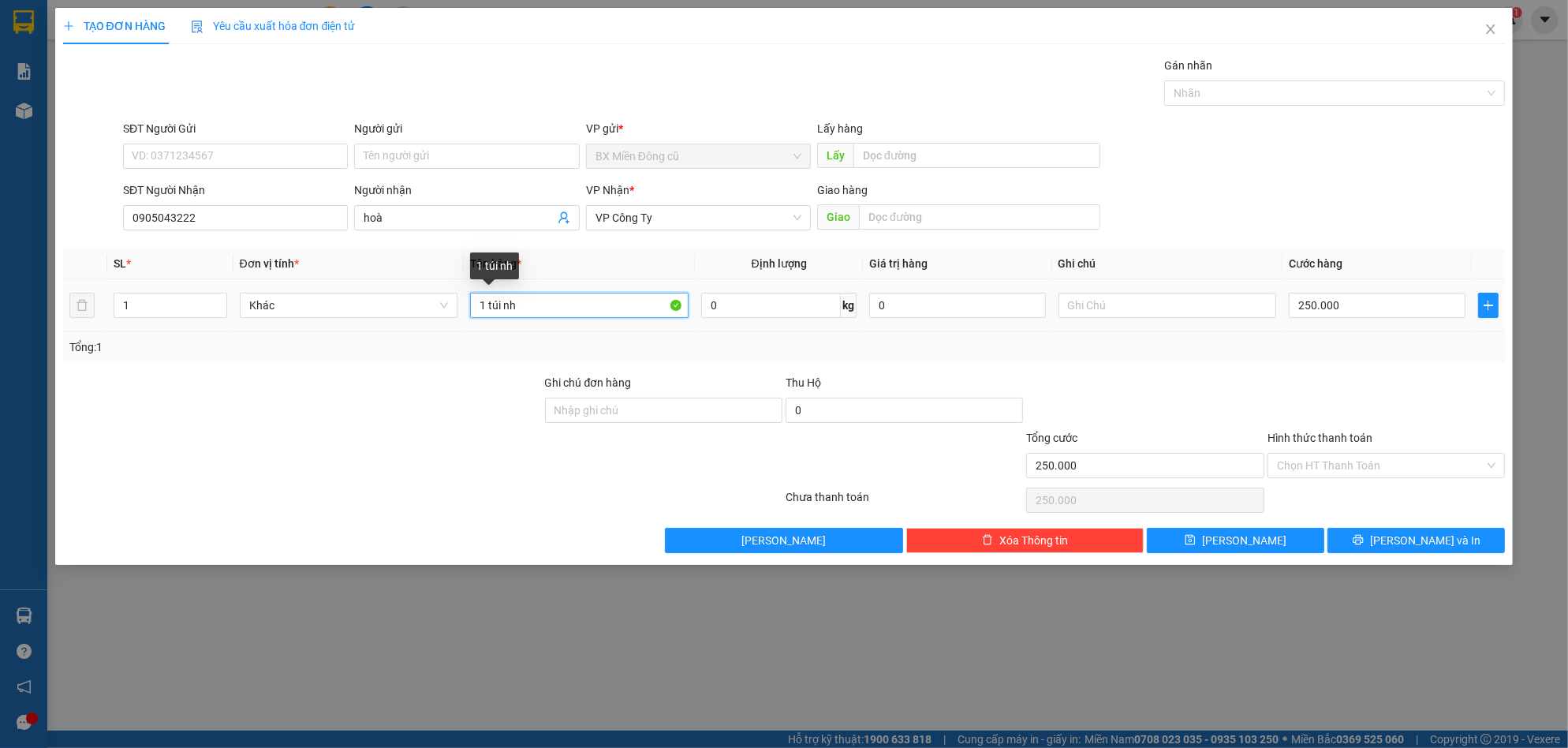
paste input "ỏ"
paste input "àu"
paste input "đ"
paste input "ỏ"
type input "1 túi nhỏ màu đỏ"
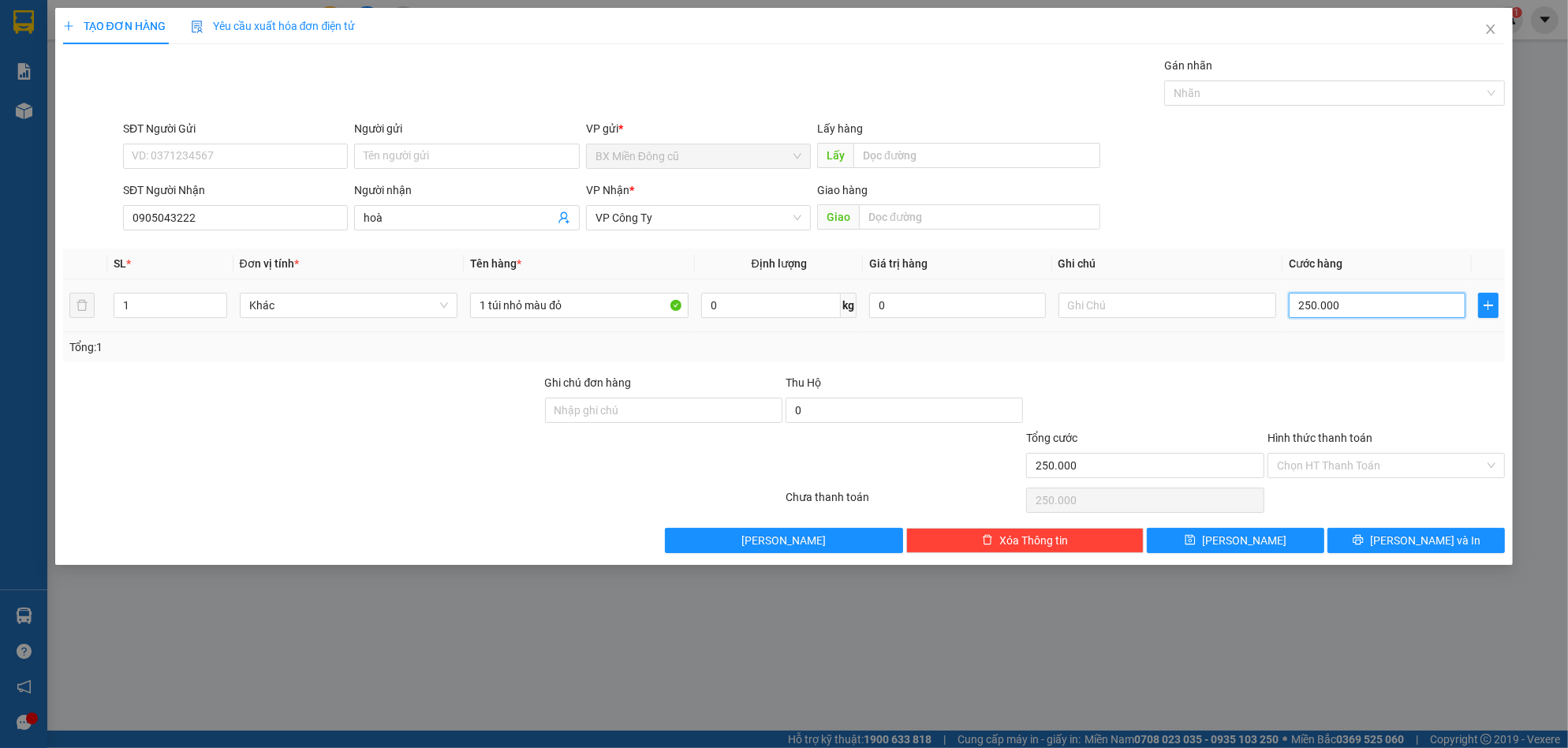
click at [1328, 312] on input "250.000" at bounding box center [1377, 305] width 177 height 25
type input "5"
type input "50"
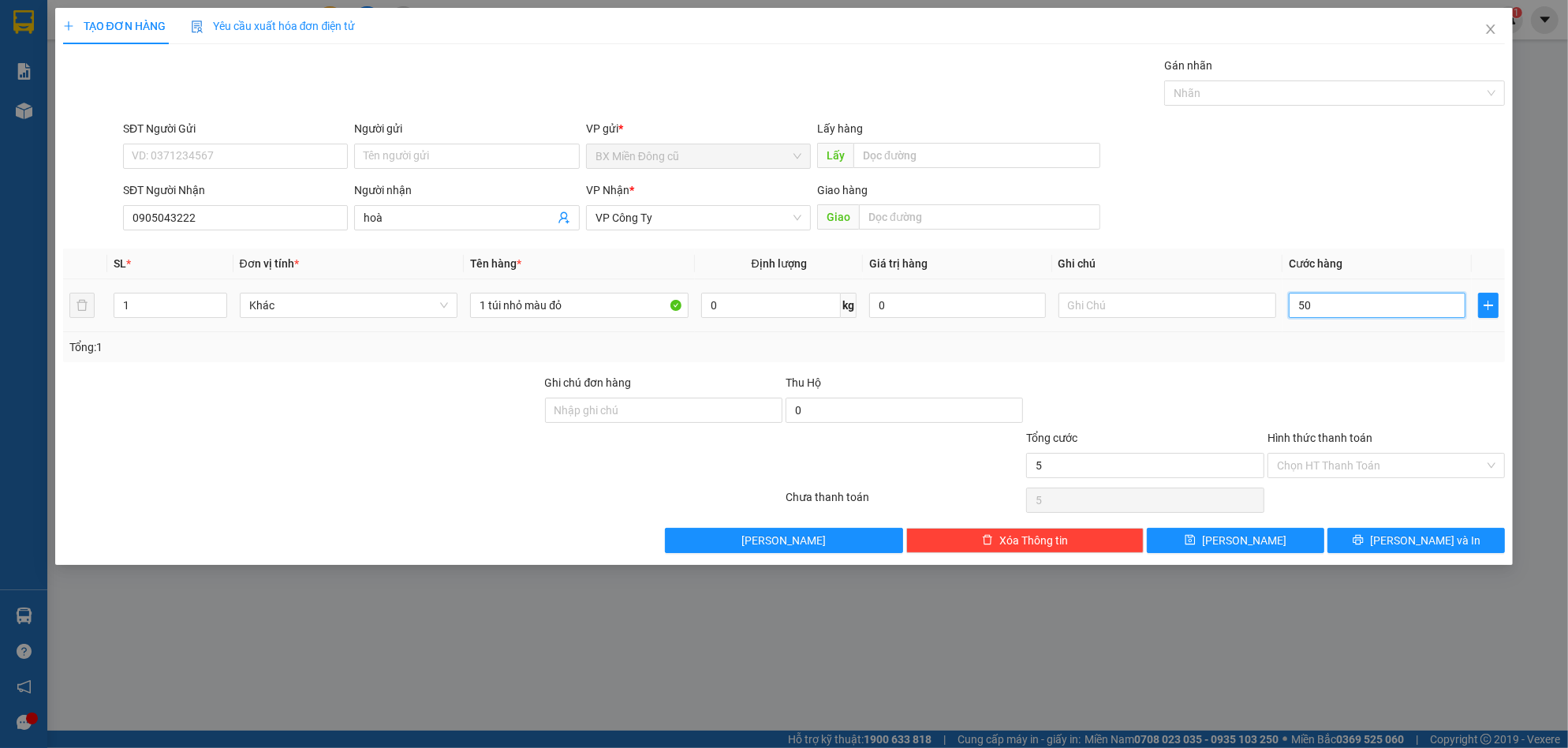
type input "50"
type input "500"
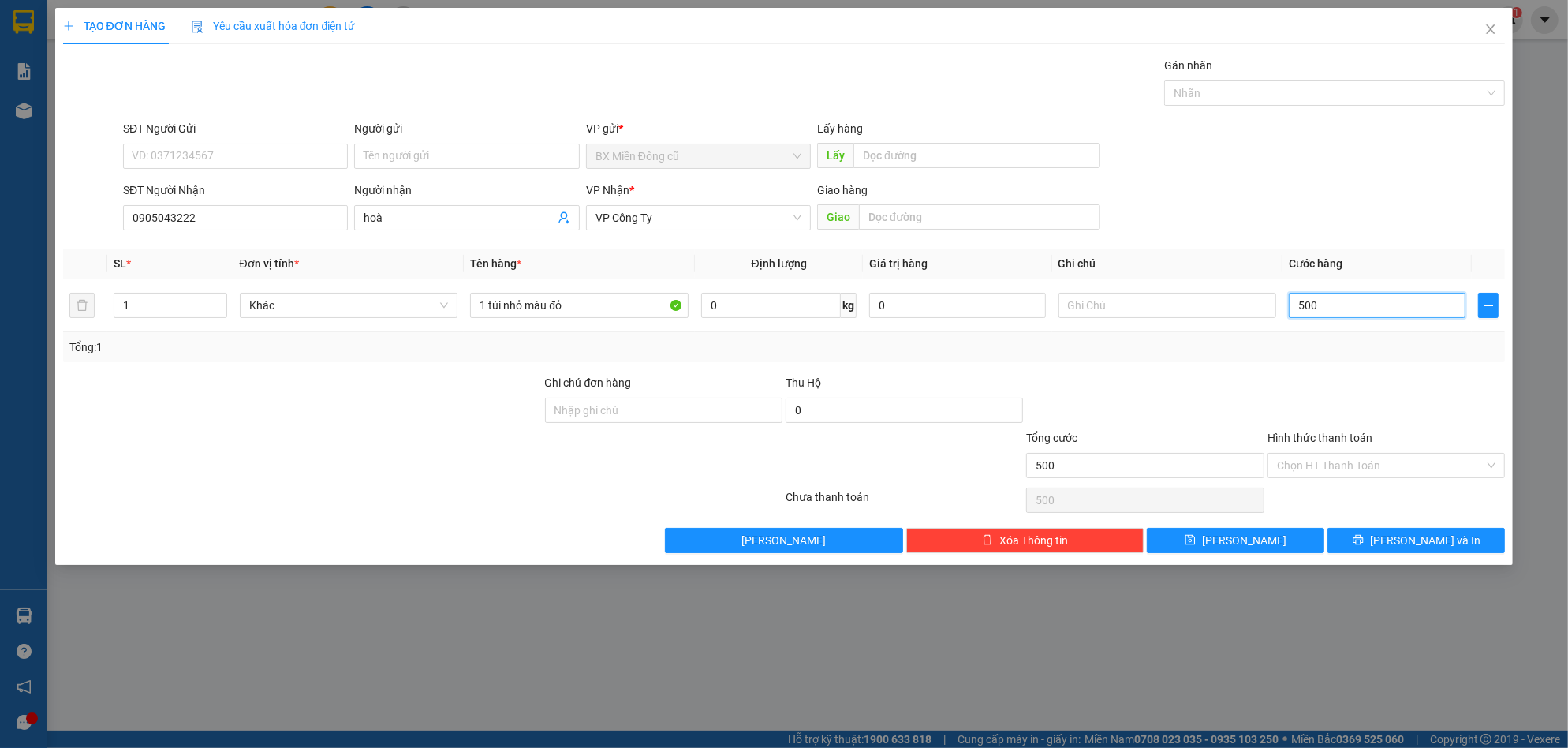
type input "5.000"
type input "50.000"
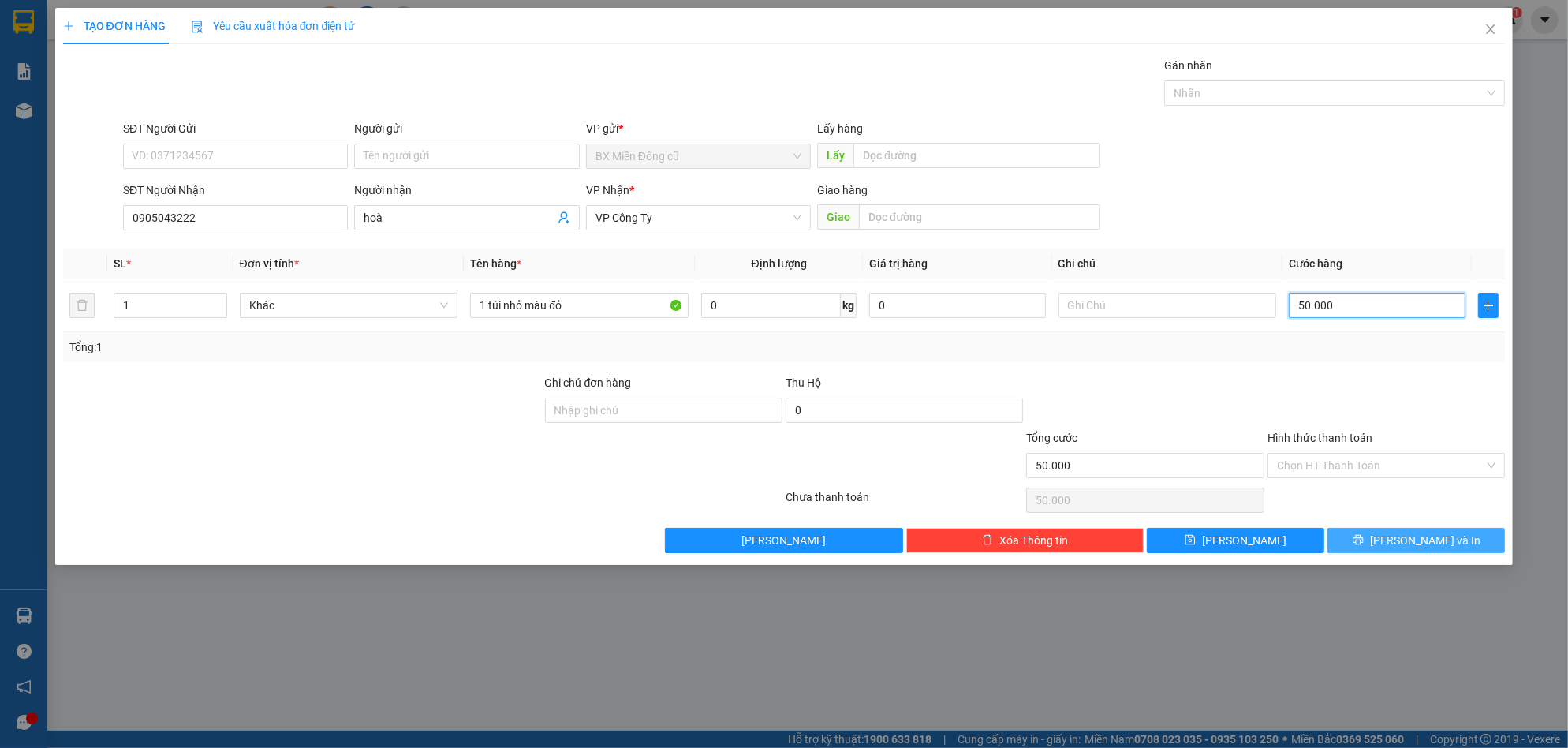
type input "50.000"
click at [1381, 542] on button "[PERSON_NAME] và In" at bounding box center [1416, 540] width 178 height 25
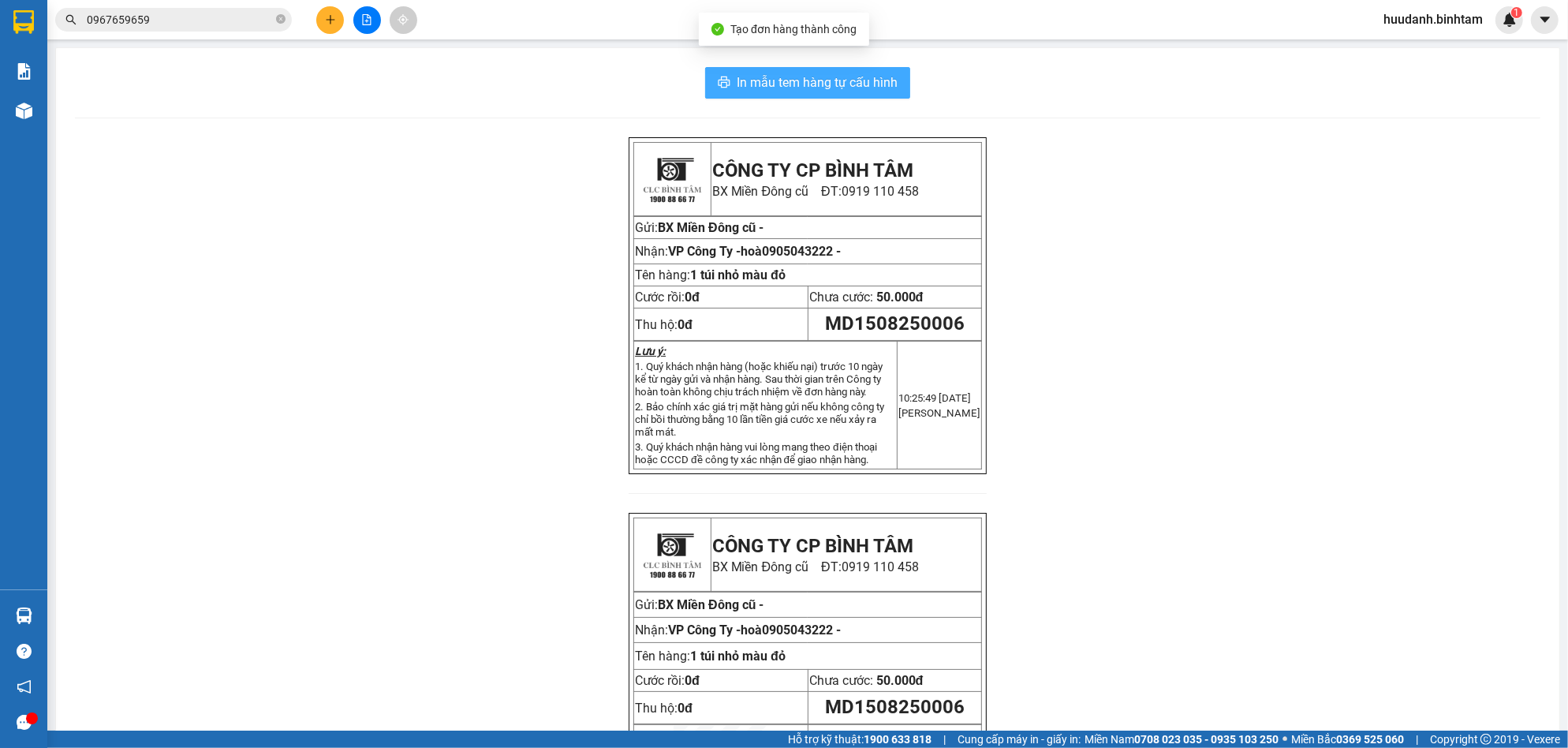
click at [771, 94] on button "In mẫu tem hàng tự cấu hình" at bounding box center [808, 82] width 205 height 31
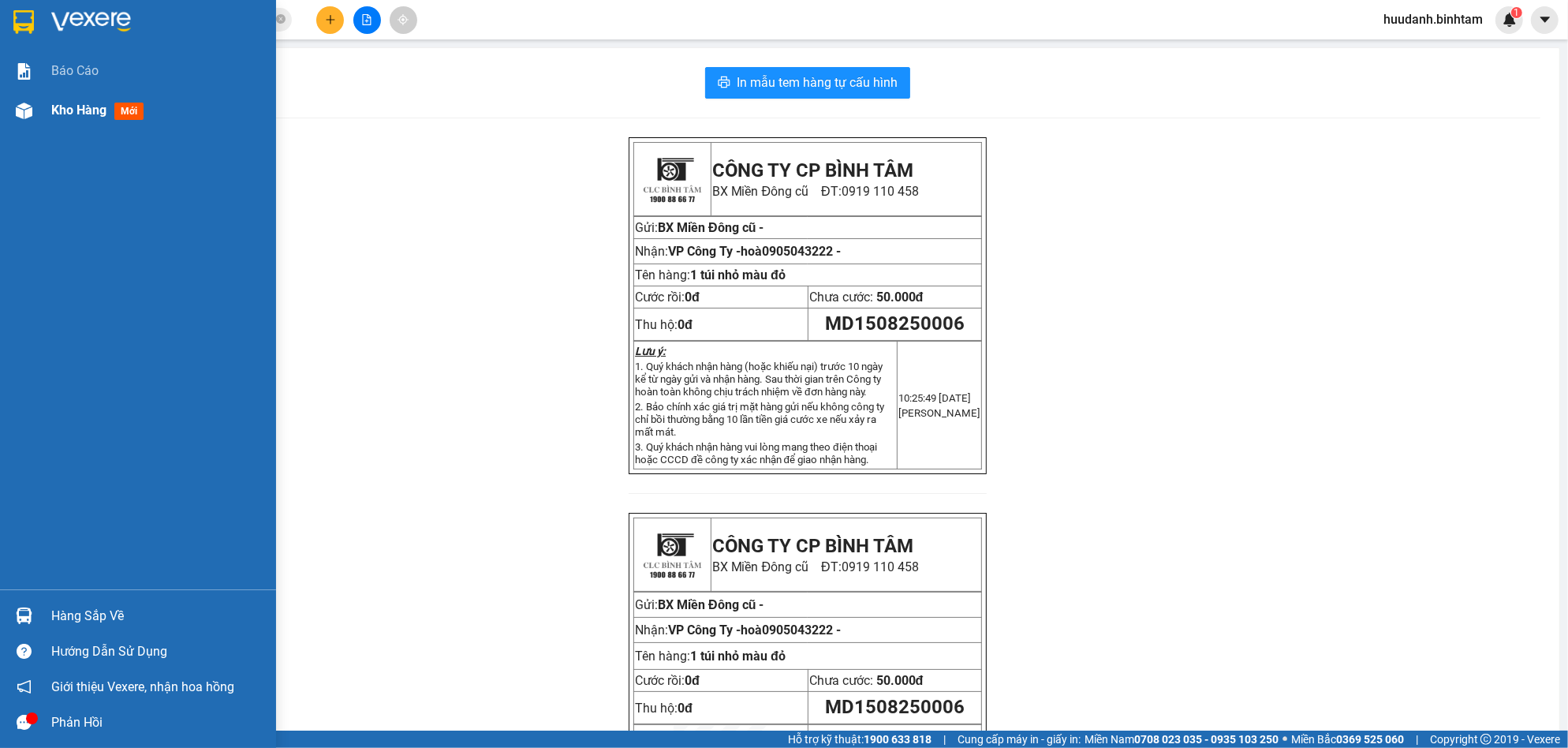
click at [78, 120] on div "Kho hàng mới" at bounding box center [101, 110] width 98 height 19
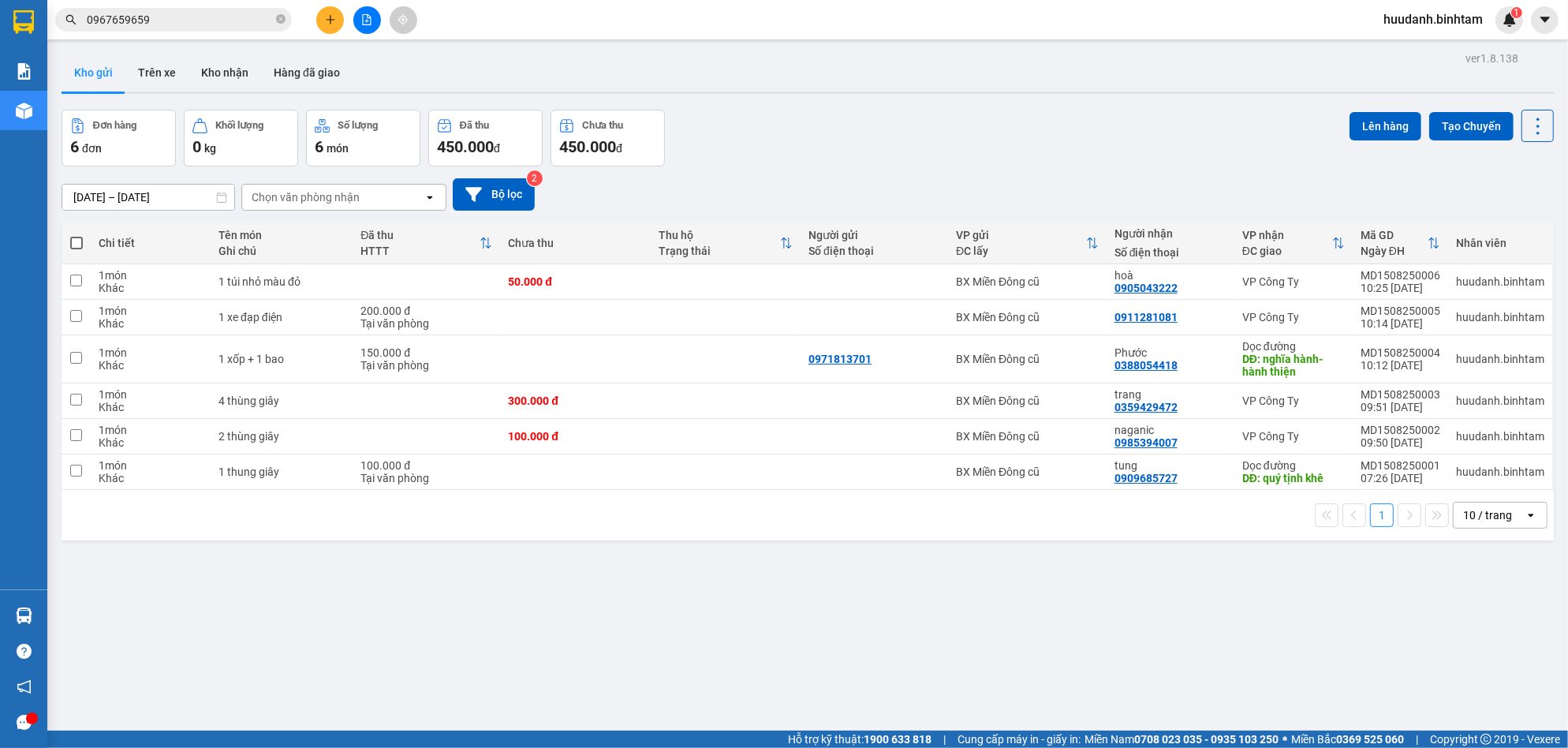
click at [1464, 520] on div "10 / trang" at bounding box center [1487, 515] width 49 height 16
click at [1482, 635] on span "50 / trang" at bounding box center [1473, 635] width 51 height 16
click at [331, 31] on button at bounding box center [330, 20] width 27 height 27
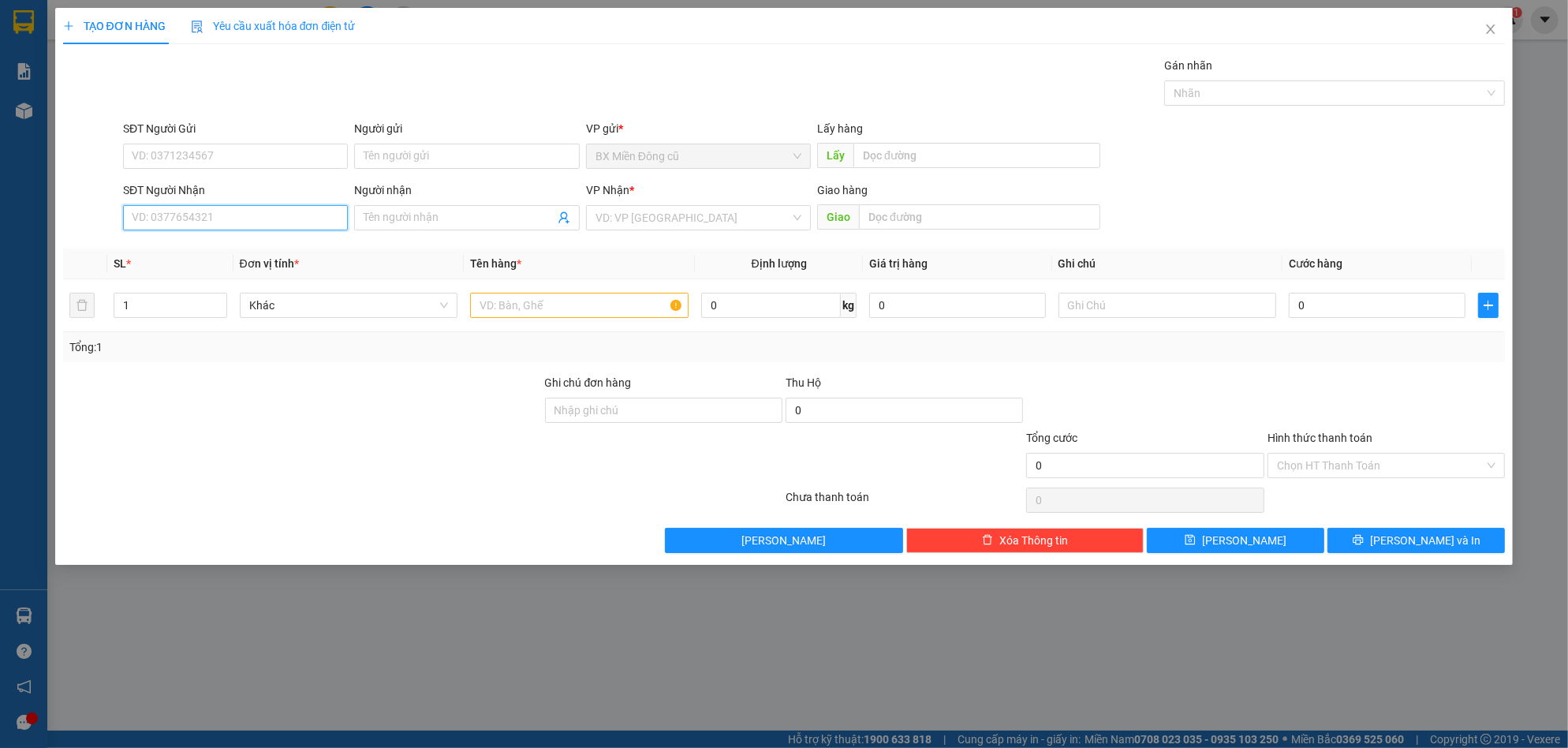
click at [211, 214] on input "SĐT Người Nhận" at bounding box center [235, 217] width 225 height 25
